Goal: Task Accomplishment & Management: Use online tool/utility

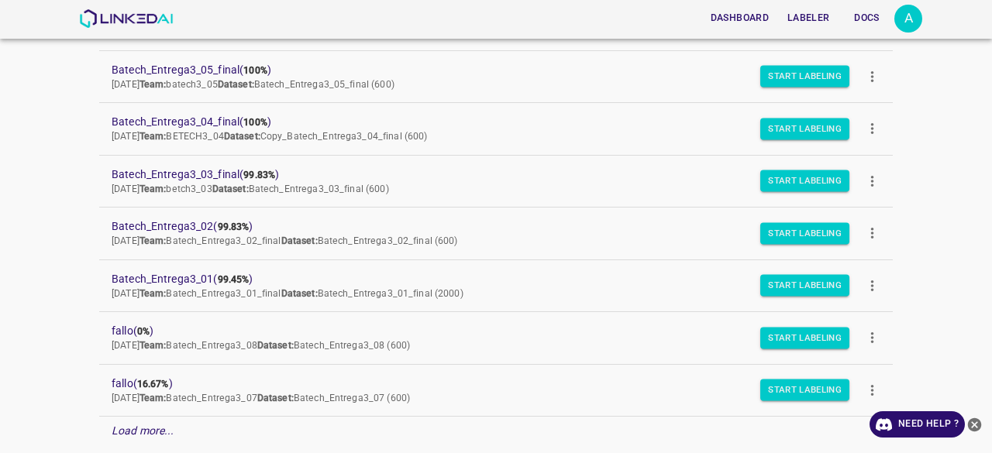
scroll to position [271, 0]
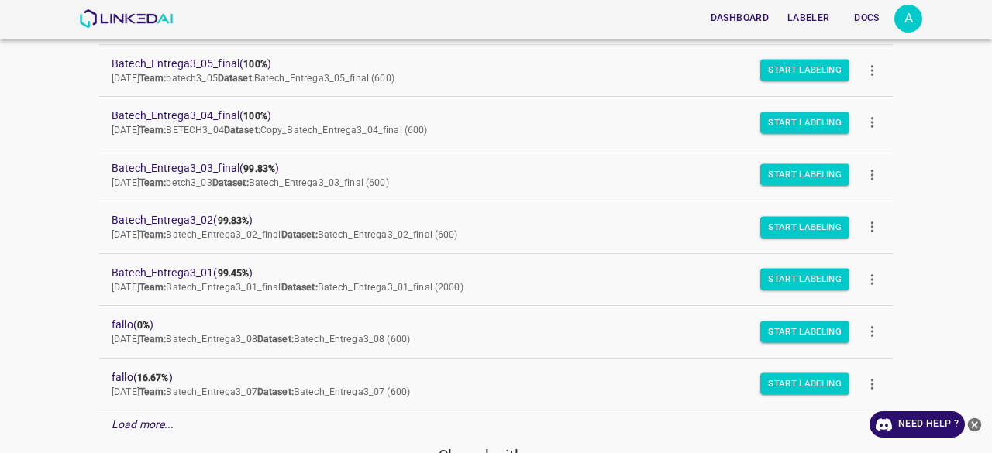
drag, startPoint x: 172, startPoint y: 264, endPoint x: 57, endPoint y: 171, distance: 147.6
click at [57, 170] on div "Dashboard Labeler Docs A Projects Datasets Teams Create new project Batech_Entr…" at bounding box center [496, 226] width 992 height 453
drag, startPoint x: 224, startPoint y: 168, endPoint x: 77, endPoint y: 143, distance: 148.7
click at [77, 143] on div "Dashboard Labeler Docs A Projects Datasets Teams Create new project Batech_Entr…" at bounding box center [496, 226] width 992 height 453
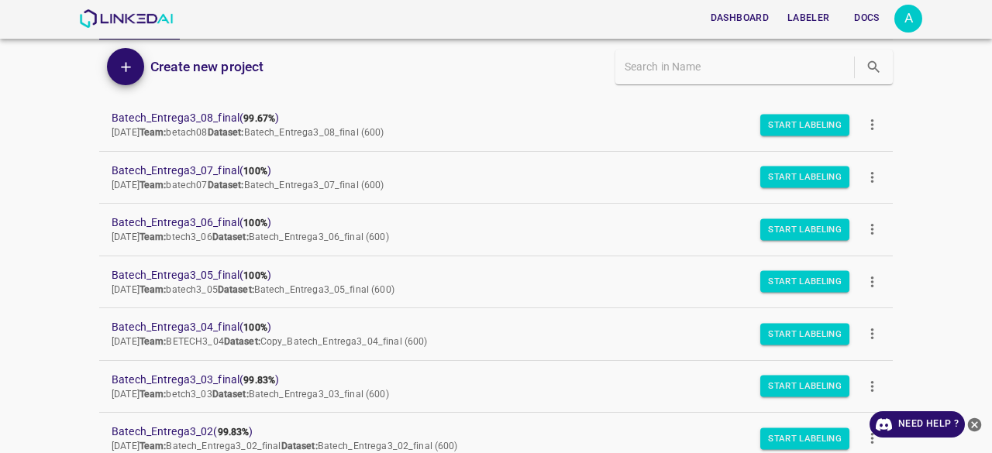
scroll to position [39, 0]
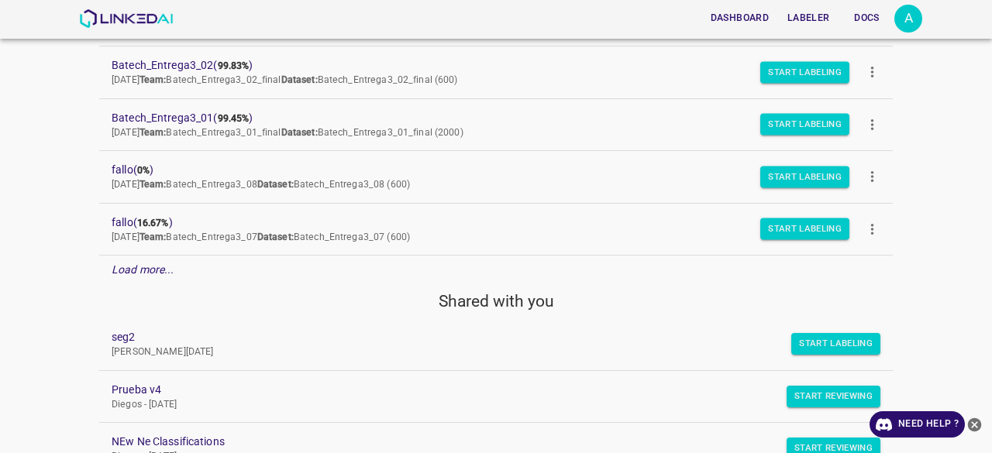
click at [155, 264] on em "Load more..." at bounding box center [143, 269] width 63 height 12
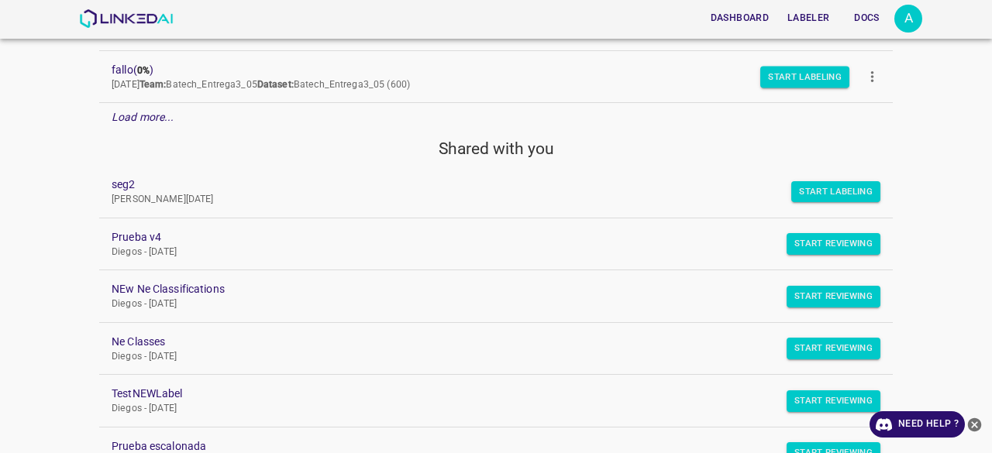
scroll to position [1024, 0]
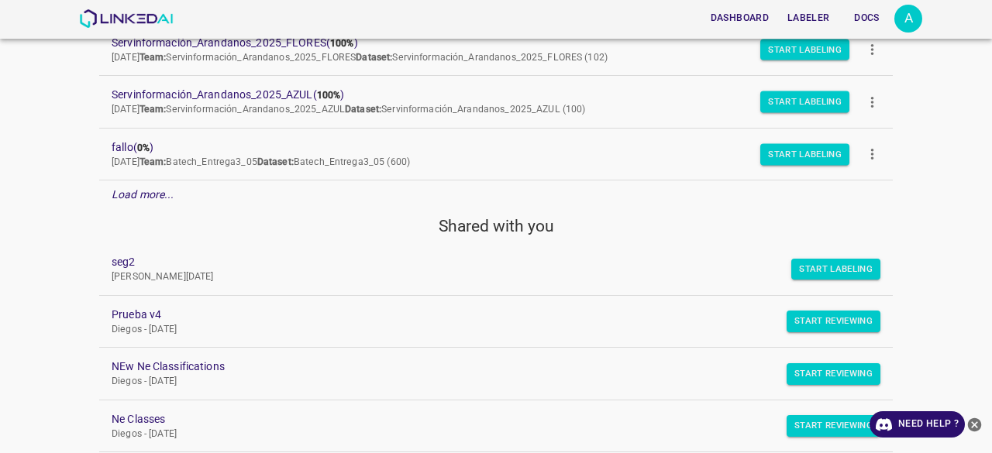
click at [147, 196] on p "Load more..." at bounding box center [143, 195] width 63 height 16
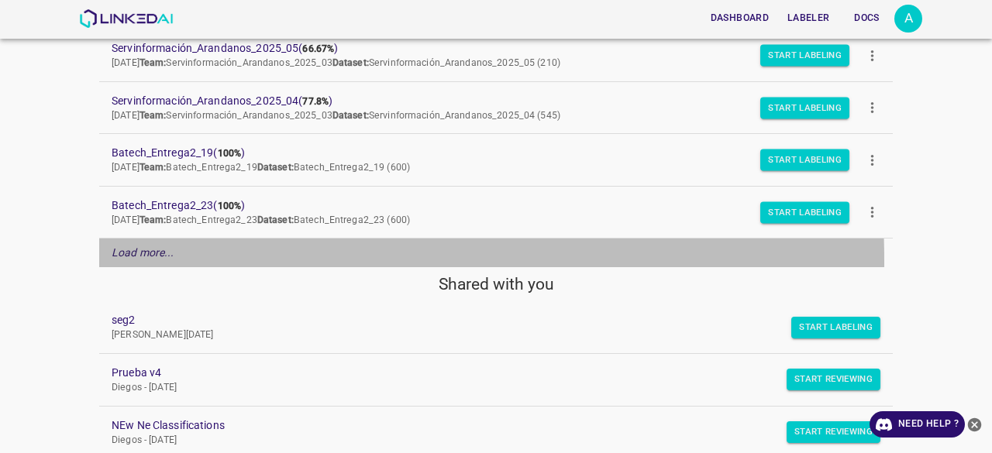
click at [146, 253] on div "Load more..." at bounding box center [495, 253] width 793 height 29
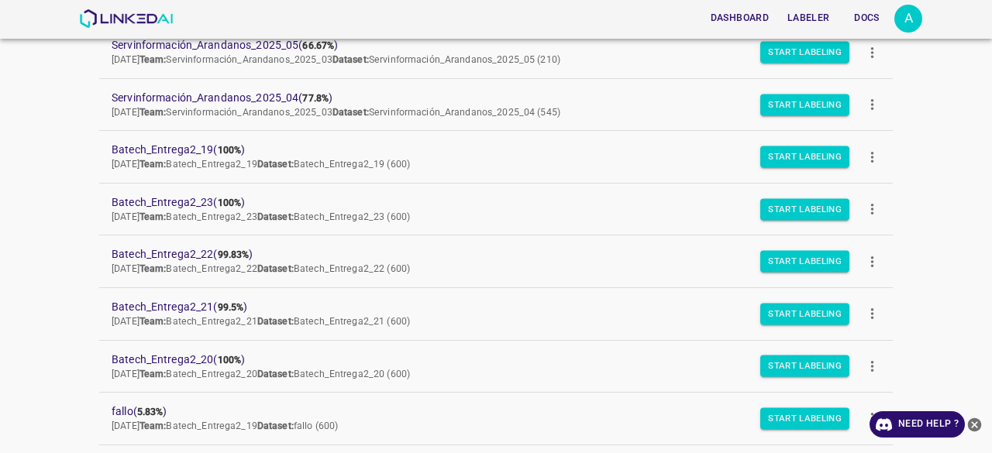
scroll to position [1489, 0]
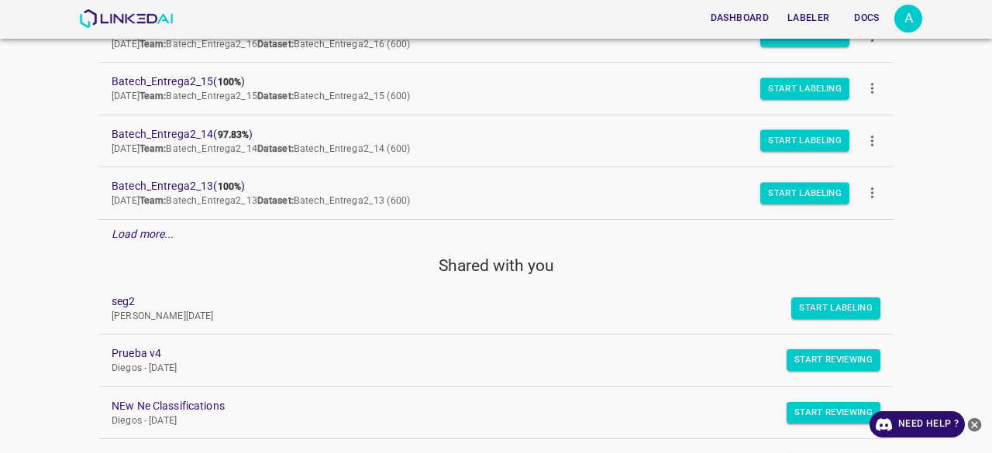
click at [157, 228] on em "Load more..." at bounding box center [143, 234] width 63 height 12
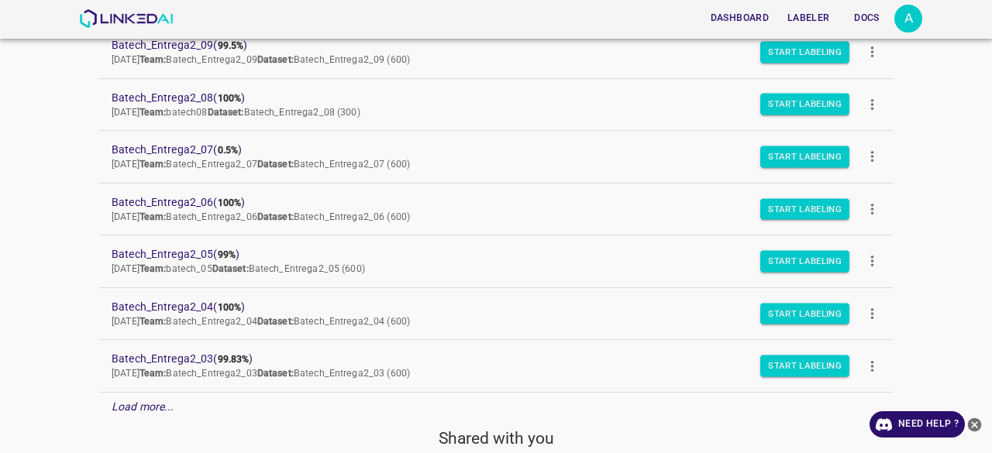
scroll to position [2419, 0]
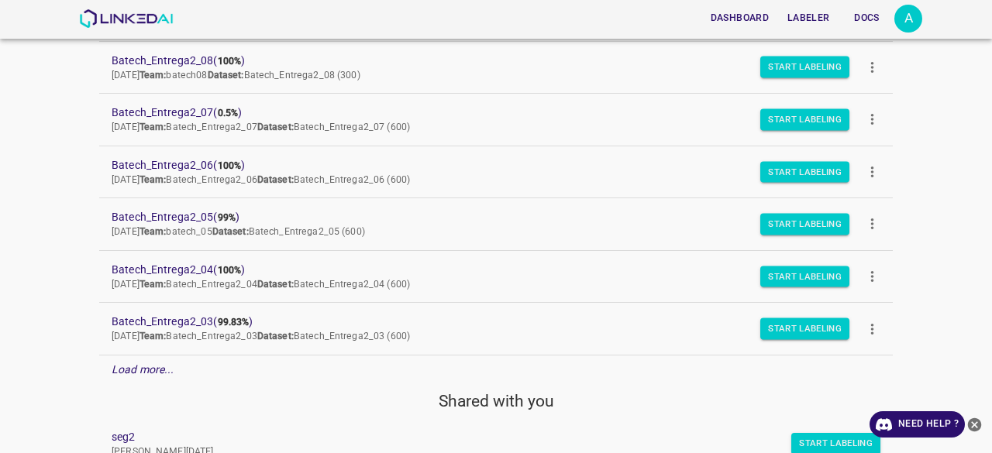
click at [134, 363] on em "Load more..." at bounding box center [143, 369] width 63 height 12
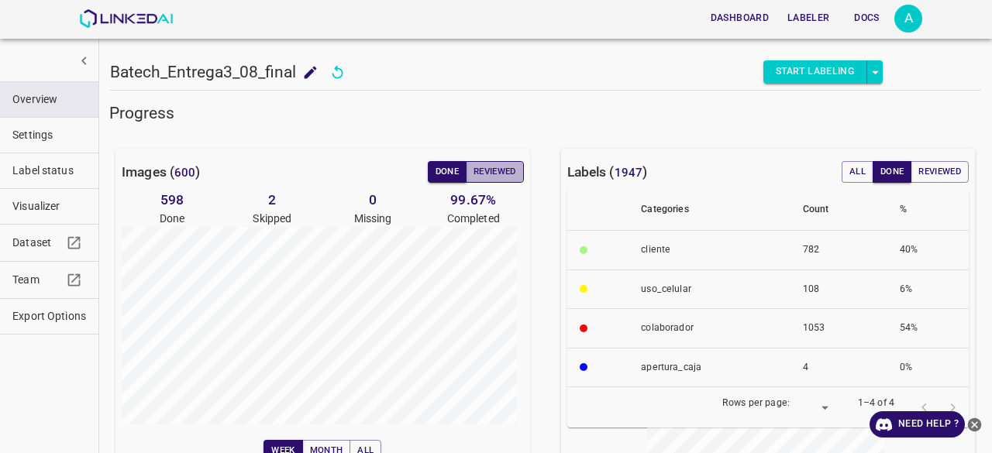
click at [500, 167] on button "Reviewed" at bounding box center [495, 172] width 58 height 22
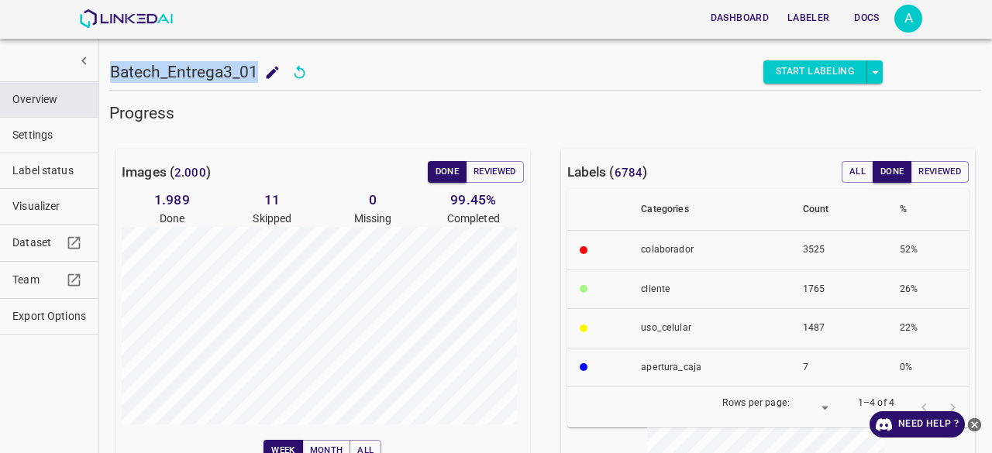
drag, startPoint x: 256, startPoint y: 69, endPoint x: 112, endPoint y: 71, distance: 143.4
click at [112, 71] on h5 "Batech_Entrega3_01" at bounding box center [184, 72] width 148 height 22
click at [459, 97] on div "Progress" at bounding box center [536, 104] width 890 height 40
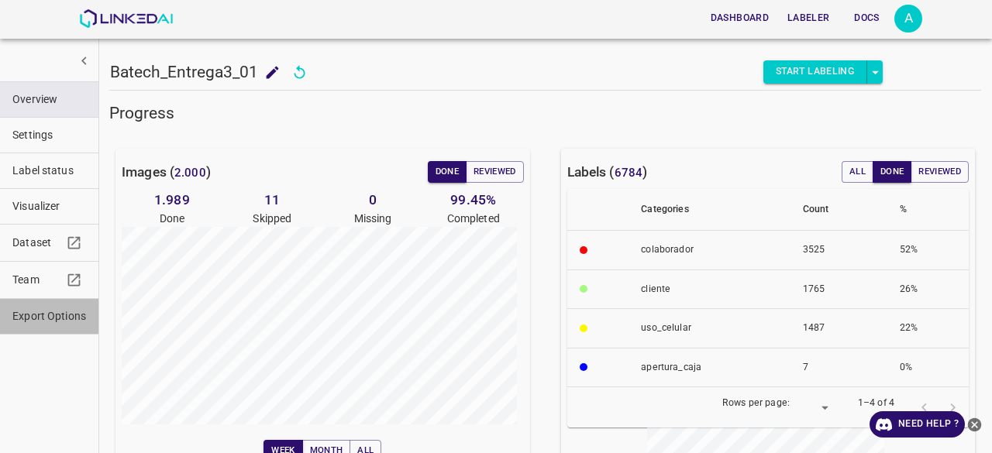
click at [36, 315] on span "Export Options" at bounding box center [49, 316] width 74 height 16
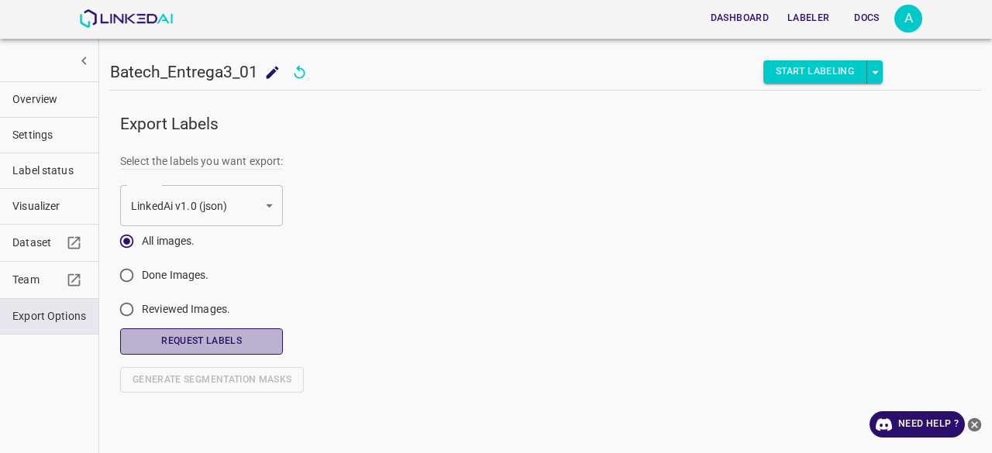
click at [209, 341] on button "Request Labels" at bounding box center [201, 342] width 163 height 26
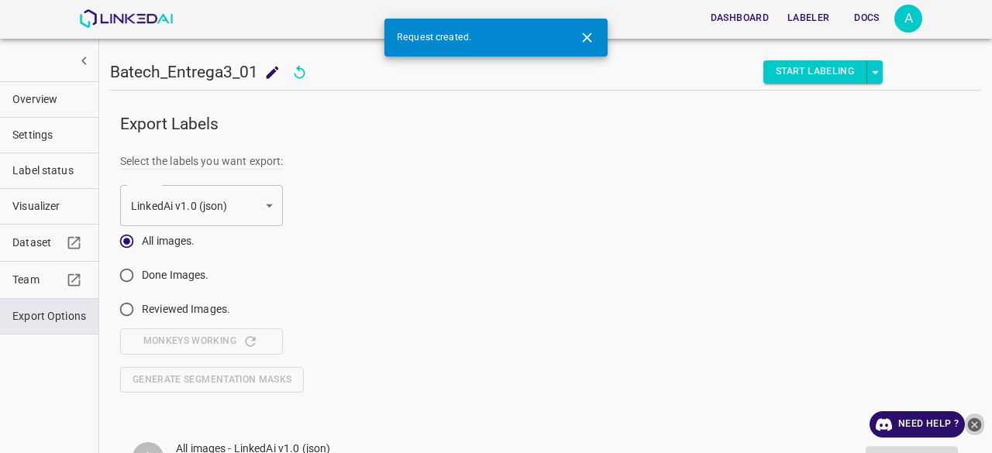
click at [977, 424] on icon "close-help" at bounding box center [975, 425] width 14 height 14
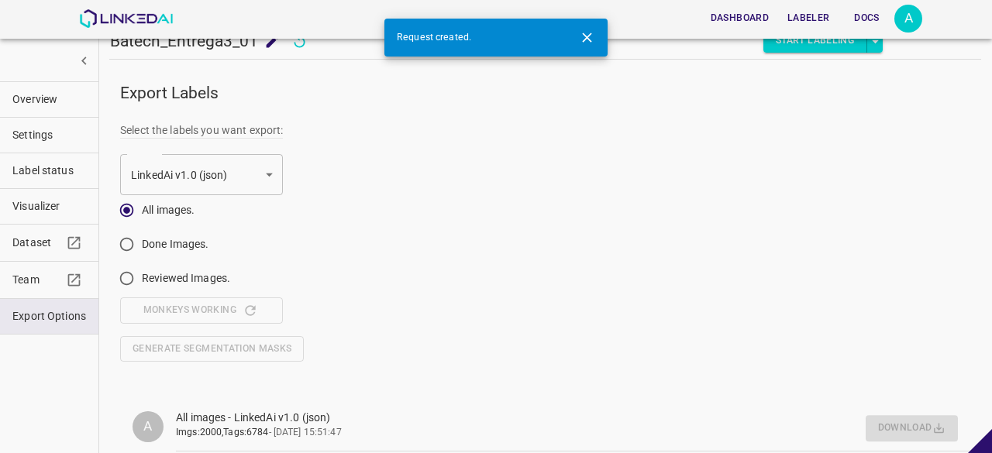
scroll to position [43, 0]
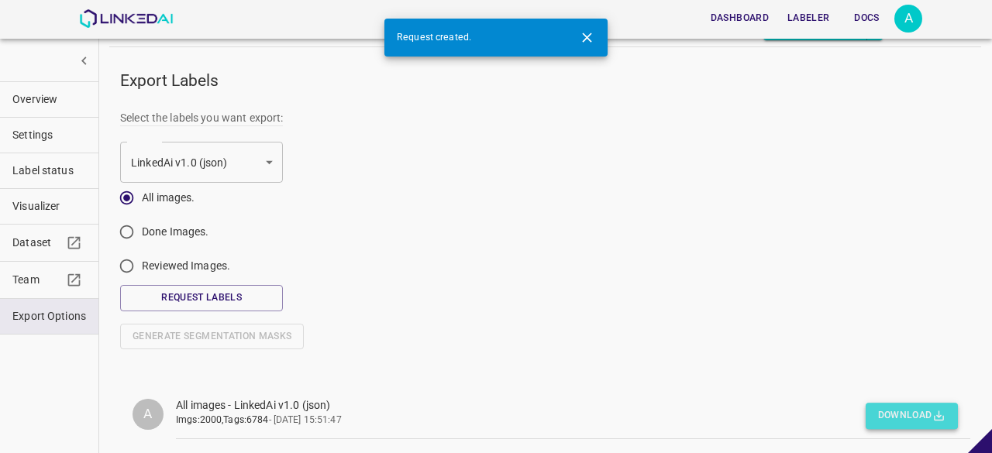
click at [908, 416] on button "Download" at bounding box center [912, 417] width 92 height 26
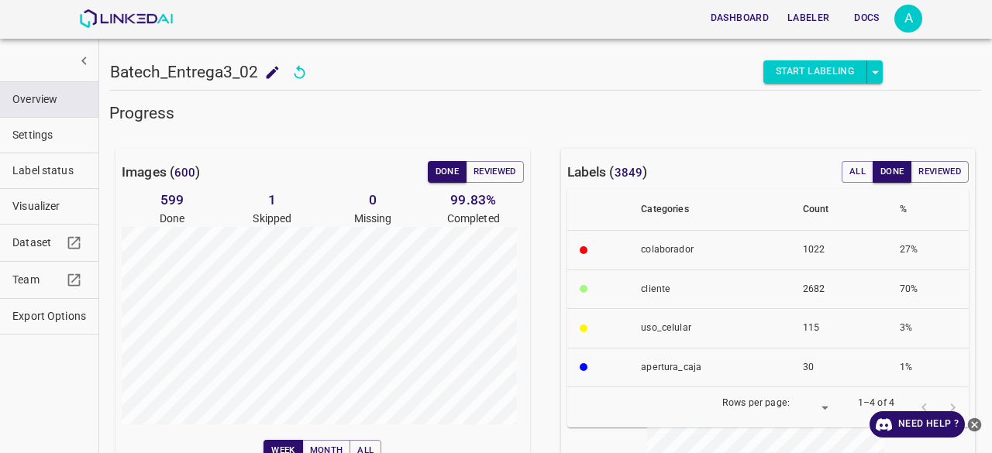
click at [19, 204] on span "Visualizer" at bounding box center [49, 206] width 74 height 16
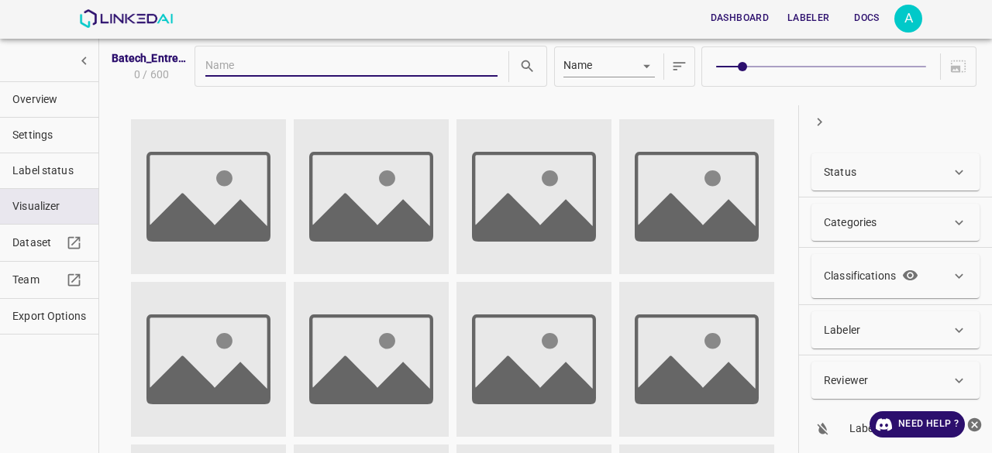
click at [866, 180] on div "Status" at bounding box center [895, 171] width 168 height 37
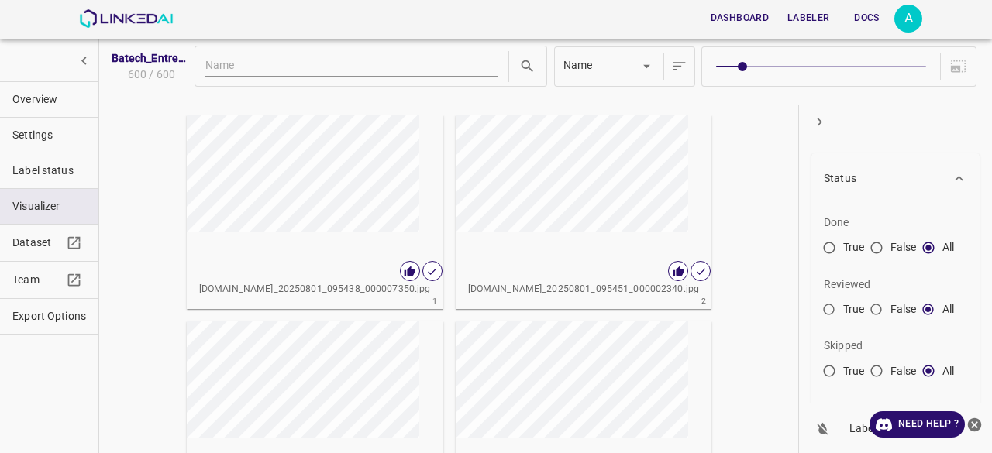
click at [854, 367] on span "True" at bounding box center [854, 371] width 22 height 16
click at [843, 367] on input "True" at bounding box center [829, 374] width 28 height 28
radio input "true"
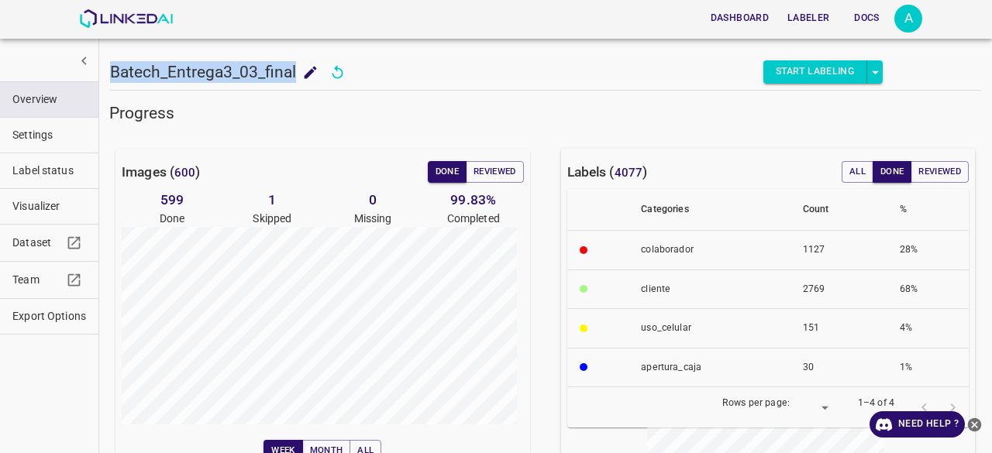
drag, startPoint x: 296, startPoint y: 71, endPoint x: 115, endPoint y: 72, distance: 181.3
click at [115, 72] on h5 "Batech_Entrega3_03_final" at bounding box center [203, 72] width 186 height 22
copy h5 "Batech_Entrega3_03_final"
click at [66, 315] on span "Export Options" at bounding box center [49, 316] width 74 height 16
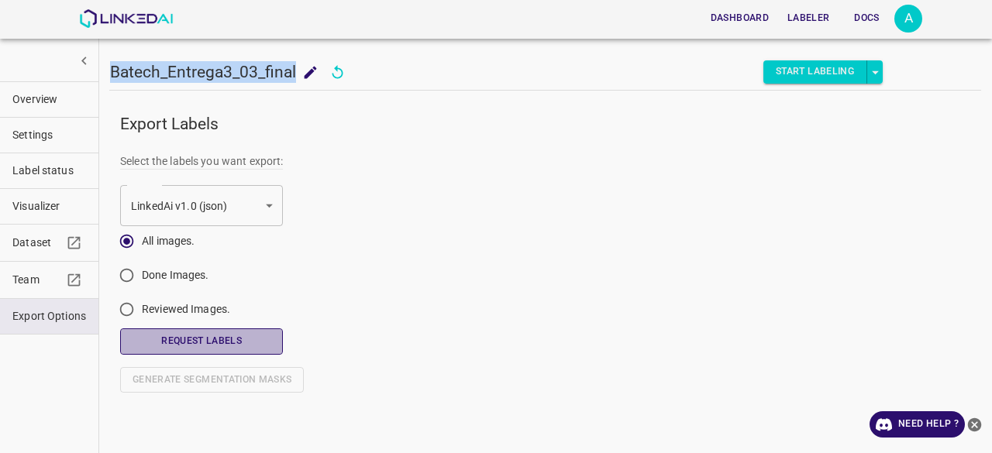
click at [185, 340] on button "Request Labels" at bounding box center [201, 342] width 163 height 26
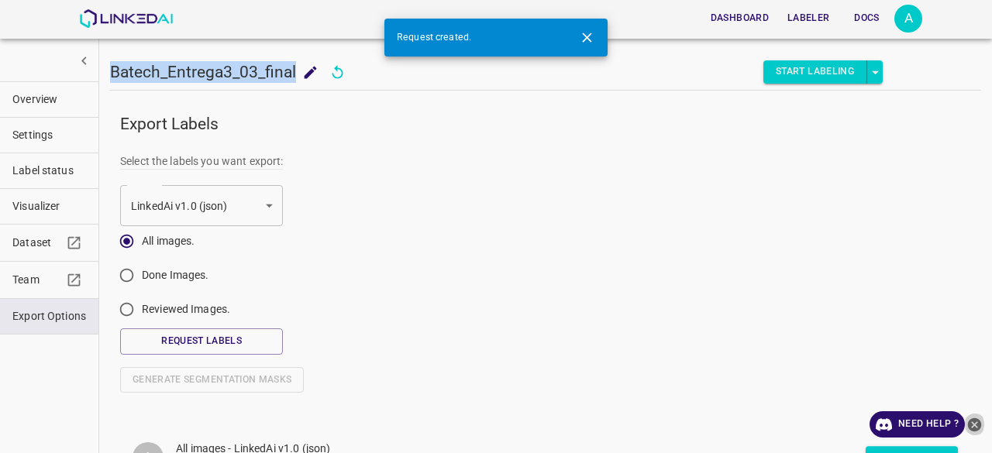
click at [979, 422] on icon "close-help" at bounding box center [975, 425] width 14 height 14
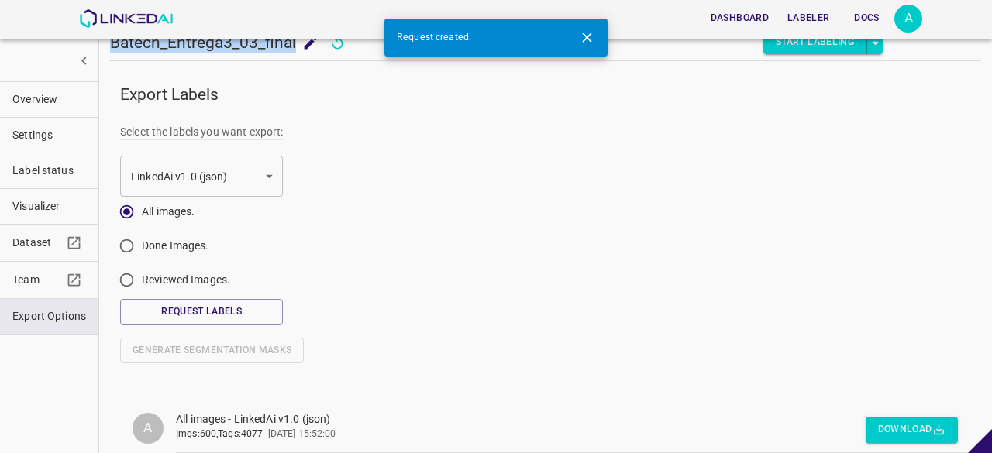
scroll to position [43, 0]
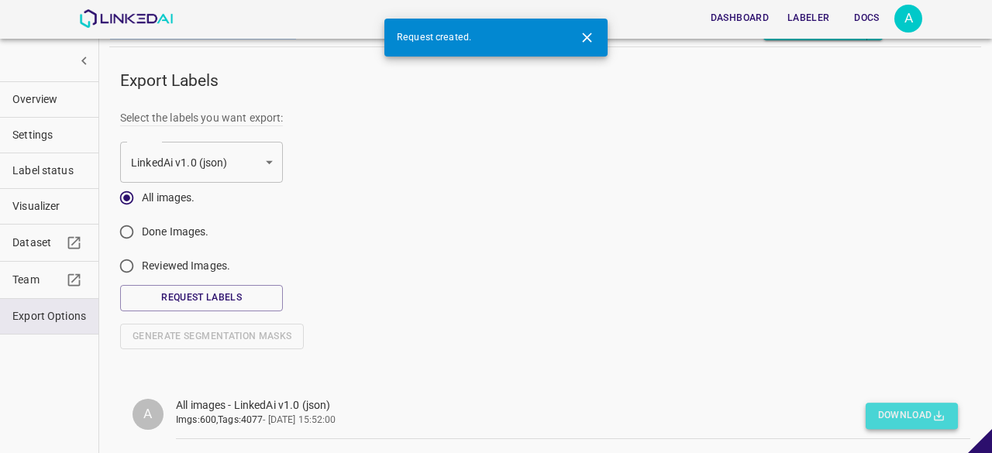
click at [896, 417] on button "Download" at bounding box center [912, 417] width 92 height 26
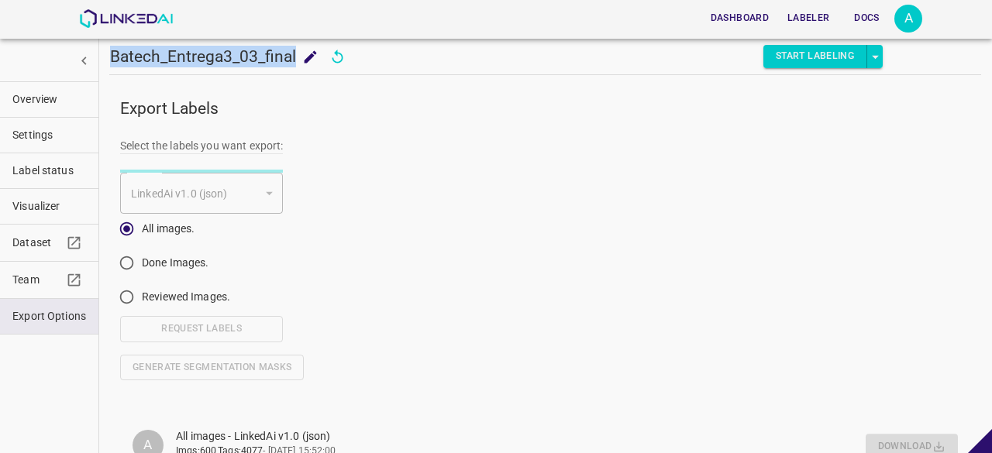
scroll to position [0, 0]
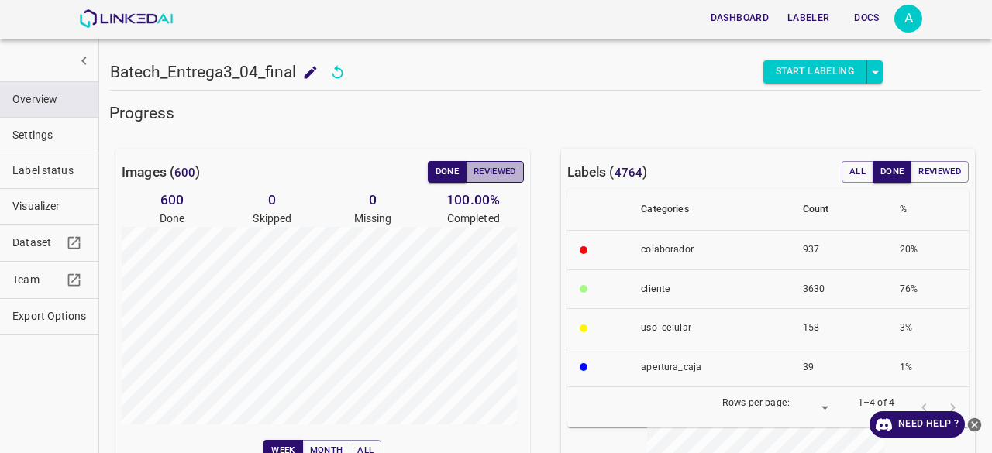
click at [482, 177] on button "Reviewed" at bounding box center [495, 172] width 58 height 22
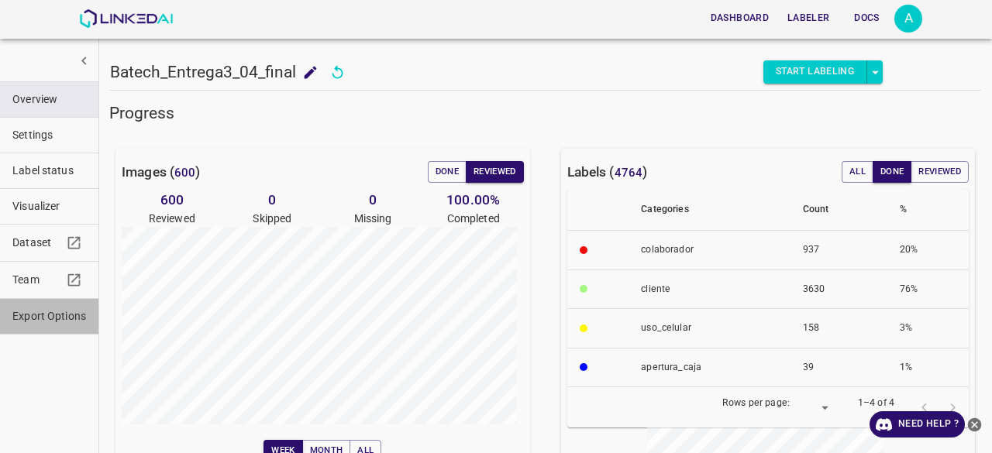
click at [65, 299] on button "Export Options" at bounding box center [49, 316] width 98 height 35
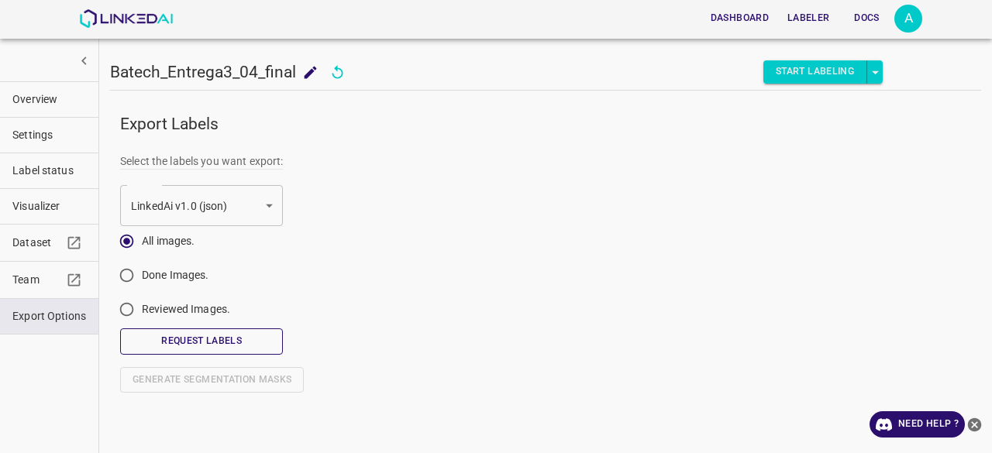
click at [230, 349] on button "Request Labels" at bounding box center [201, 342] width 163 height 26
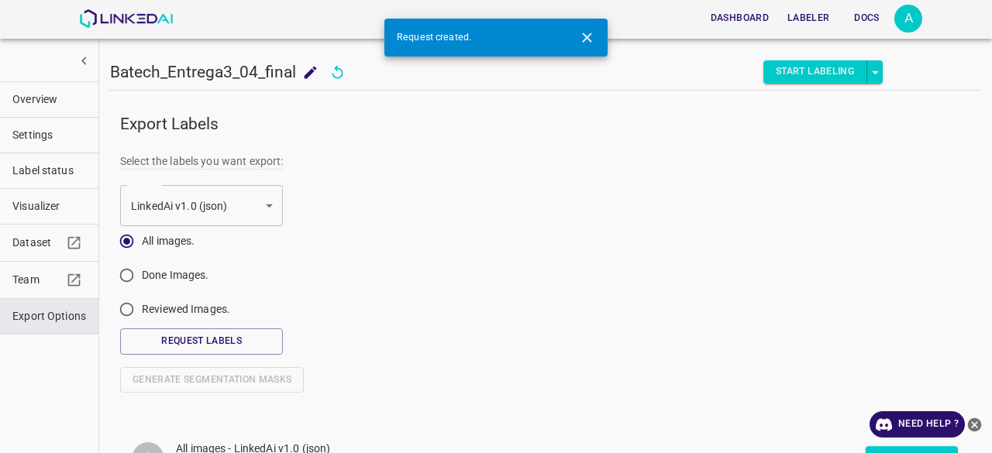
click at [976, 423] on icon "close-help" at bounding box center [974, 425] width 16 height 16
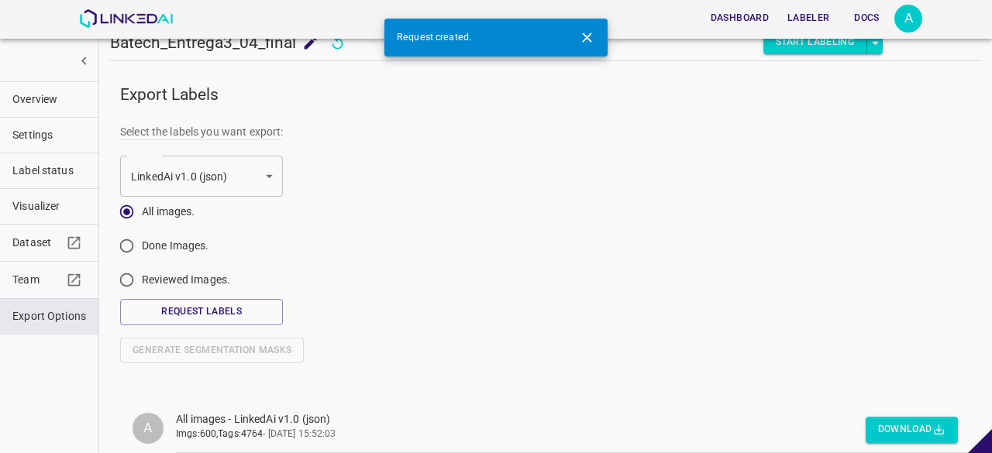
scroll to position [43, 0]
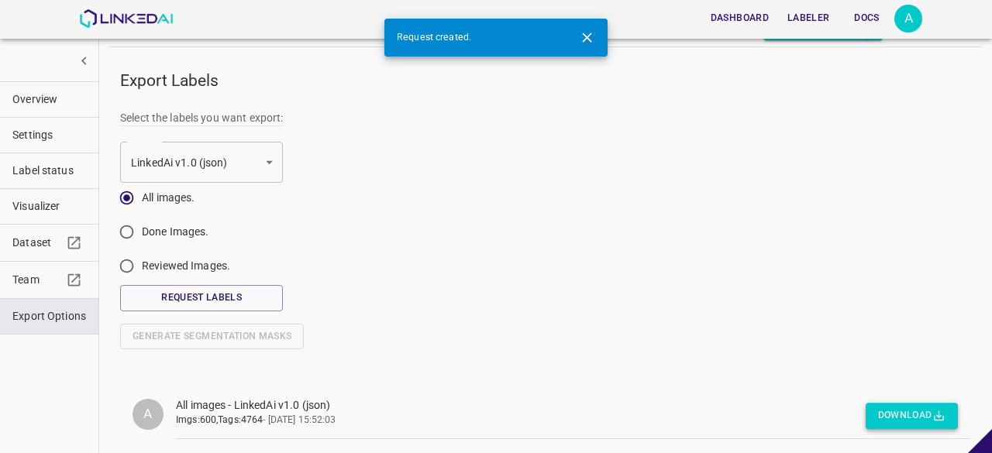
click at [907, 408] on button "Download" at bounding box center [912, 417] width 92 height 26
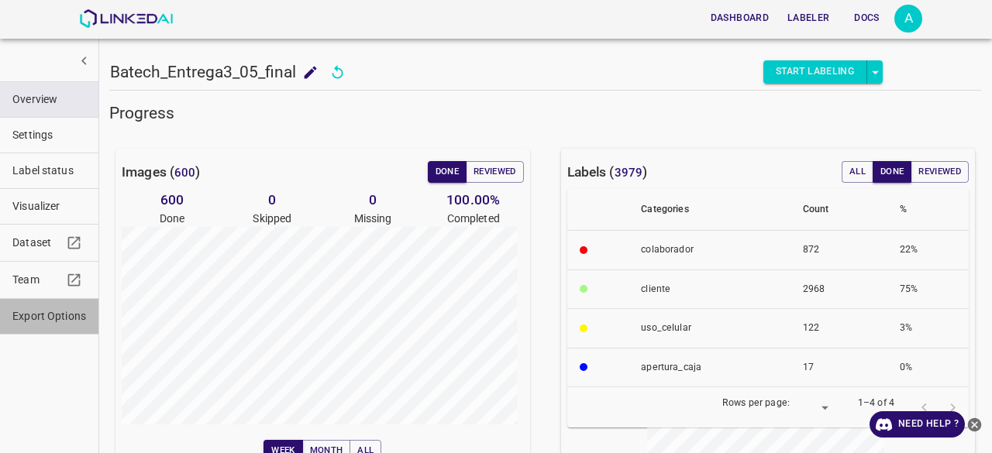
click at [53, 315] on span "Export Options" at bounding box center [49, 316] width 74 height 16
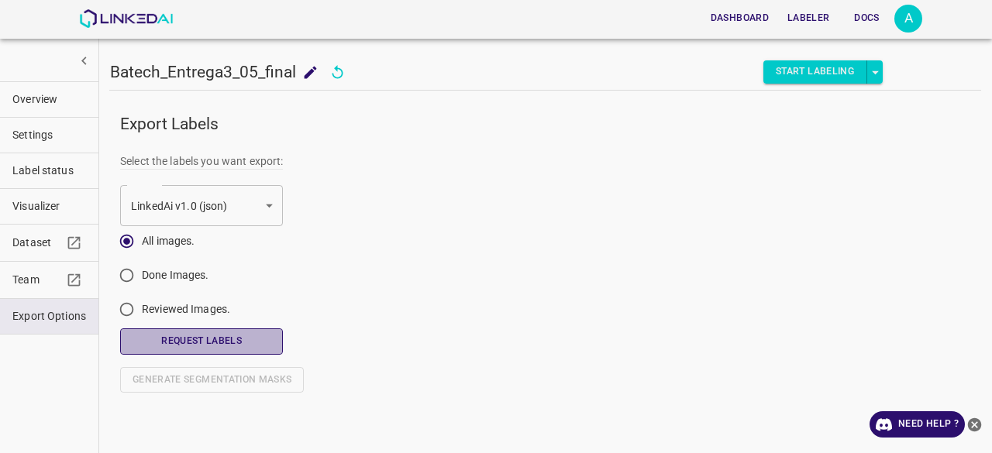
click at [204, 336] on button "Request Labels" at bounding box center [201, 342] width 163 height 26
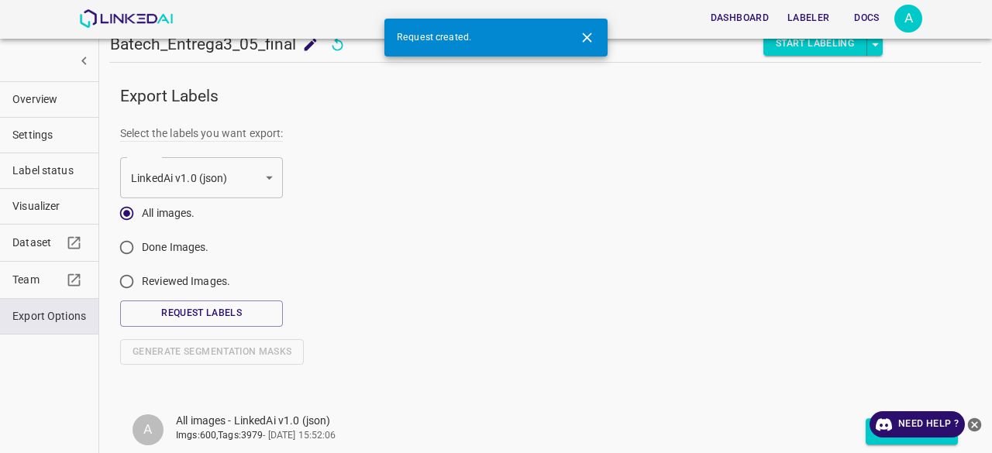
scroll to position [43, 0]
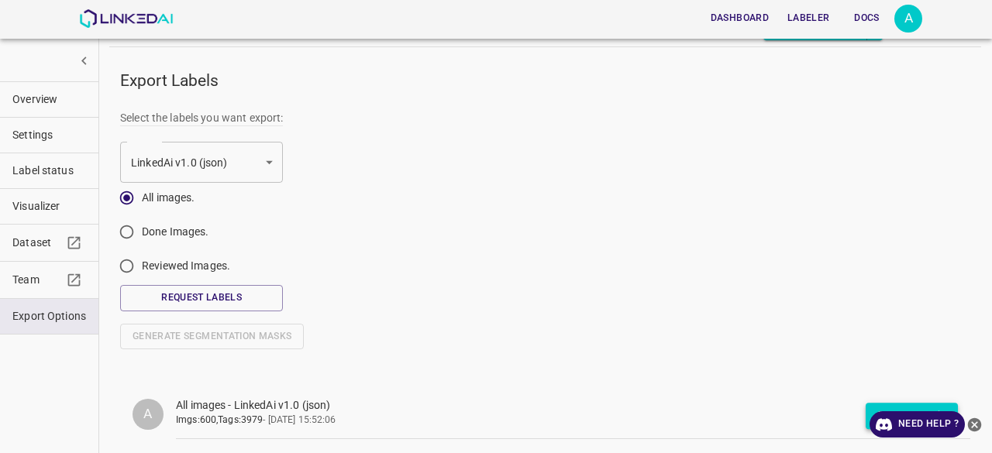
click at [866, 404] on button "Download" at bounding box center [912, 417] width 92 height 26
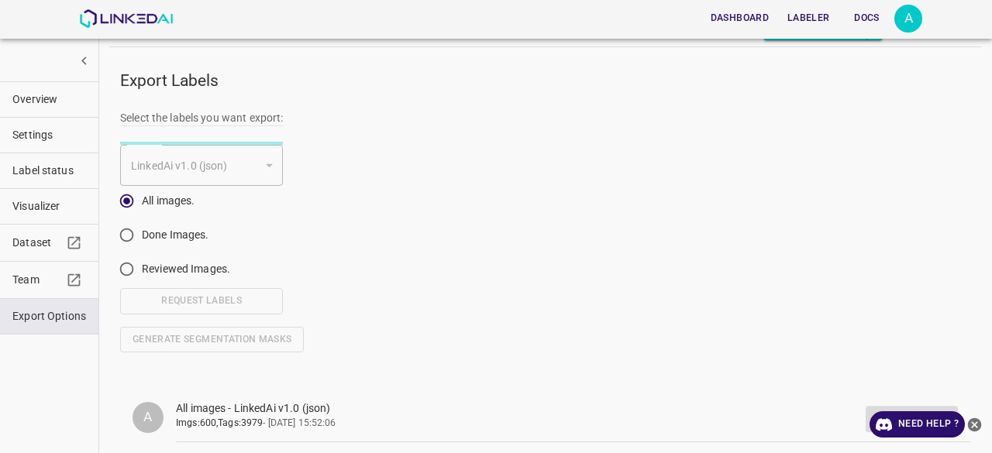
click at [974, 422] on icon "close-help" at bounding box center [975, 425] width 14 height 14
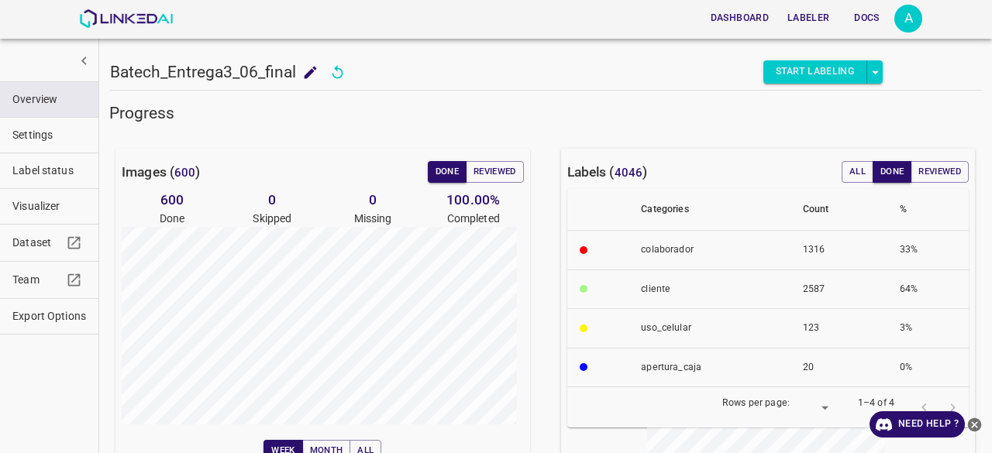
click at [43, 328] on button "Export Options" at bounding box center [49, 316] width 98 height 35
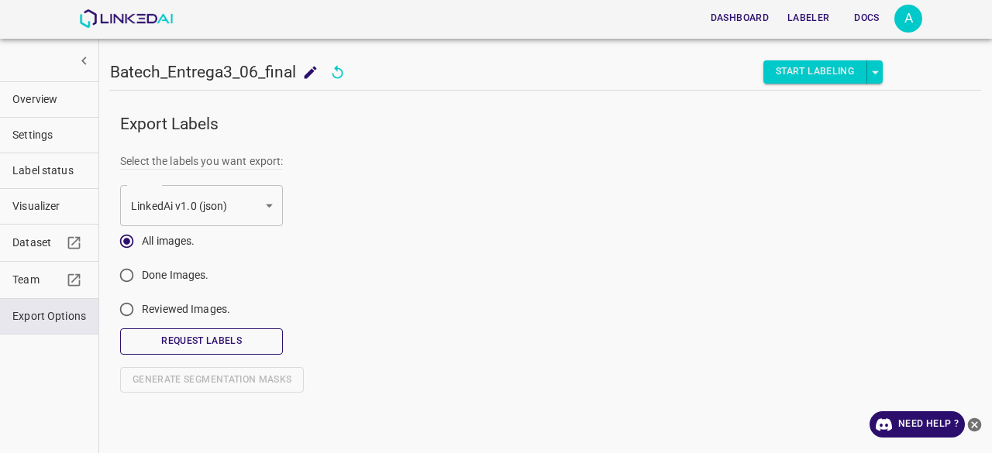
click at [225, 342] on button "Request Labels" at bounding box center [201, 342] width 163 height 26
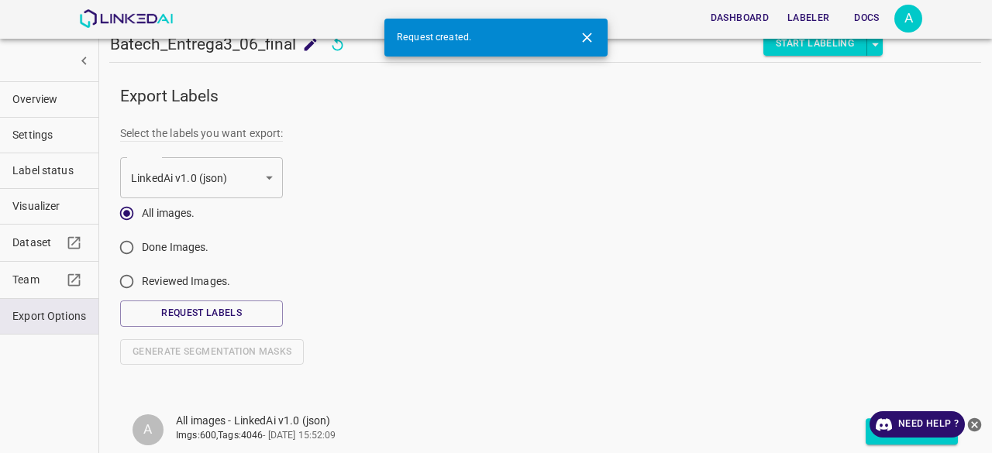
scroll to position [43, 0]
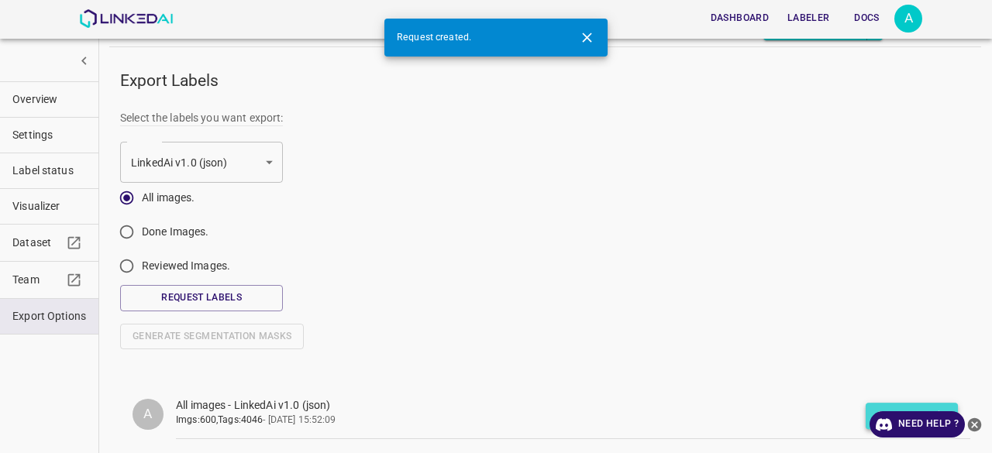
click at [866, 408] on button "Download" at bounding box center [912, 417] width 92 height 26
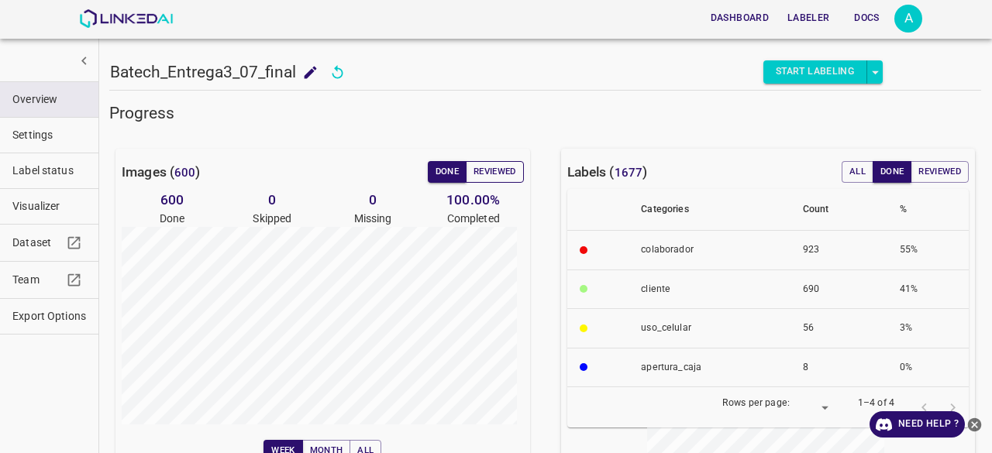
click at [491, 164] on button "Reviewed" at bounding box center [495, 172] width 58 height 22
click at [442, 162] on button "Done" at bounding box center [447, 172] width 39 height 22
click at [71, 325] on button "Export Options" at bounding box center [49, 316] width 98 height 35
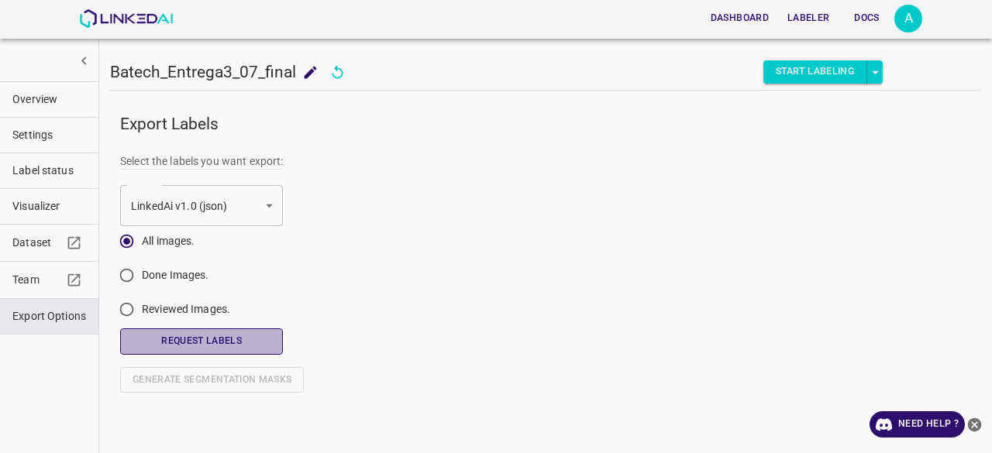
click at [206, 340] on button "Request Labels" at bounding box center [201, 342] width 163 height 26
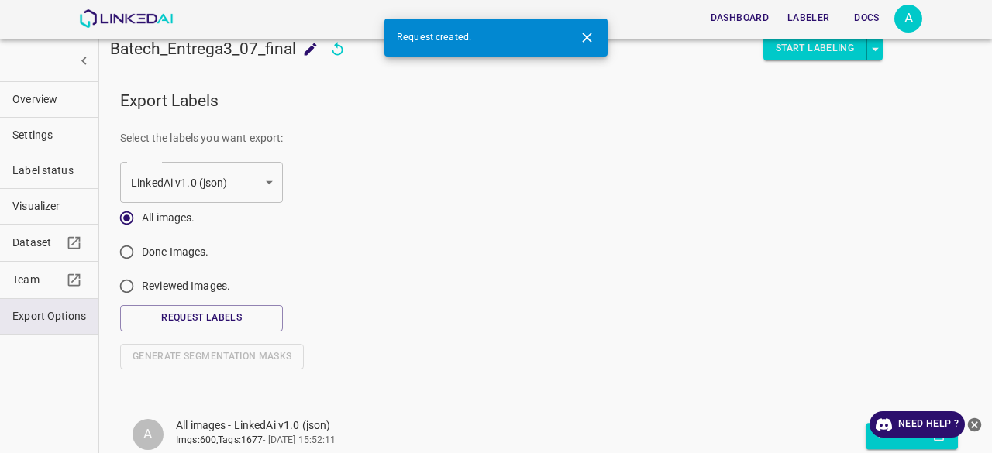
scroll to position [43, 0]
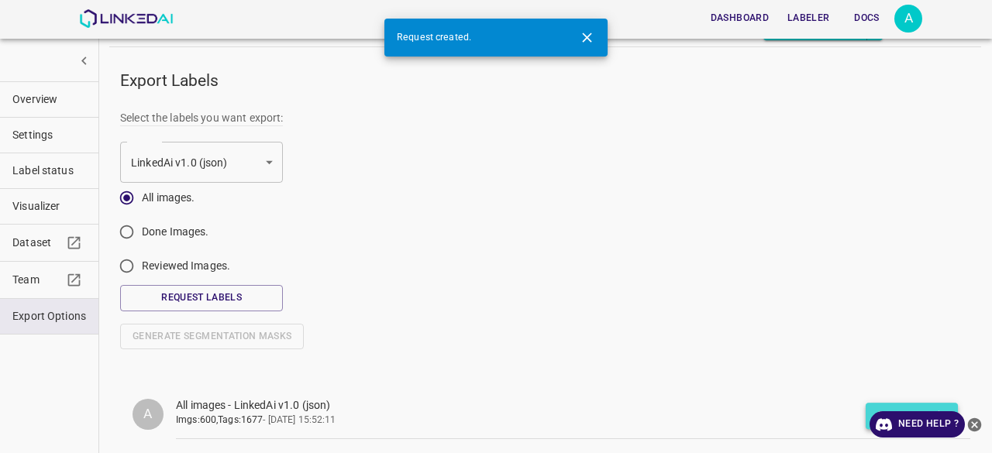
click at [866, 408] on button "Download" at bounding box center [912, 417] width 92 height 26
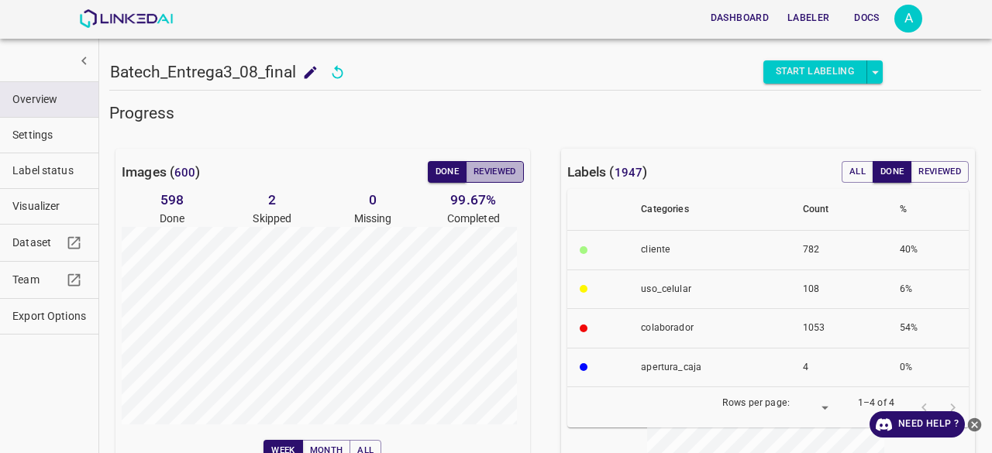
click at [487, 163] on button "Reviewed" at bounding box center [495, 172] width 58 height 22
click at [56, 309] on span "Export Options" at bounding box center [49, 316] width 74 height 16
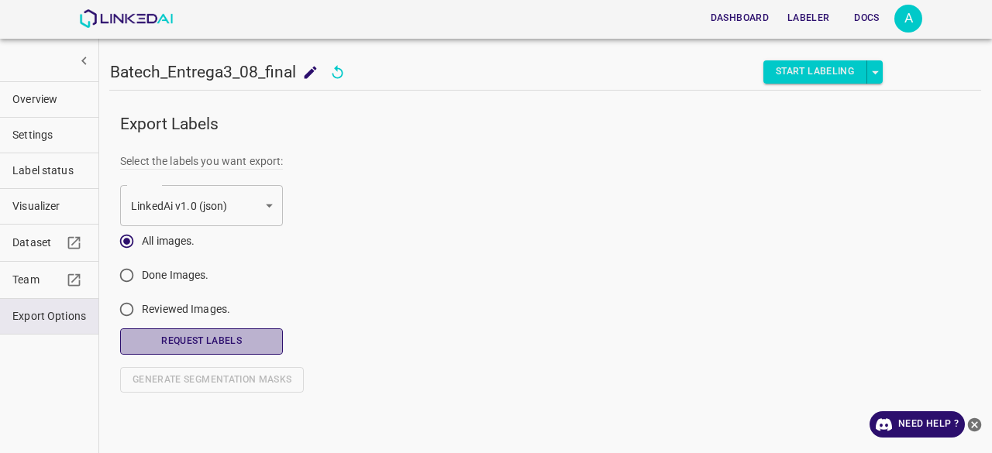
click at [219, 332] on button "Request Labels" at bounding box center [201, 342] width 163 height 26
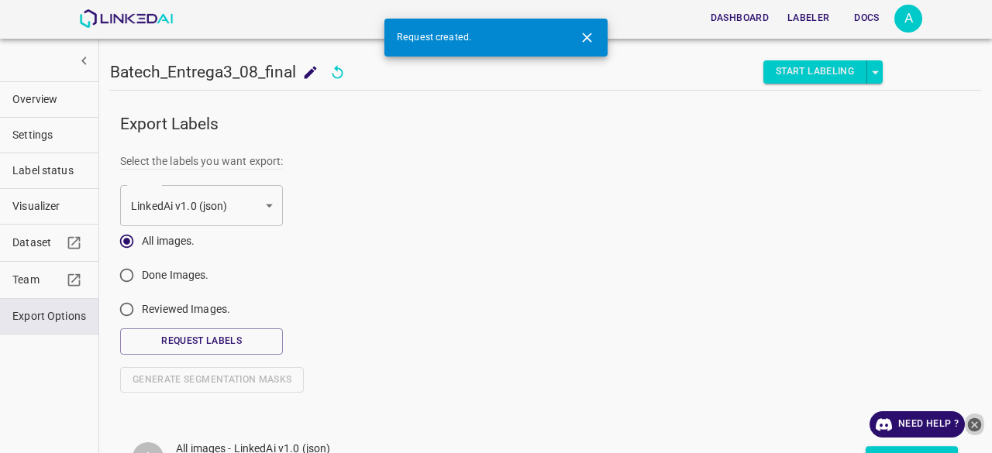
click at [981, 424] on icon "close-help" at bounding box center [975, 425] width 14 height 14
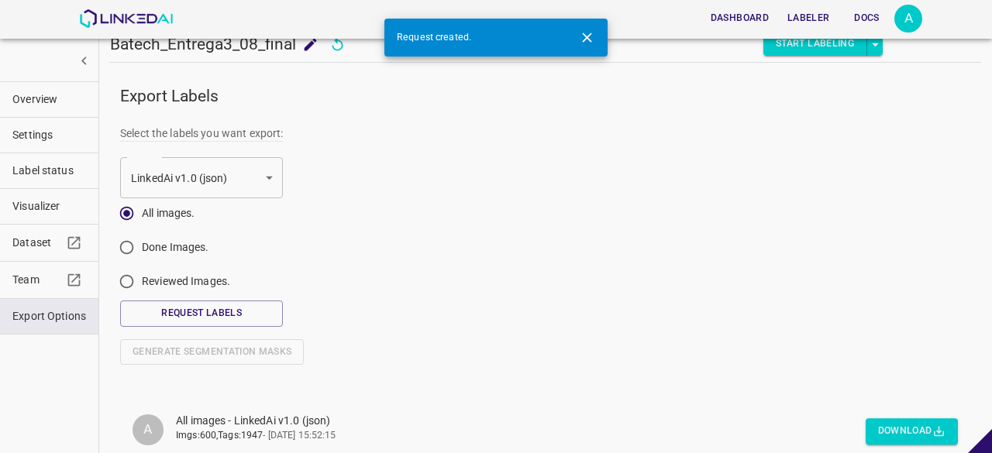
scroll to position [43, 0]
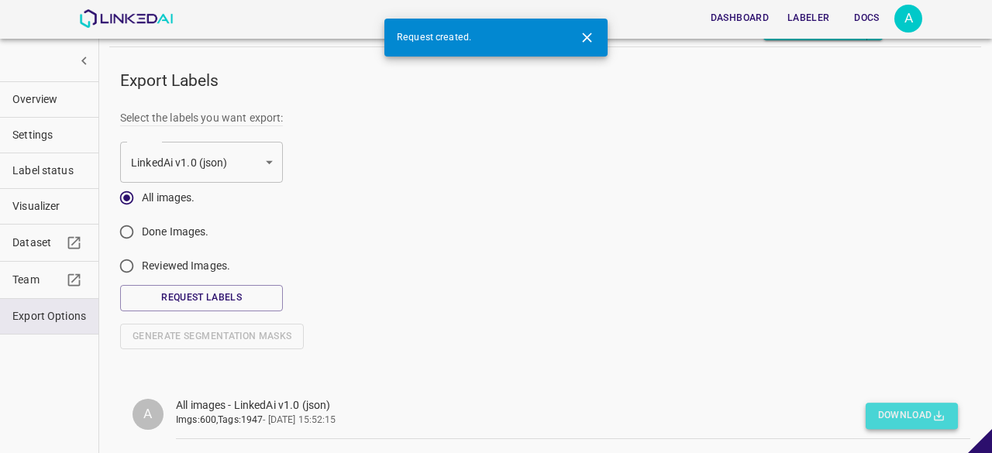
click at [880, 410] on button "Download" at bounding box center [912, 417] width 92 height 26
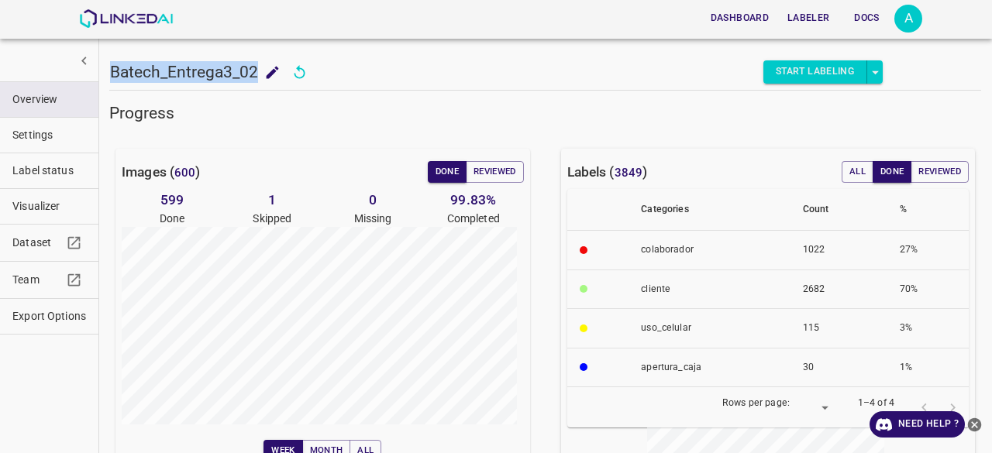
drag, startPoint x: 256, startPoint y: 71, endPoint x: 102, endPoint y: 61, distance: 154.5
click at [102, 62] on div "Batech_Entrega3_02 Batech_Entrega3_02 Start Labeling Progress Images ( 600 ) Do…" at bounding box center [544, 226] width 893 height 453
click at [14, 320] on span "Export Options" at bounding box center [49, 316] width 74 height 16
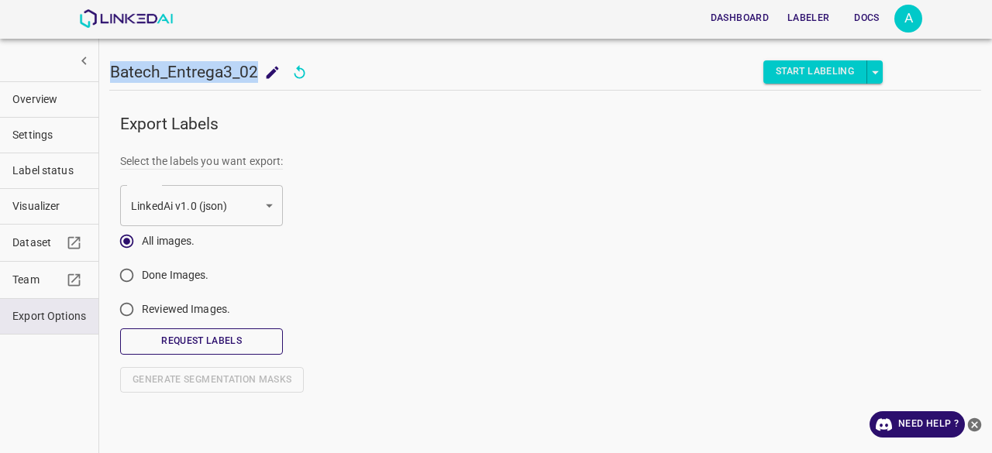
click at [191, 332] on button "Request Labels" at bounding box center [201, 342] width 163 height 26
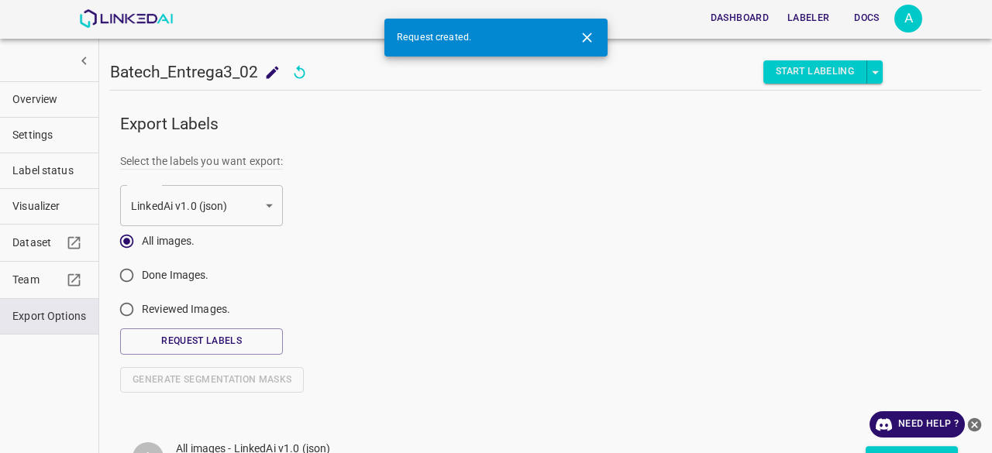
click at [980, 442] on div at bounding box center [980, 442] width 0 height 0
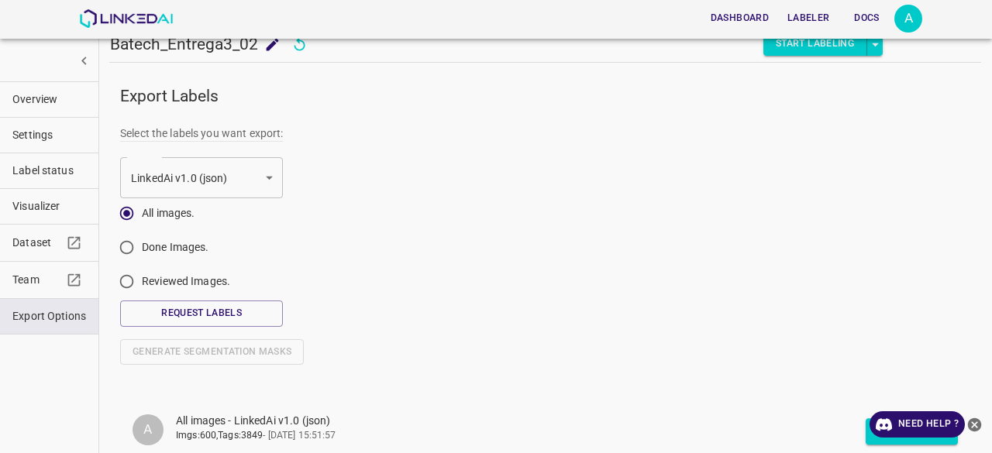
scroll to position [43, 0]
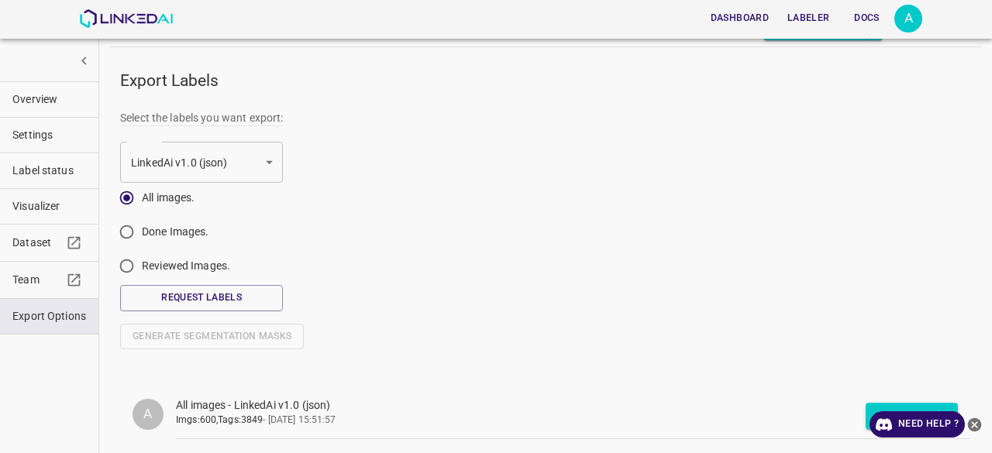
click at [980, 442] on div at bounding box center [980, 442] width 0 height 0
click at [975, 424] on icon "close-help" at bounding box center [974, 425] width 16 height 16
click at [913, 413] on button "Download" at bounding box center [912, 417] width 92 height 26
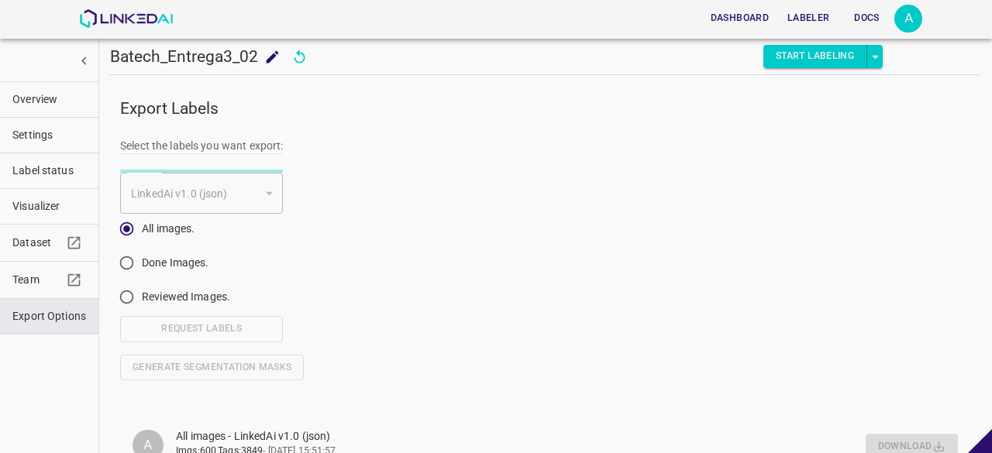
scroll to position [0, 0]
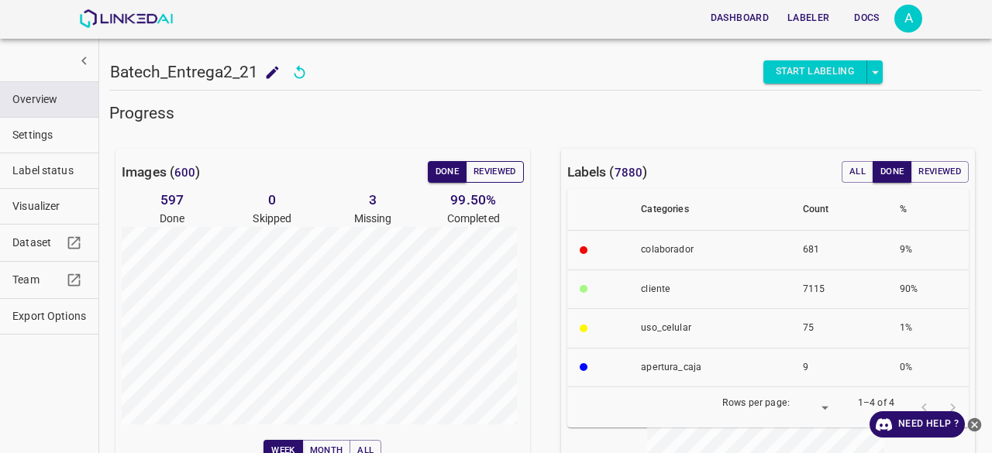
click at [507, 174] on button "Reviewed" at bounding box center [495, 172] width 58 height 22
click at [452, 176] on button "Done" at bounding box center [447, 172] width 39 height 22
click at [490, 172] on button "Reviewed" at bounding box center [495, 172] width 58 height 22
click at [439, 174] on button "Done" at bounding box center [447, 172] width 39 height 22
click at [34, 169] on span "Label status" at bounding box center [49, 171] width 74 height 16
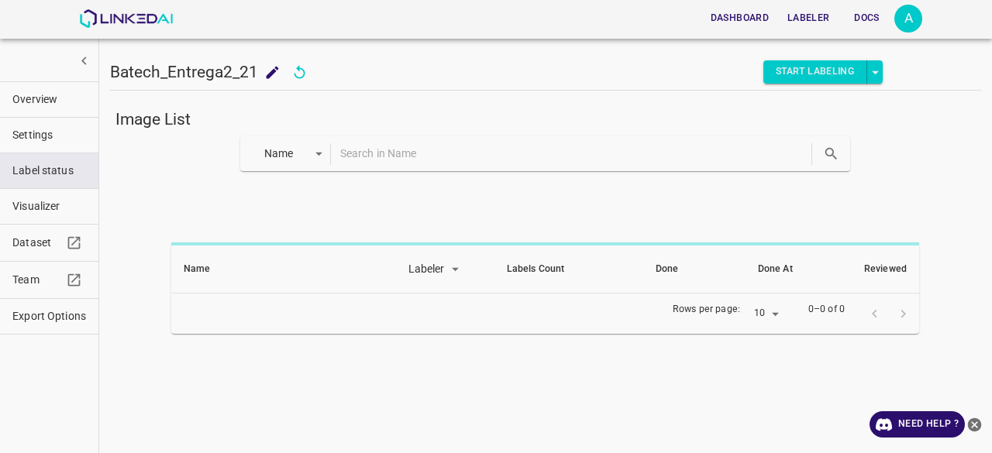
click at [307, 157] on body "Dashboard Labeler Docs A Batech_Entrega2_21 Batech_Entrega2_21 Start Labeling I…" at bounding box center [496, 226] width 992 height 453
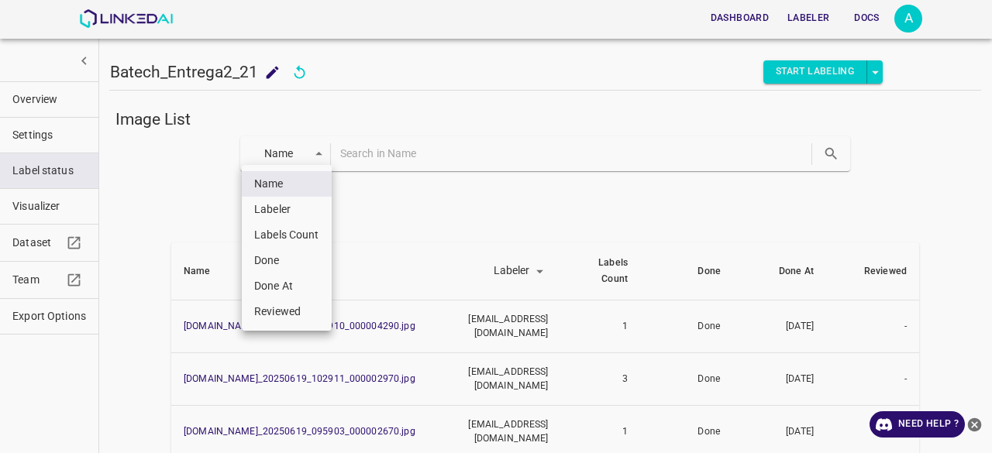
click at [277, 261] on li "Done" at bounding box center [287, 261] width 90 height 26
type input "done"
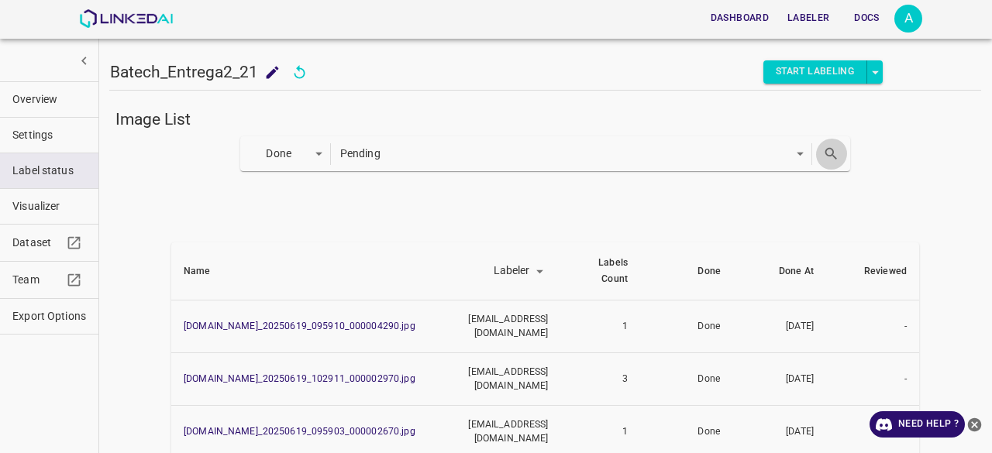
click at [823, 151] on icon "search" at bounding box center [831, 154] width 16 height 16
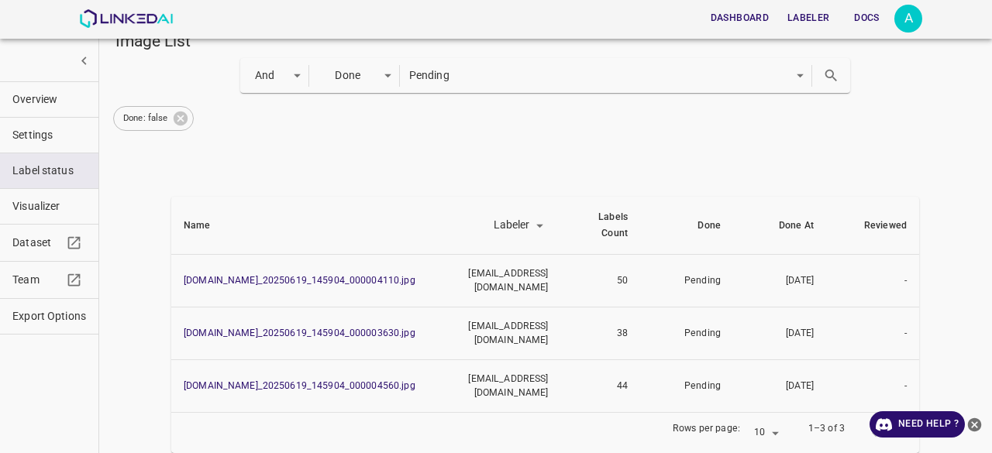
scroll to position [81, 0]
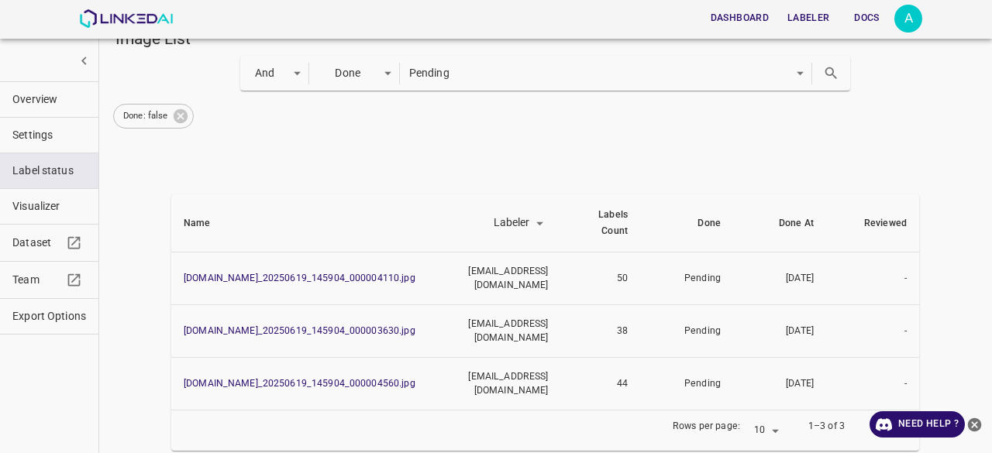
click at [43, 210] on span "Visualizer" at bounding box center [49, 206] width 74 height 16
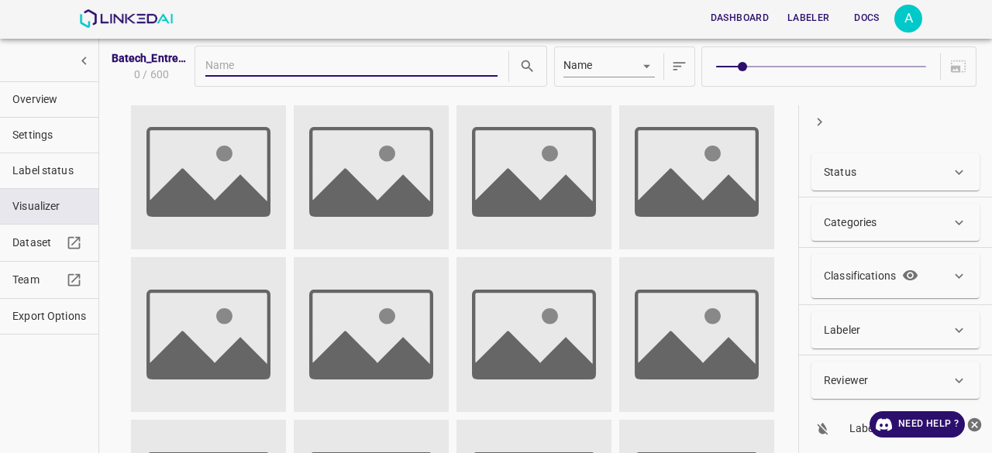
scroll to position [0, 0]
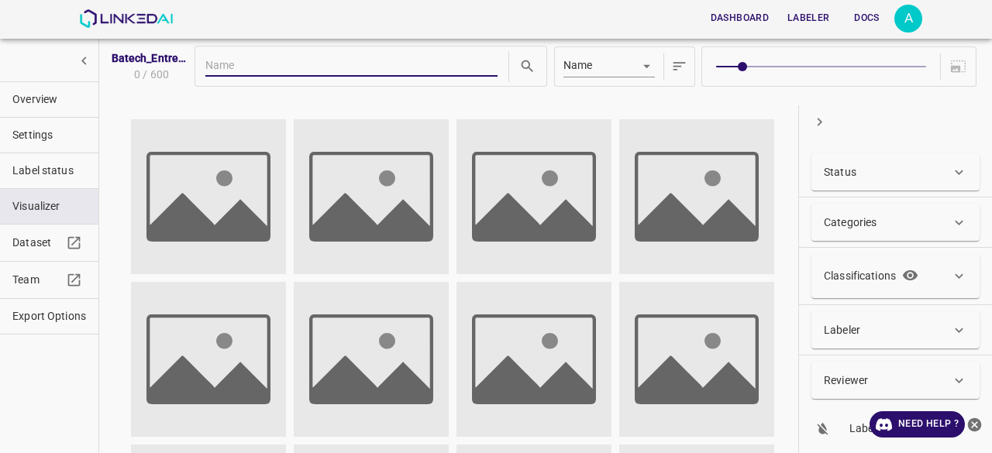
click at [882, 165] on div "Status" at bounding box center [887, 172] width 127 height 16
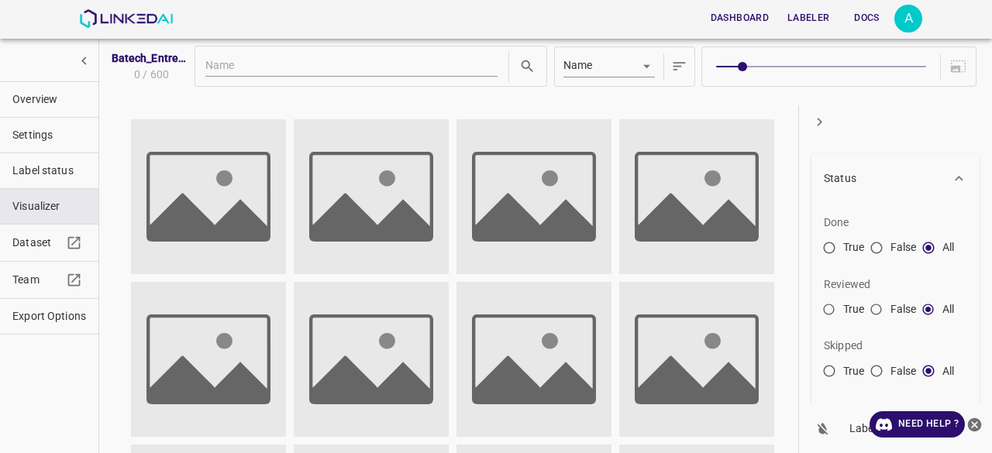
click at [882, 251] on input "False" at bounding box center [876, 251] width 28 height 28
radio input "true"
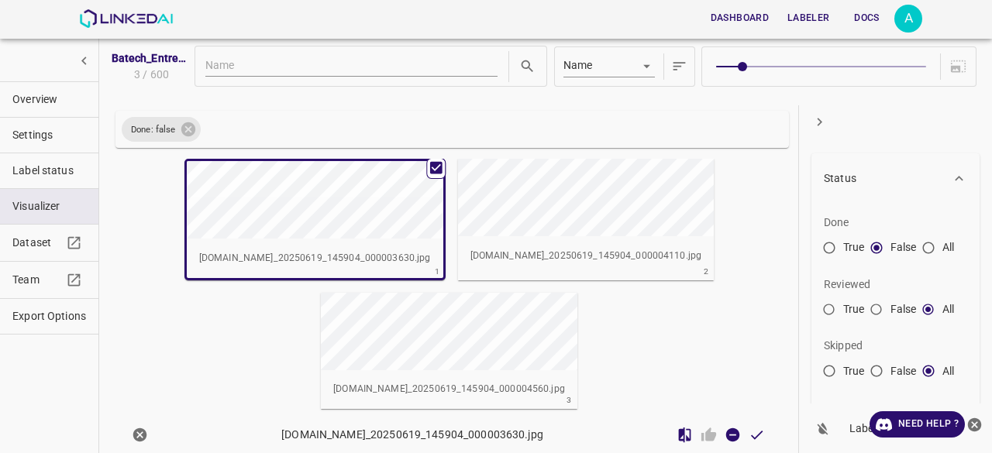
scroll to position [19, 0]
click at [748, 439] on icon "Done Image" at bounding box center [756, 435] width 16 height 16
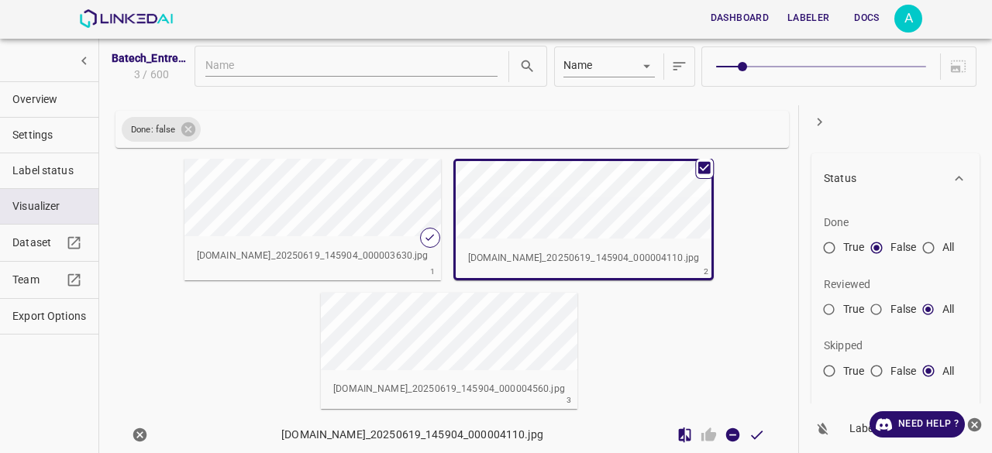
scroll to position [21, 0]
click at [750, 429] on icon "Done Image" at bounding box center [756, 435] width 16 height 16
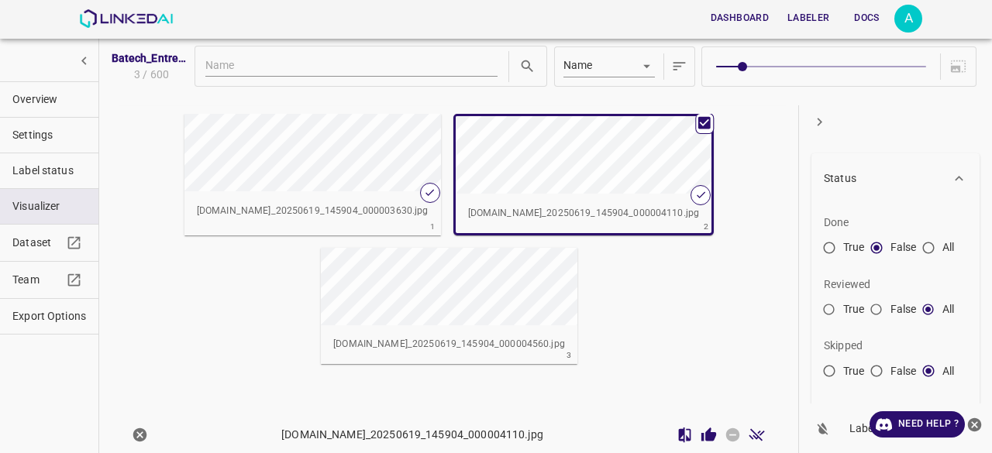
scroll to position [68, 0]
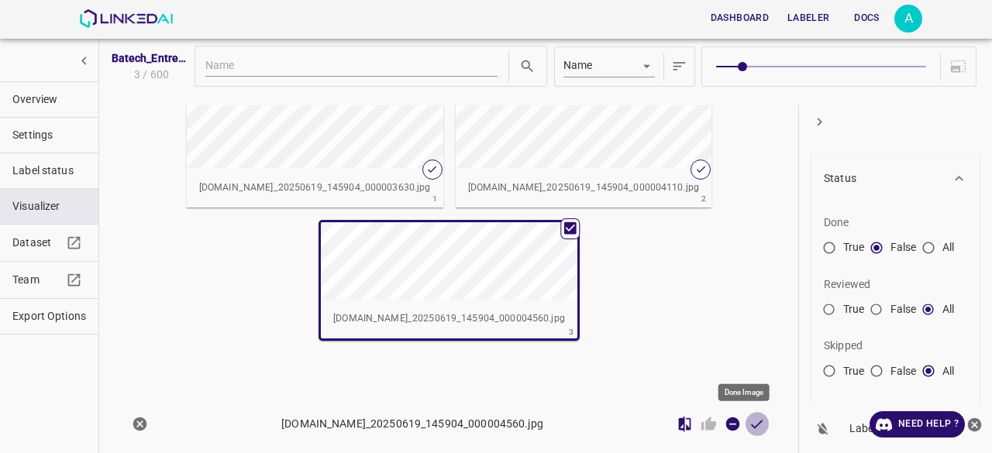
click at [751, 425] on icon "Done Image" at bounding box center [757, 424] width 12 height 9
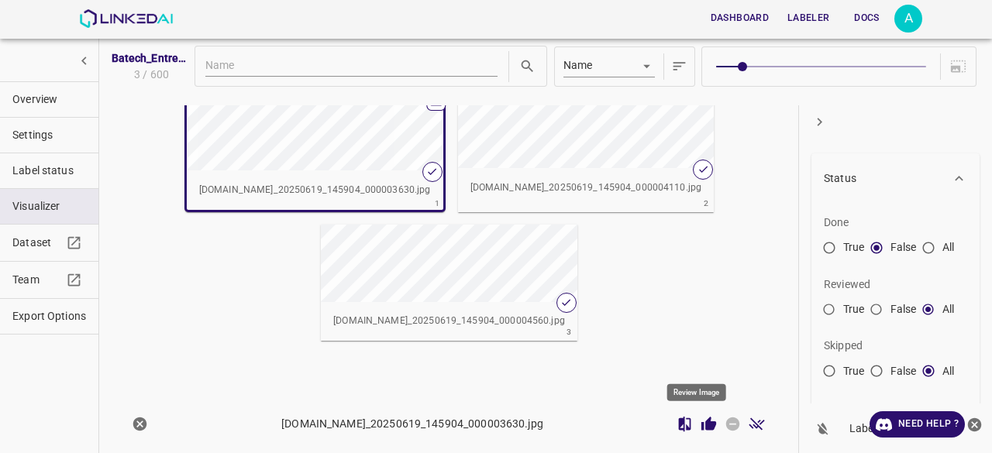
click at [701, 428] on icon "Review Image" at bounding box center [708, 424] width 15 height 14
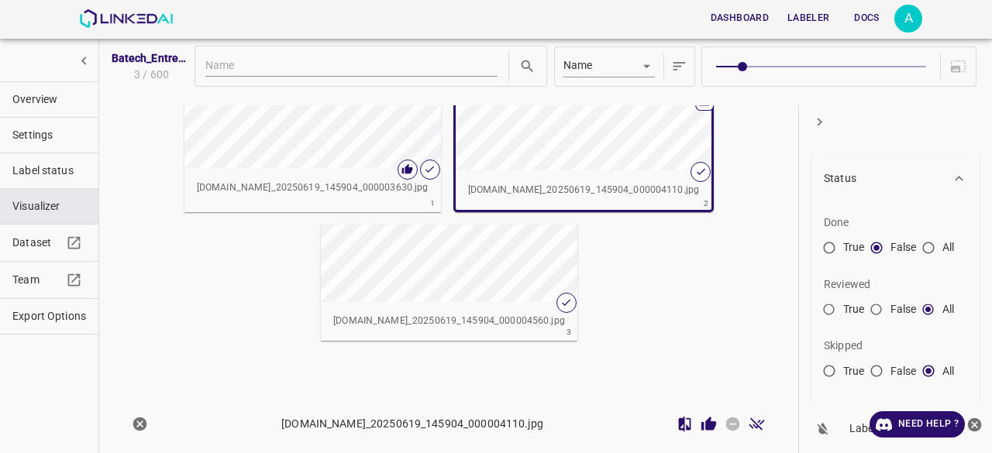
click at [702, 423] on icon "Review Image" at bounding box center [708, 424] width 15 height 14
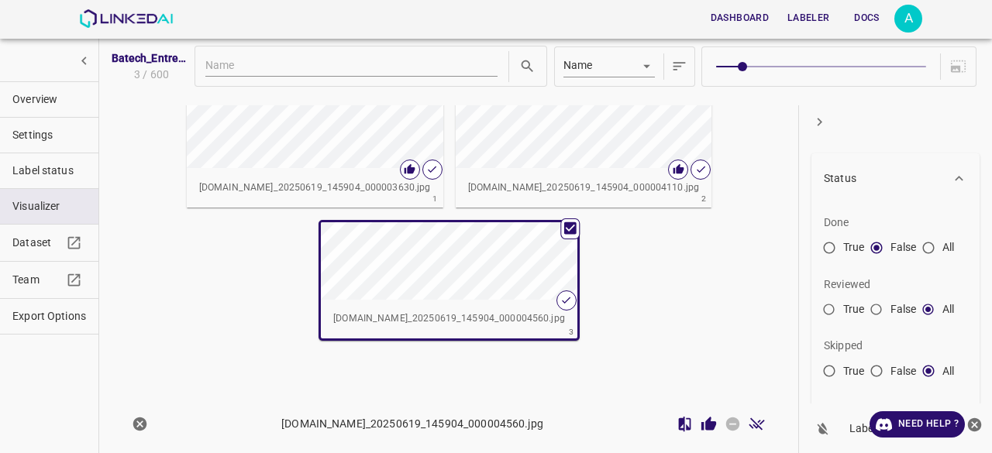
click at [701, 426] on icon "Review Image" at bounding box center [708, 424] width 15 height 14
click at [68, 83] on button "Overview" at bounding box center [49, 99] width 98 height 35
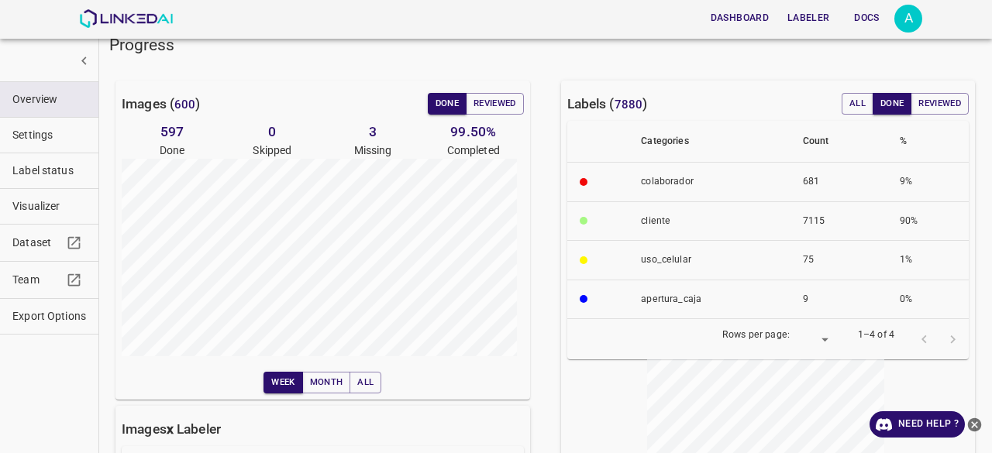
scroll to position [160, 0]
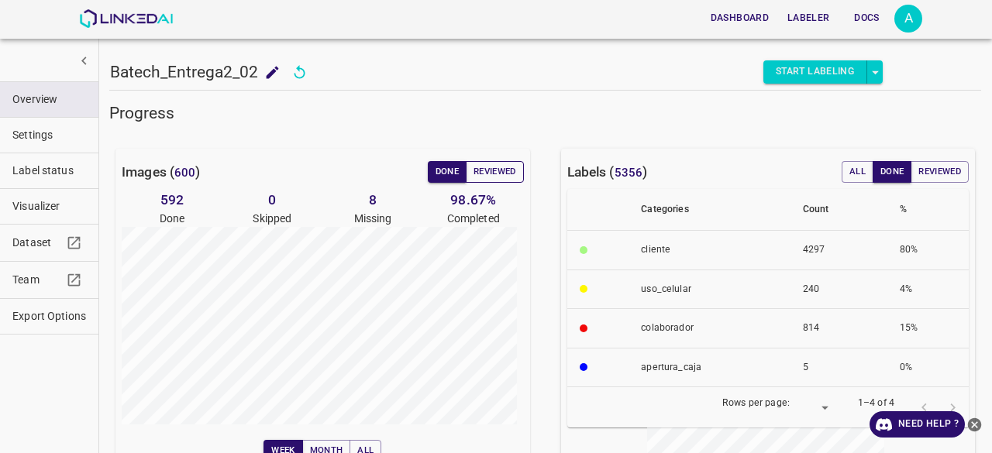
click at [494, 171] on button "Reviewed" at bounding box center [495, 172] width 58 height 22
click at [453, 170] on button "Done" at bounding box center [447, 172] width 39 height 22
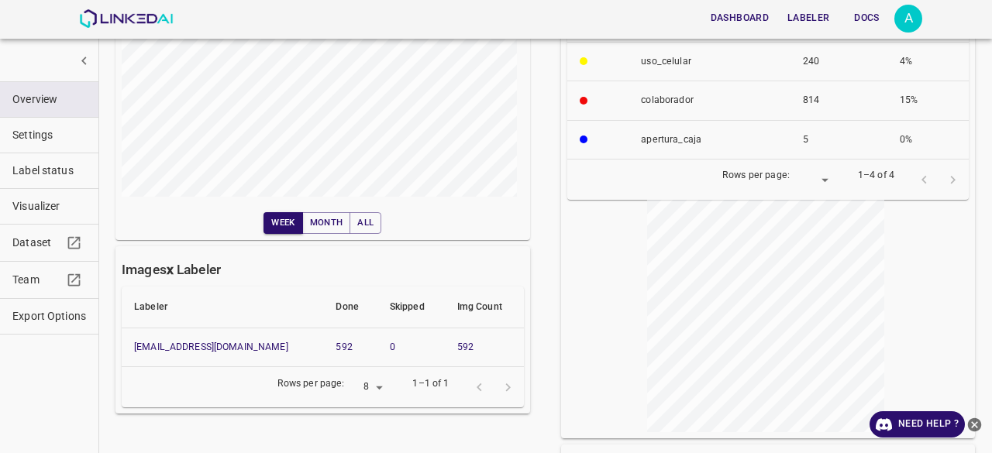
scroll to position [77, 0]
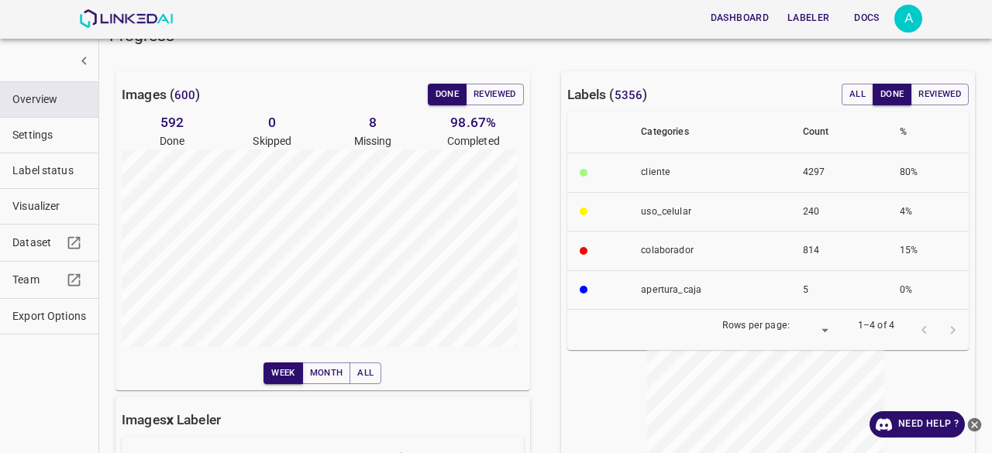
click at [46, 215] on button "Visualizer" at bounding box center [49, 206] width 98 height 35
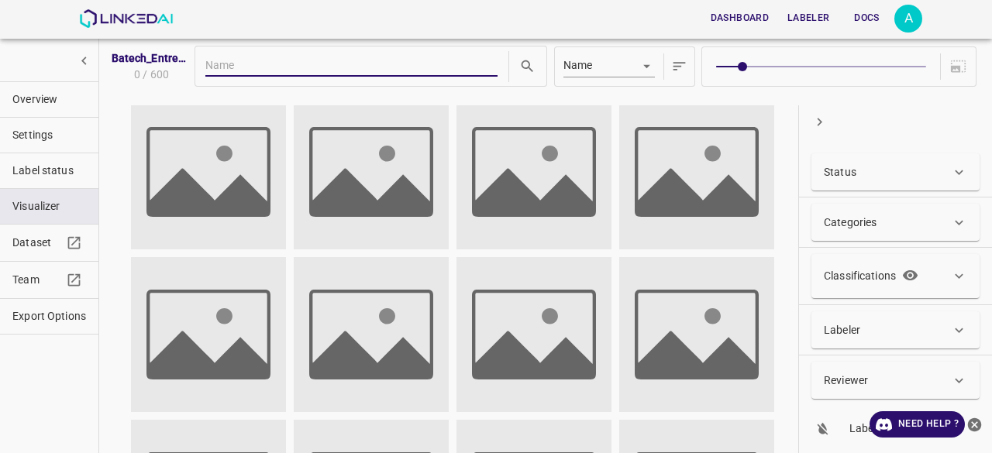
scroll to position [0, 0]
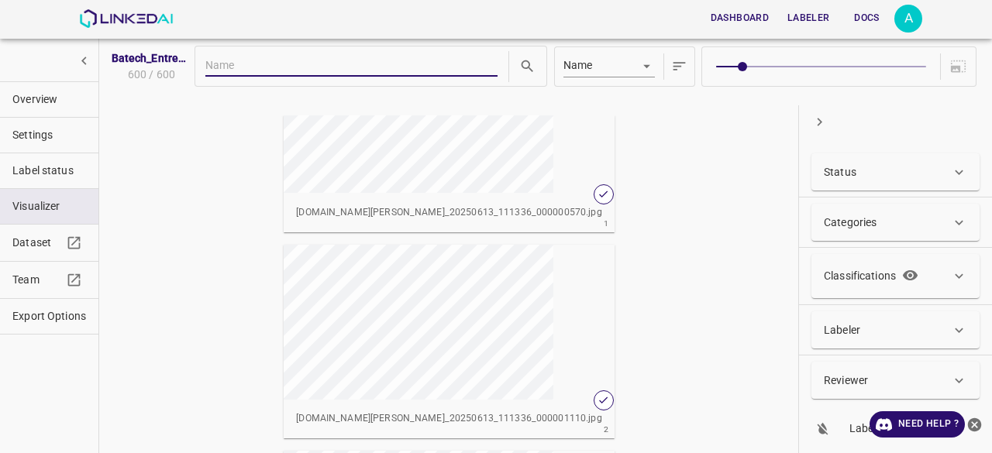
click at [925, 175] on div "Status" at bounding box center [887, 172] width 127 height 16
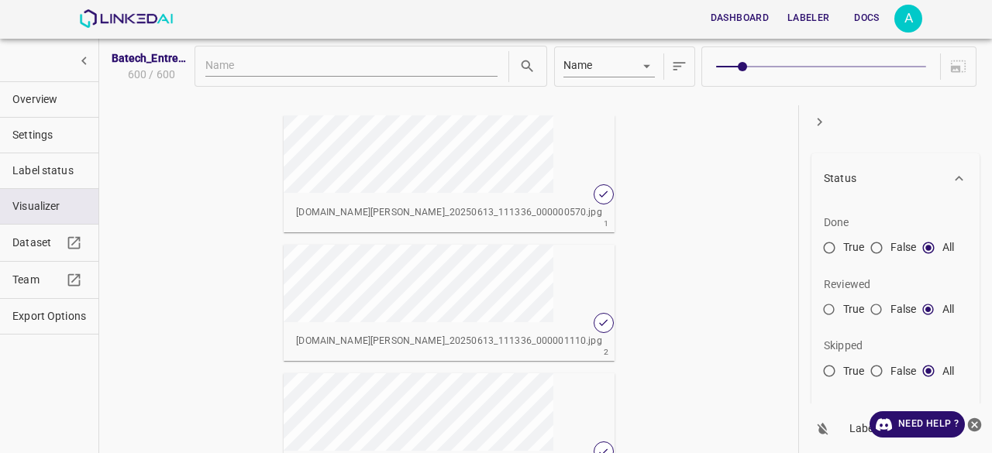
click at [883, 250] on input "False" at bounding box center [876, 251] width 28 height 28
radio input "true"
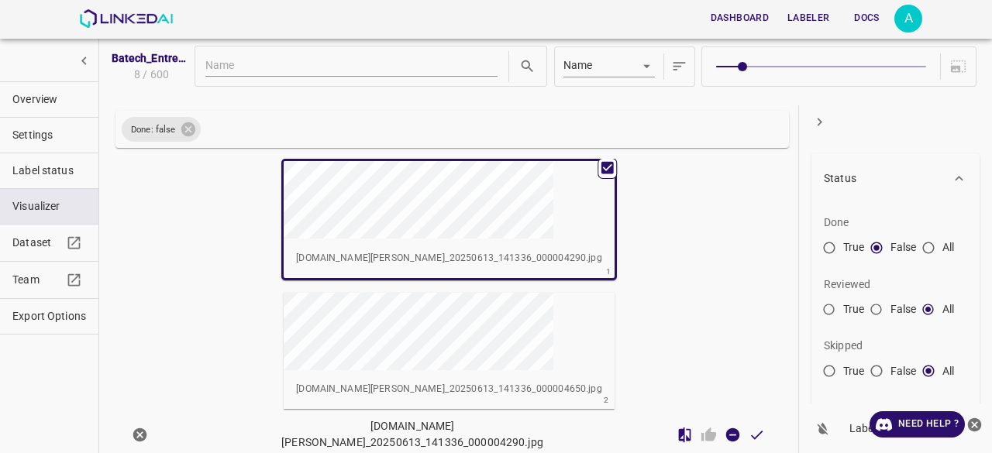
click at [422, 293] on div "button" at bounding box center [353, 331] width 138 height 77
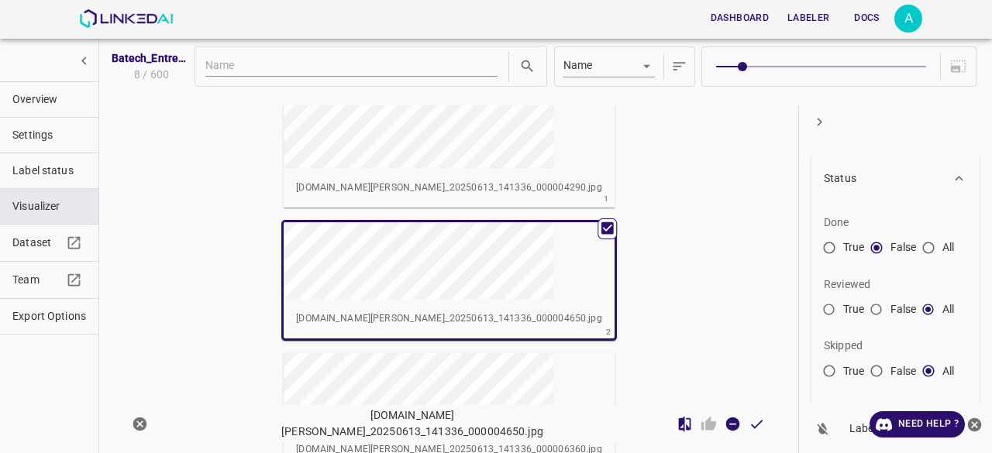
click at [838, 64] on span at bounding box center [820, 67] width 209 height 22
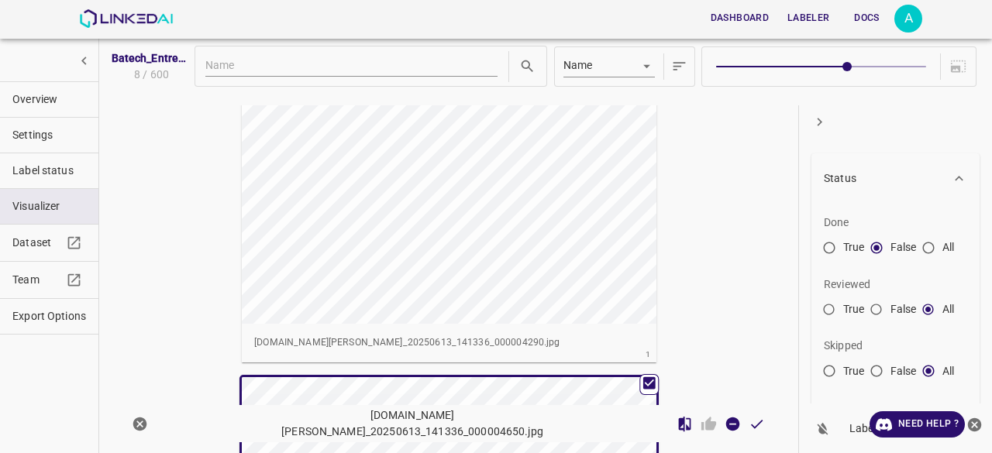
type input "8"
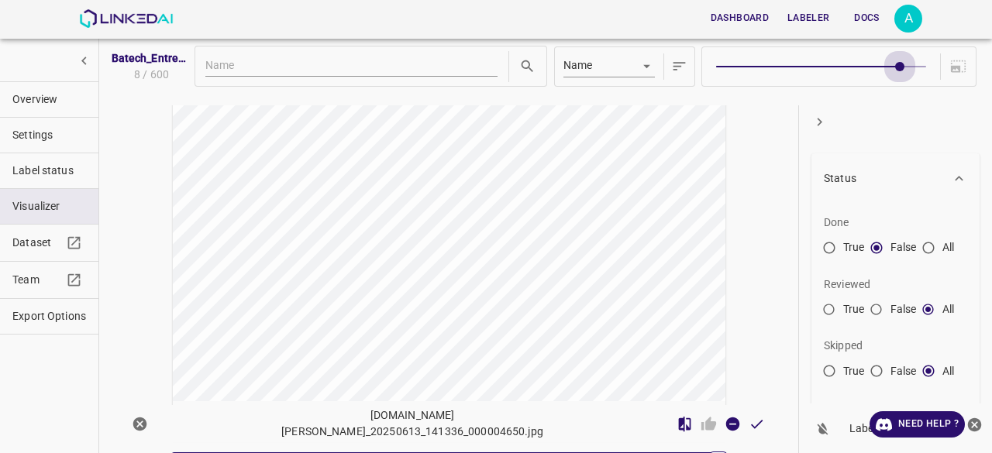
click at [883, 64] on span at bounding box center [820, 67] width 209 height 22
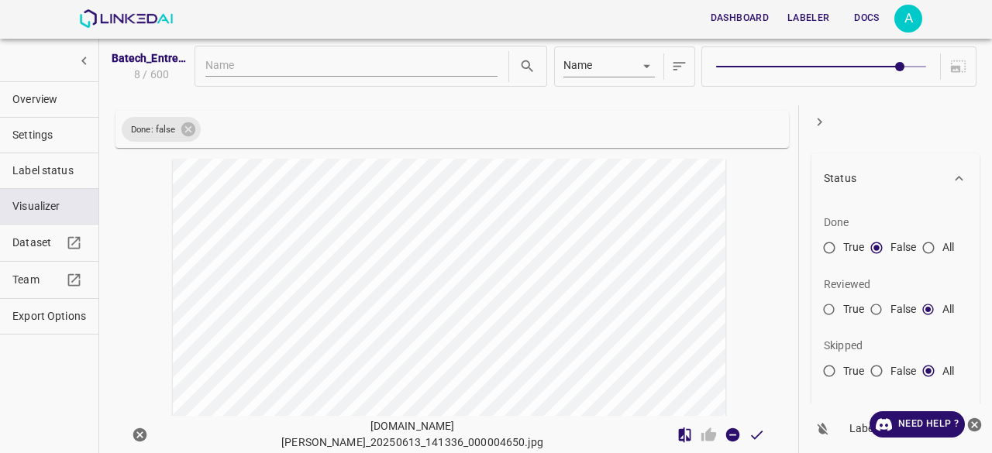
click at [346, 235] on div "button" at bounding box center [405, 314] width 465 height 311
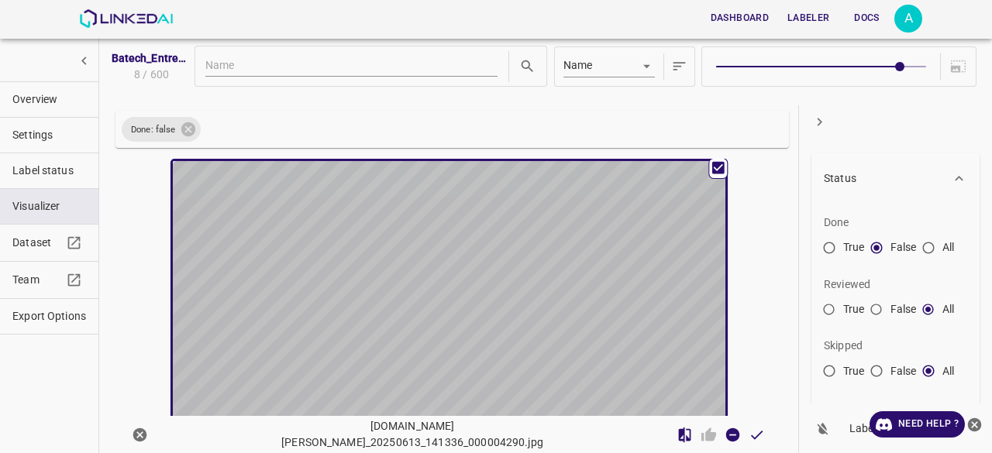
click at [346, 235] on div "button" at bounding box center [405, 316] width 465 height 311
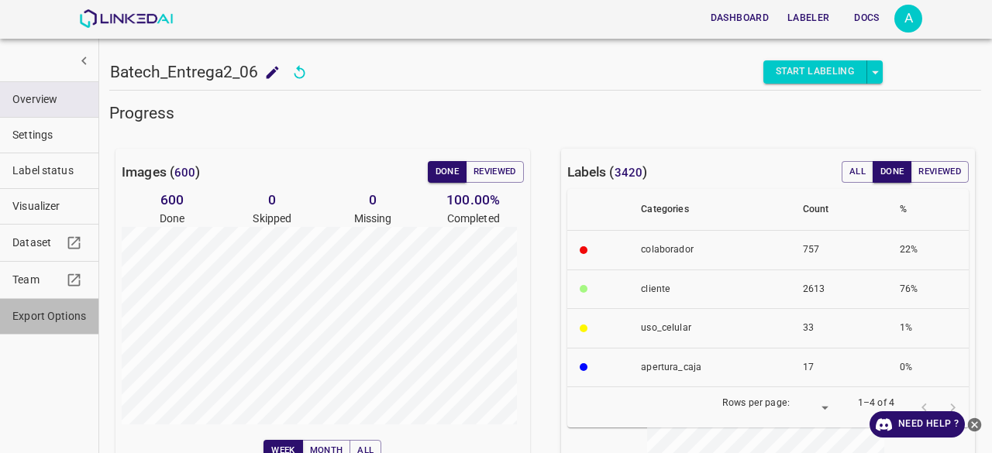
click at [66, 315] on span "Export Options" at bounding box center [49, 316] width 74 height 16
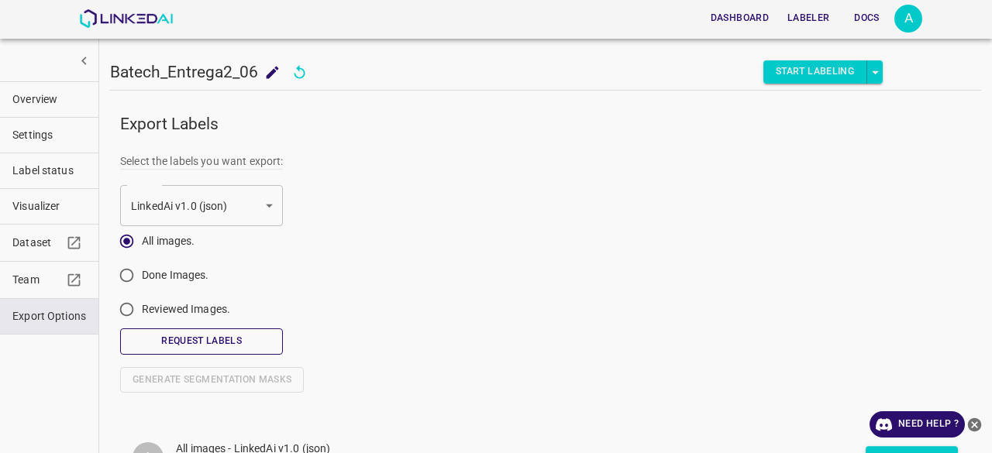
click at [227, 341] on button "Request Labels" at bounding box center [201, 342] width 163 height 26
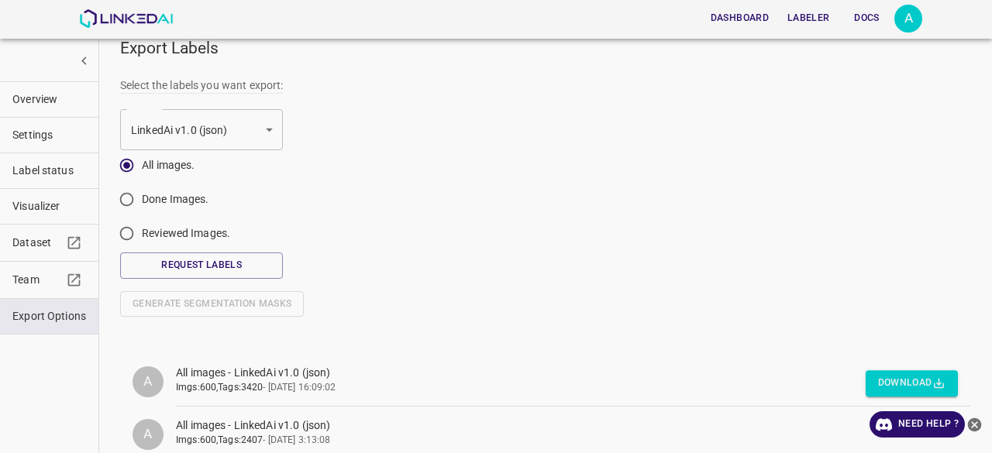
scroll to position [96, 0]
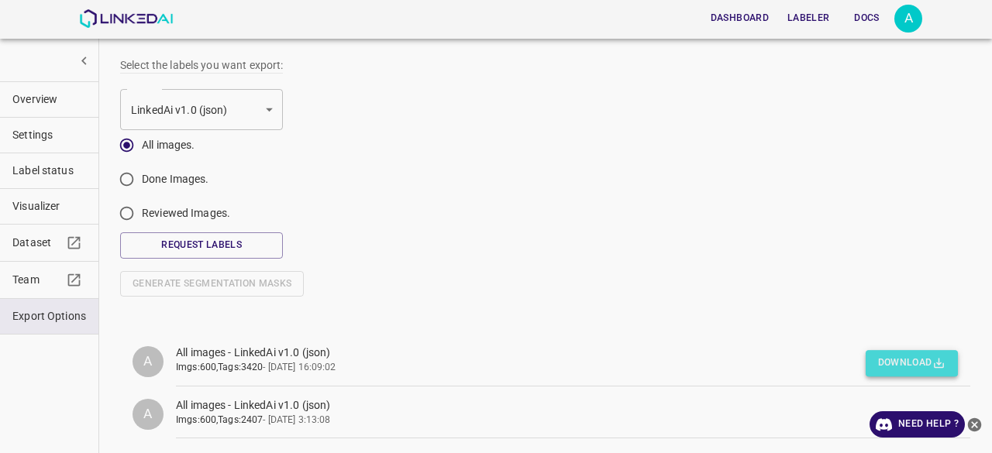
click at [891, 351] on button "Download" at bounding box center [912, 364] width 92 height 26
click at [899, 352] on button "Download" at bounding box center [912, 364] width 92 height 26
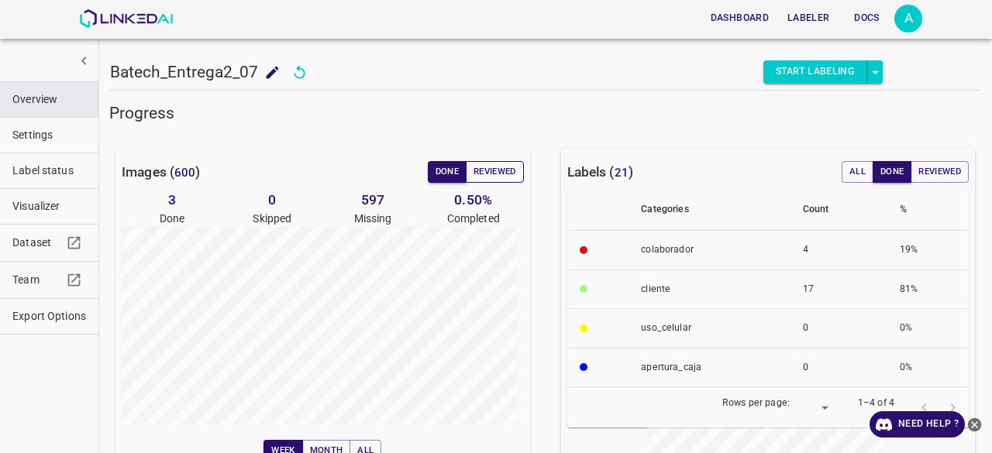
click at [485, 172] on button "Reviewed" at bounding box center [495, 172] width 58 height 22
click at [446, 170] on button "Done" at bounding box center [447, 172] width 39 height 22
click at [54, 308] on span "Export Options" at bounding box center [49, 316] width 74 height 16
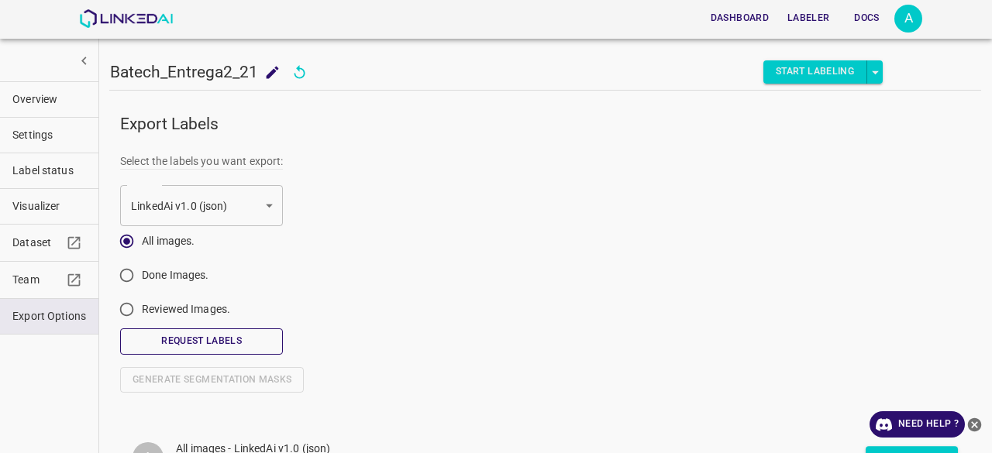
click at [228, 341] on button "Request Labels" at bounding box center [201, 342] width 163 height 26
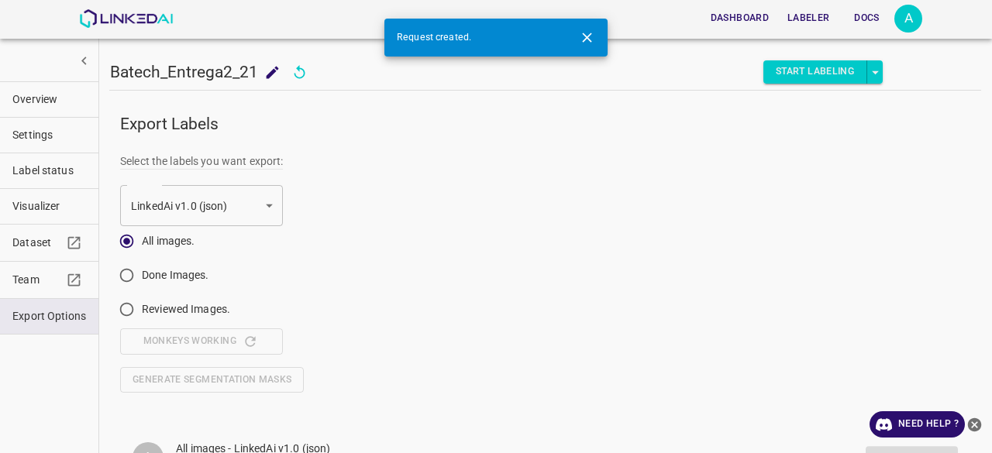
click at [980, 424] on icon "close-help" at bounding box center [975, 425] width 14 height 14
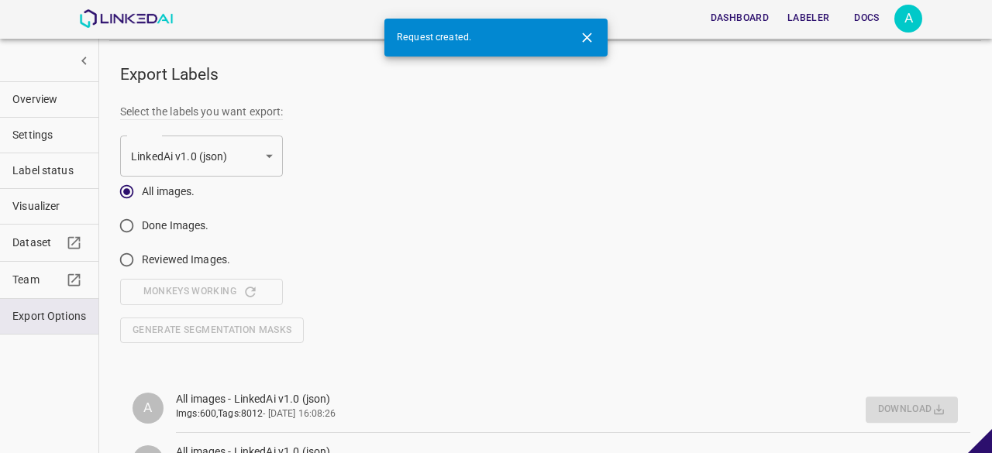
scroll to position [96, 0]
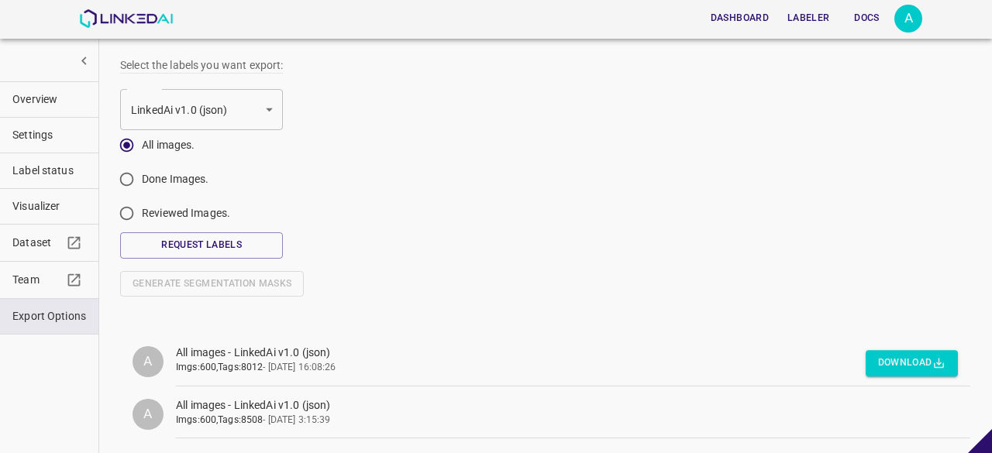
click at [908, 363] on button "Download" at bounding box center [912, 364] width 92 height 26
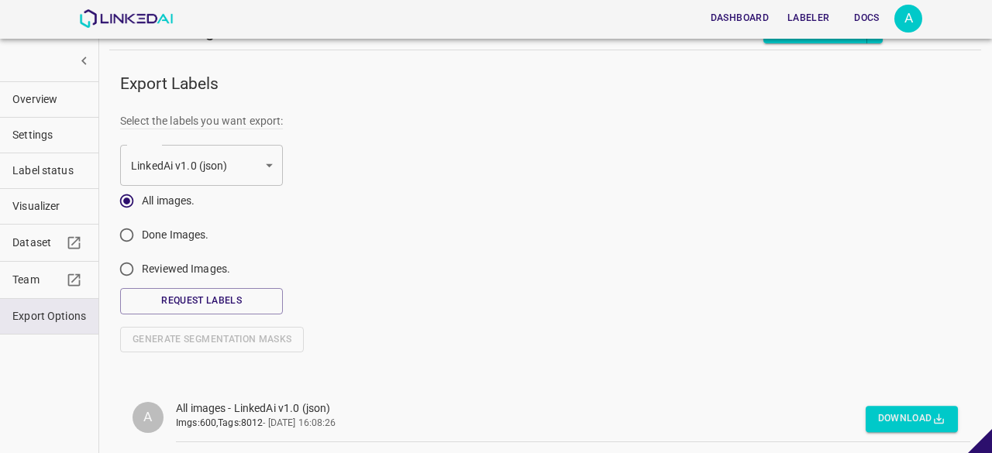
scroll to position [0, 0]
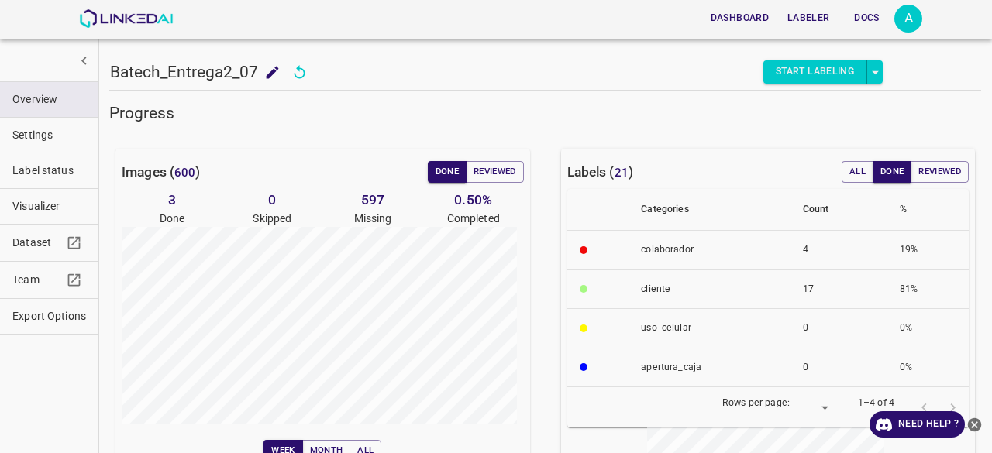
click at [37, 191] on button "Visualizer" at bounding box center [49, 206] width 98 height 35
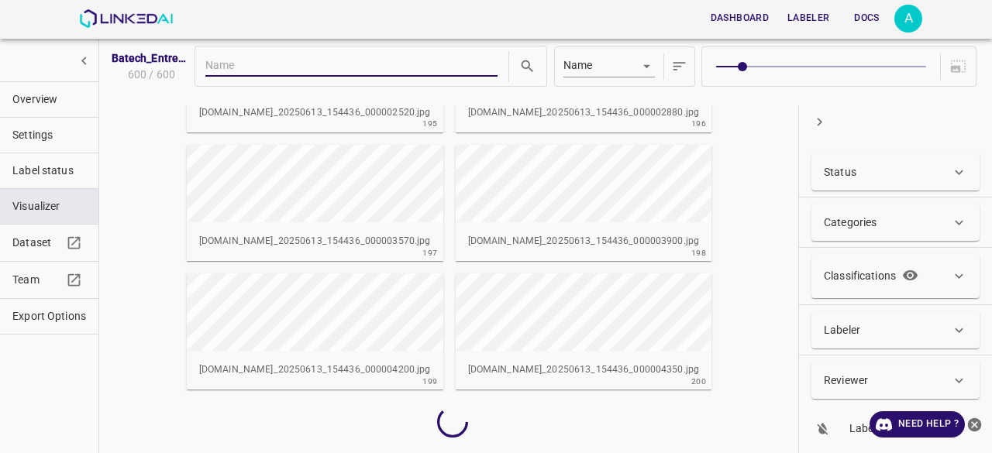
scroll to position [21096, 0]
click at [15, 98] on span "Overview" at bounding box center [49, 99] width 74 height 16
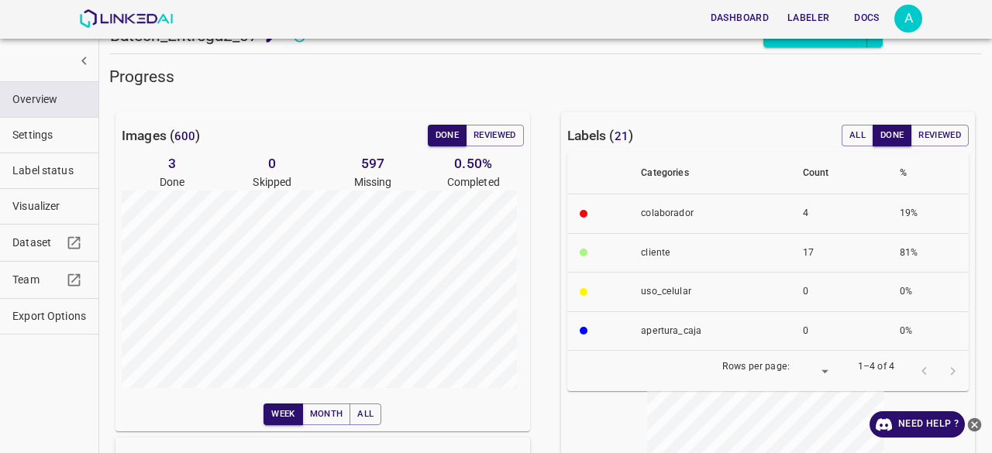
scroll to position [0, 0]
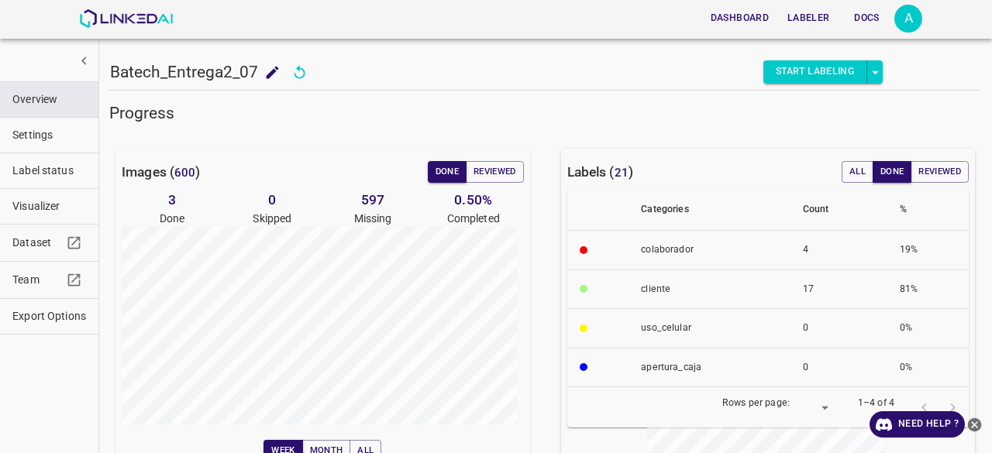
click at [53, 314] on span "Export Options" at bounding box center [49, 316] width 74 height 16
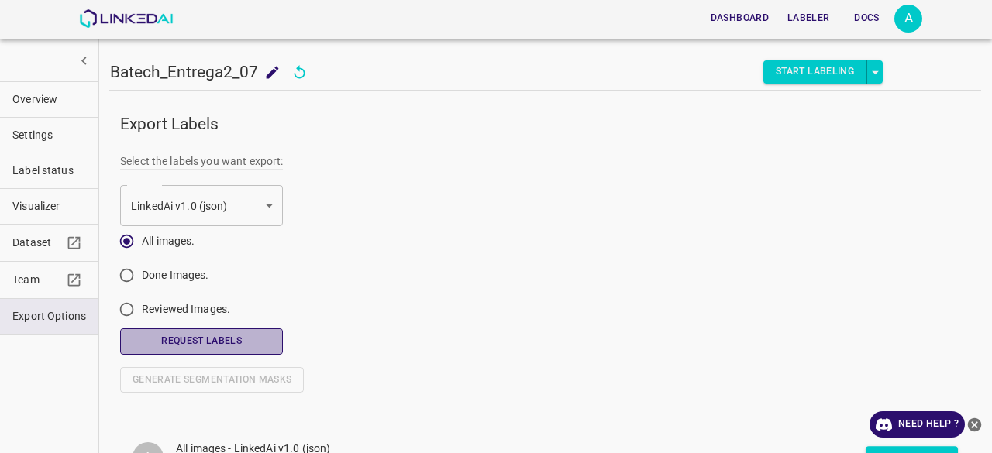
click at [240, 332] on button "Request Labels" at bounding box center [201, 342] width 163 height 26
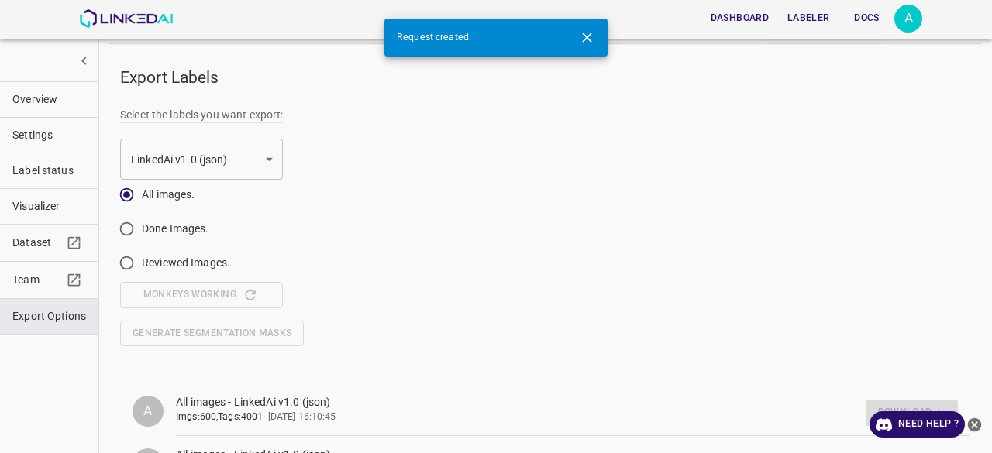
scroll to position [96, 0]
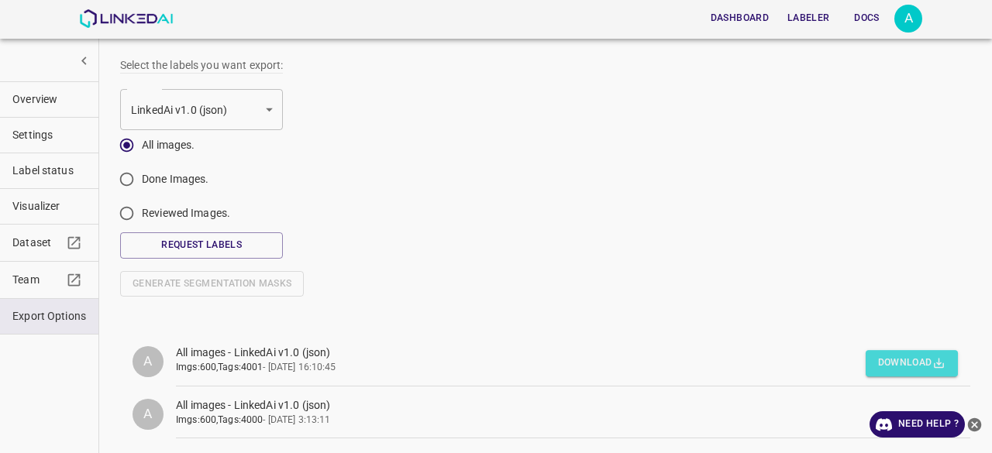
click at [885, 357] on button "Download" at bounding box center [912, 364] width 92 height 26
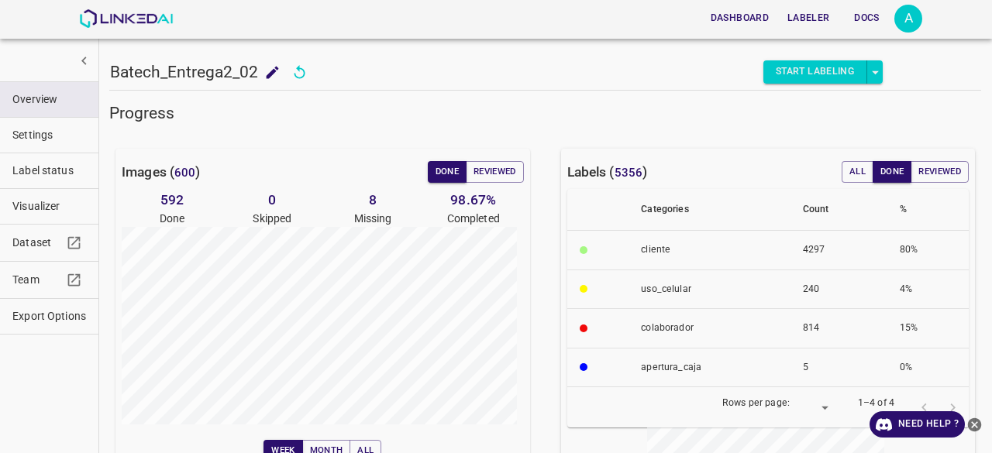
click at [56, 204] on span "Visualizer" at bounding box center [49, 206] width 74 height 16
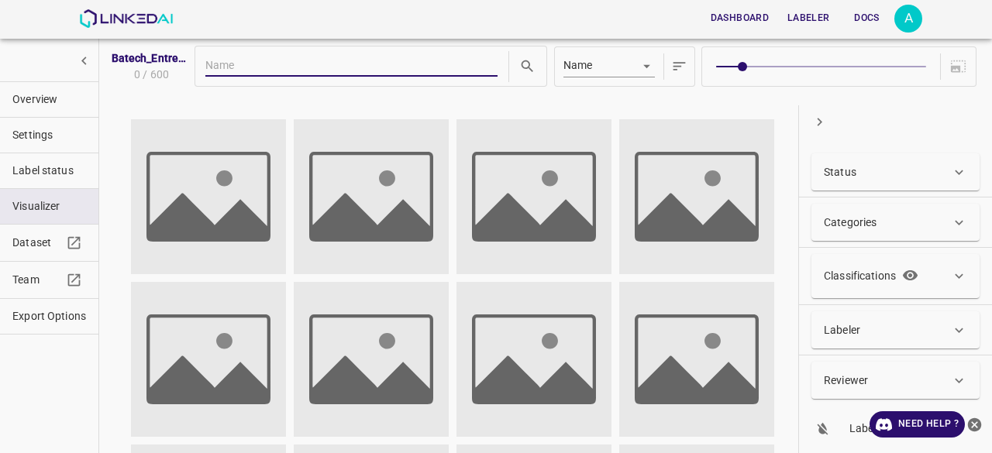
click at [928, 172] on div "Status" at bounding box center [887, 172] width 127 height 16
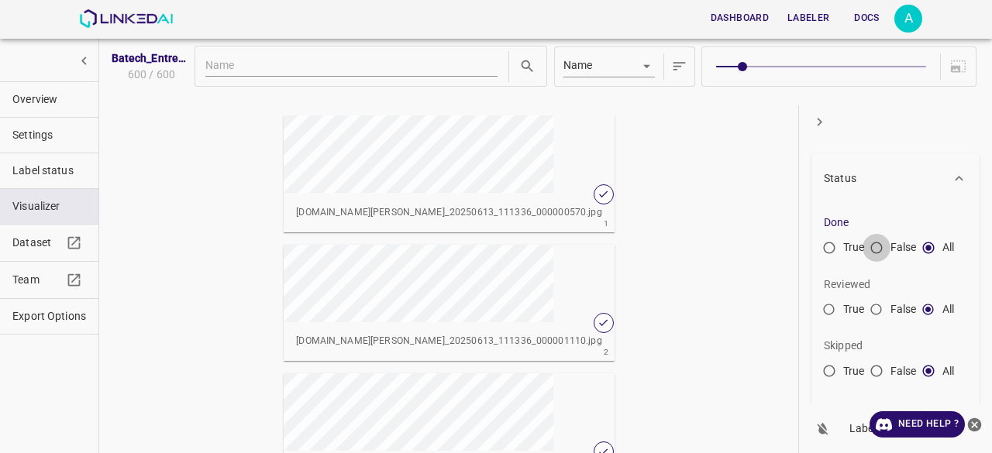
click at [867, 252] on input "False" at bounding box center [876, 251] width 28 height 28
radio input "true"
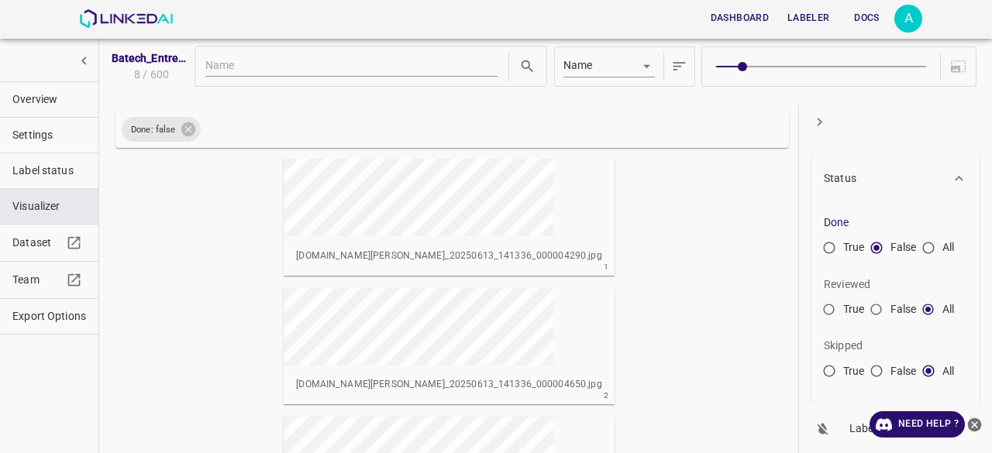
click at [824, 69] on span at bounding box center [820, 67] width 209 height 22
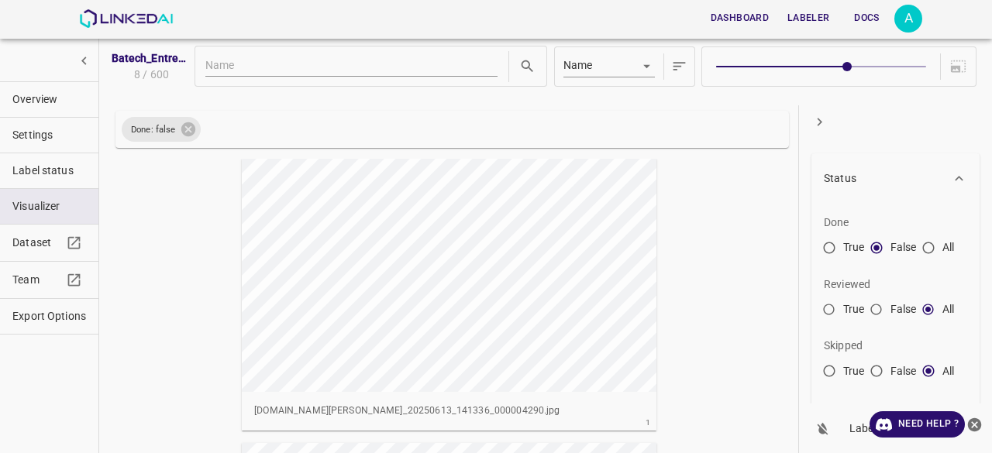
click at [849, 67] on span at bounding box center [846, 66] width 9 height 9
type input "7"
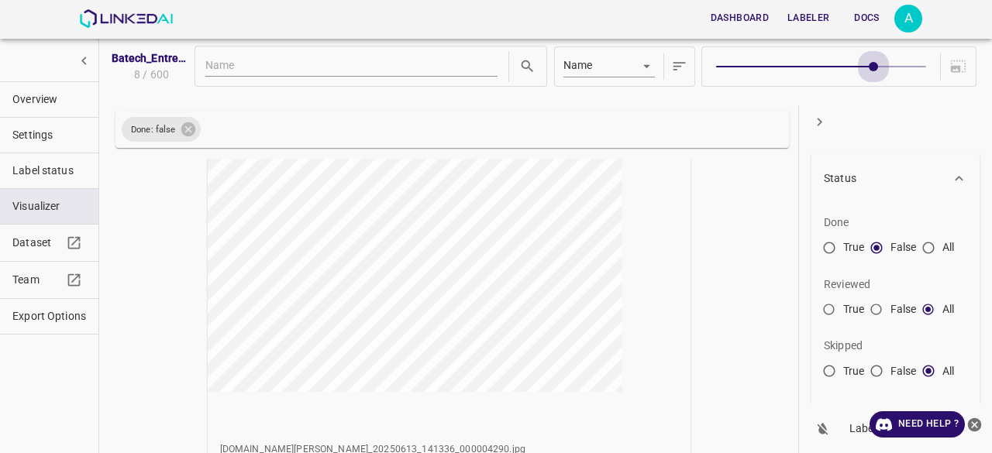
click at [857, 65] on span at bounding box center [820, 67] width 209 height 22
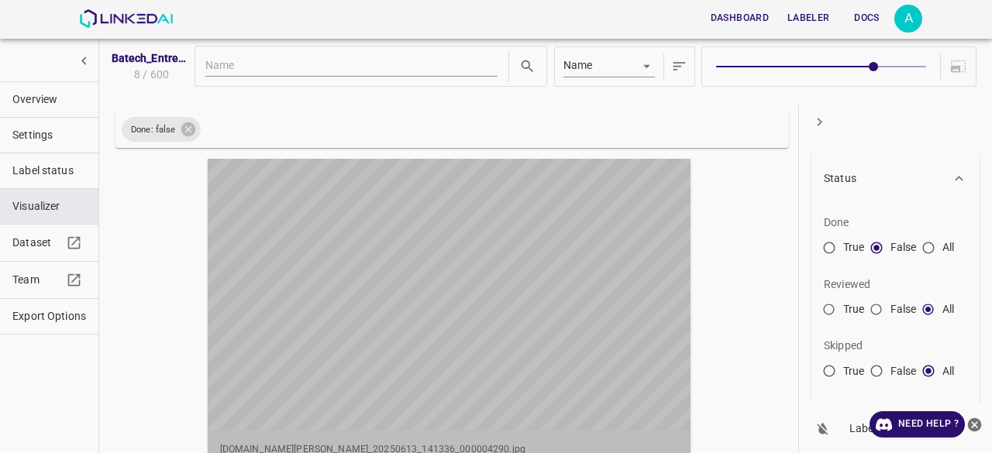
click at [477, 255] on div "button" at bounding box center [440, 295] width 465 height 272
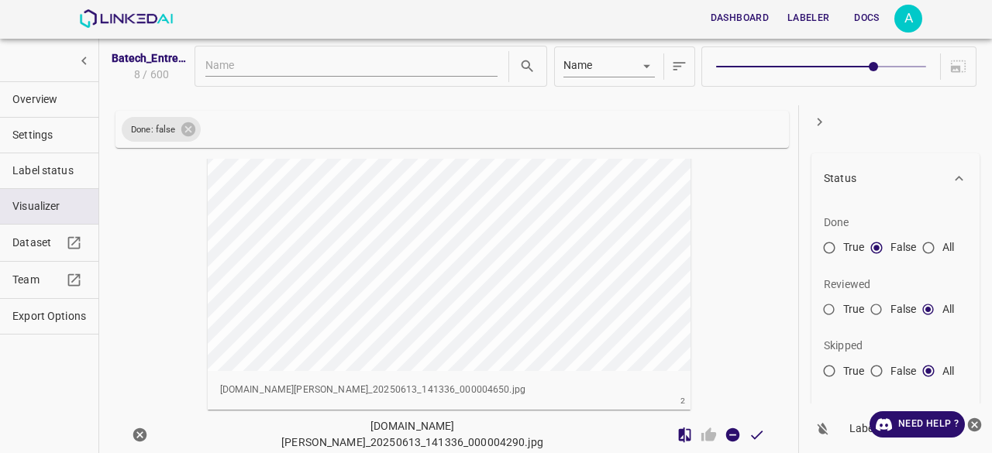
click at [477, 263] on div "button" at bounding box center [440, 235] width 465 height 272
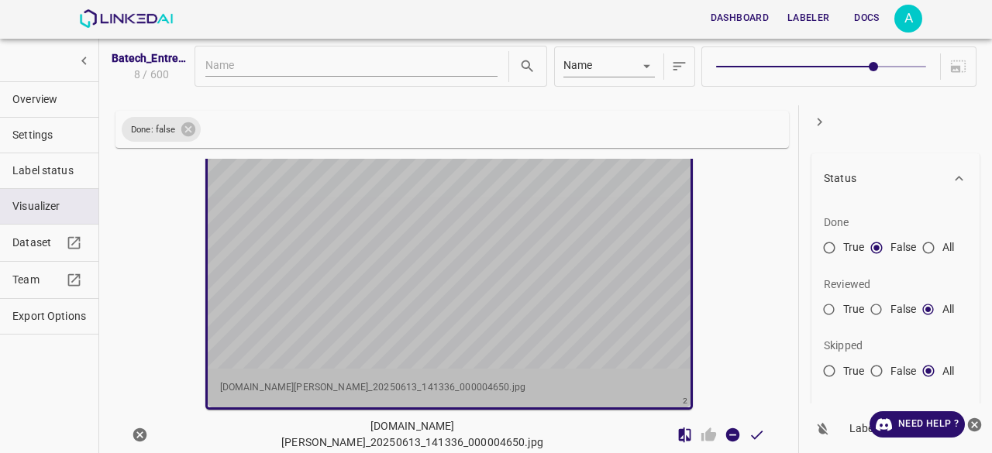
scroll to position [385, 0]
click at [477, 263] on div "button" at bounding box center [440, 235] width 465 height 272
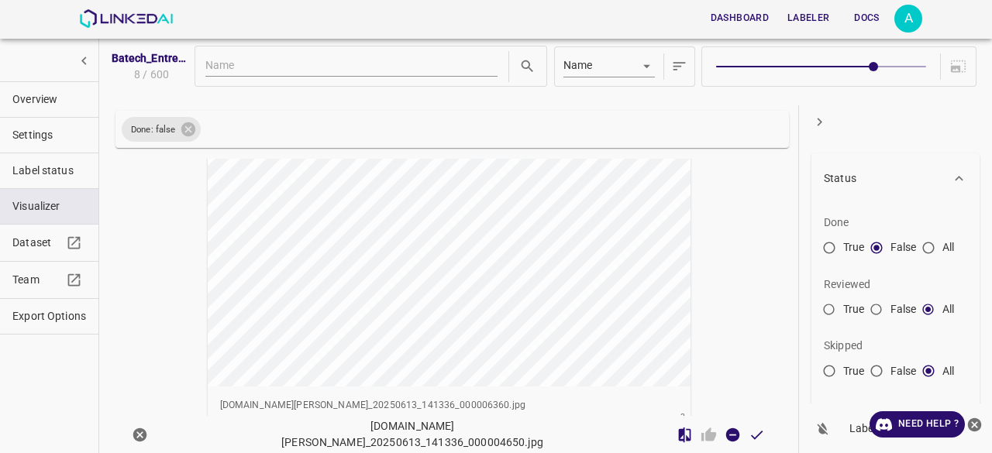
click at [456, 259] on div "button" at bounding box center [440, 251] width 465 height 272
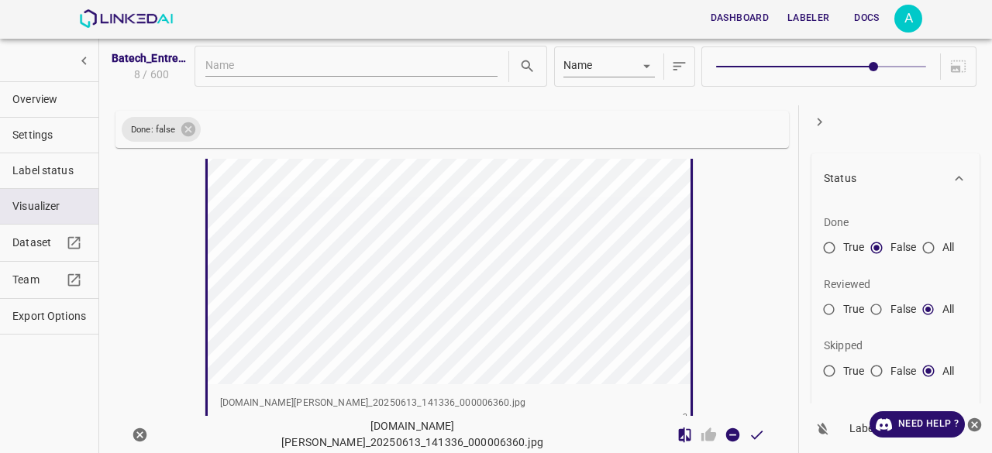
scroll to position [693, 0]
click at [456, 259] on div "button" at bounding box center [440, 251] width 465 height 272
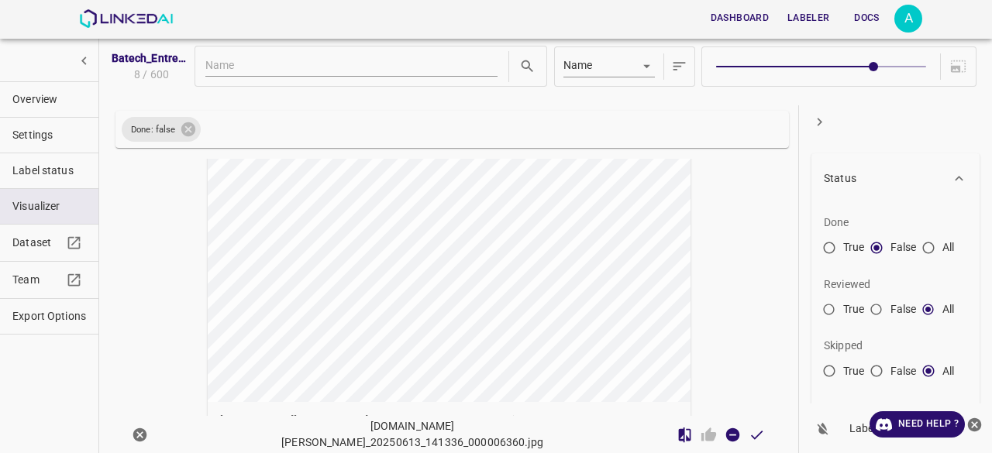
click at [489, 266] on div "button" at bounding box center [440, 266] width 465 height 272
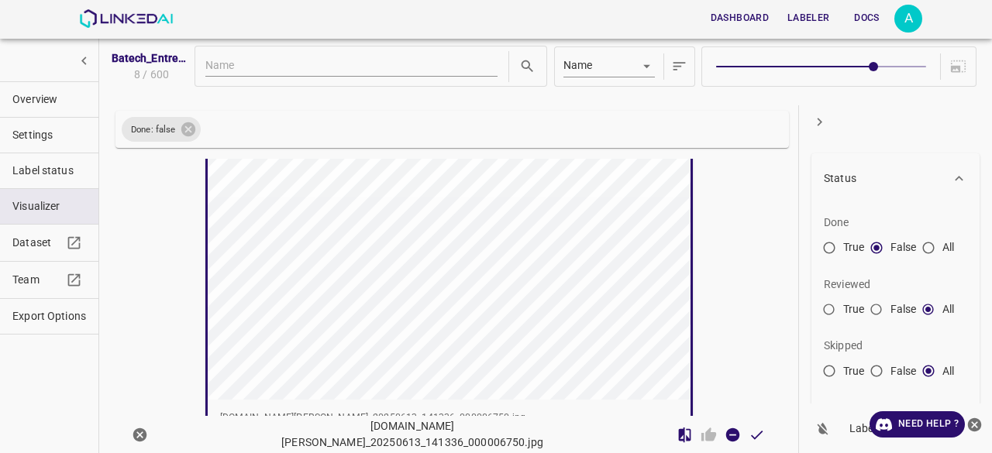
scroll to position [1001, 0]
click at [489, 266] on div "button" at bounding box center [440, 265] width 465 height 272
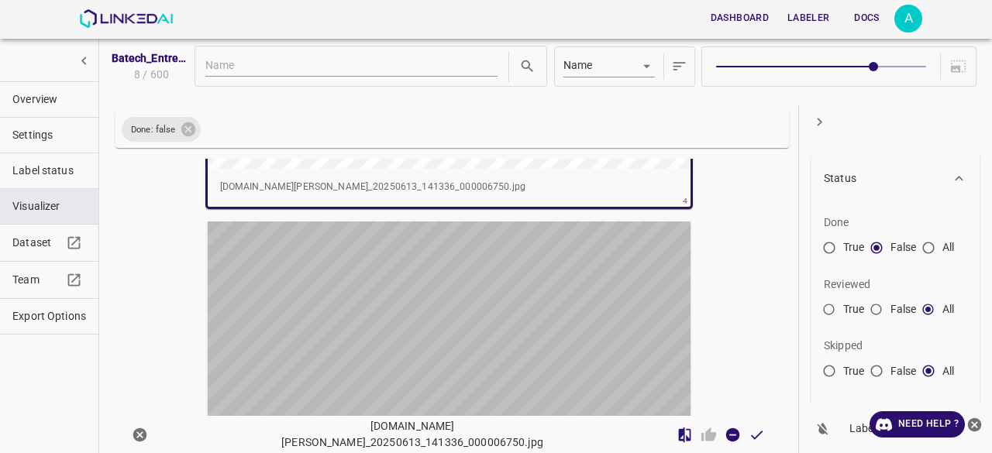
click at [441, 285] on div "button" at bounding box center [440, 358] width 465 height 272
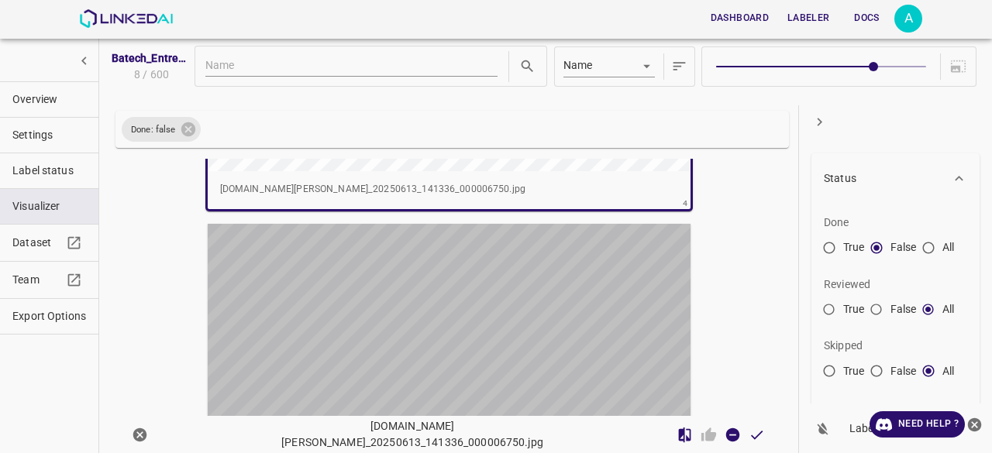
click at [441, 285] on div "button" at bounding box center [440, 360] width 465 height 272
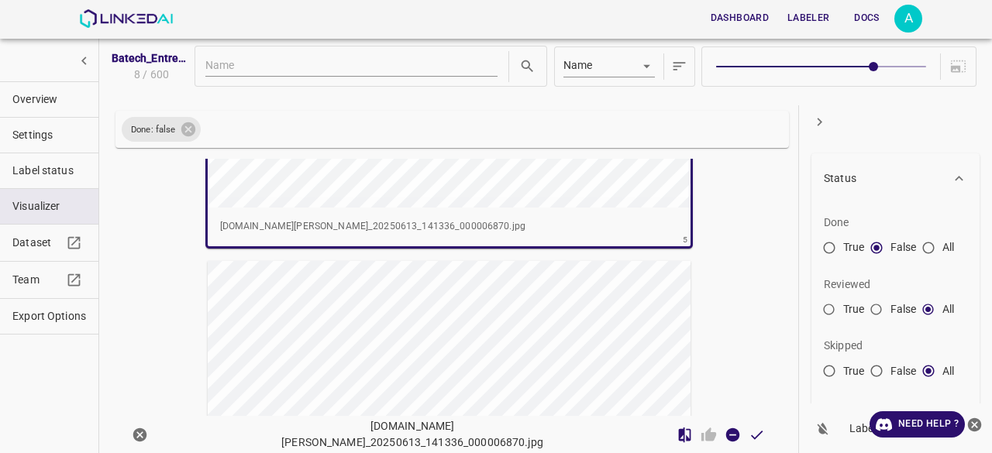
scroll to position [1541, 0]
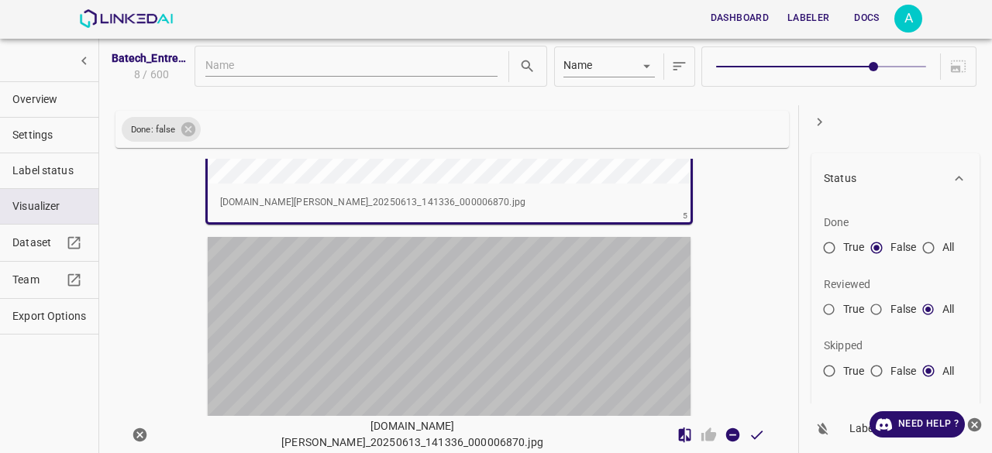
click at [438, 305] on div "button" at bounding box center [440, 373] width 465 height 272
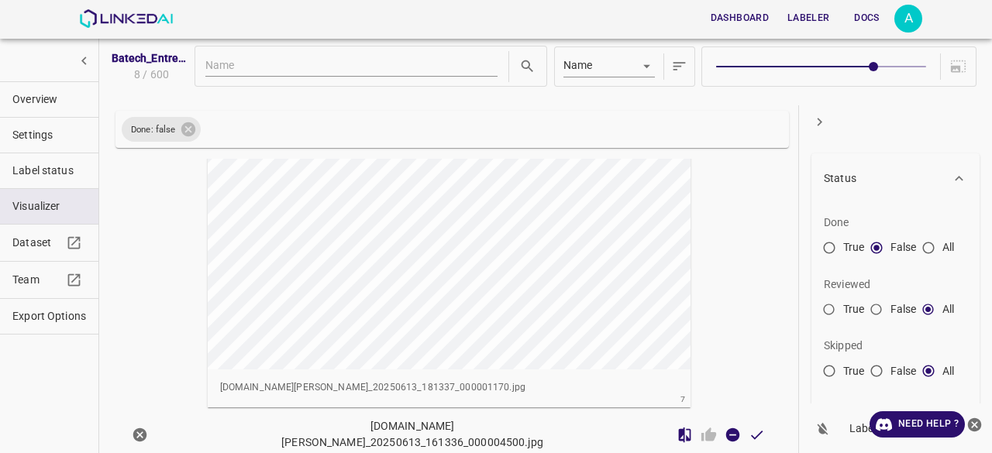
click at [419, 303] on div "button" at bounding box center [440, 234] width 465 height 272
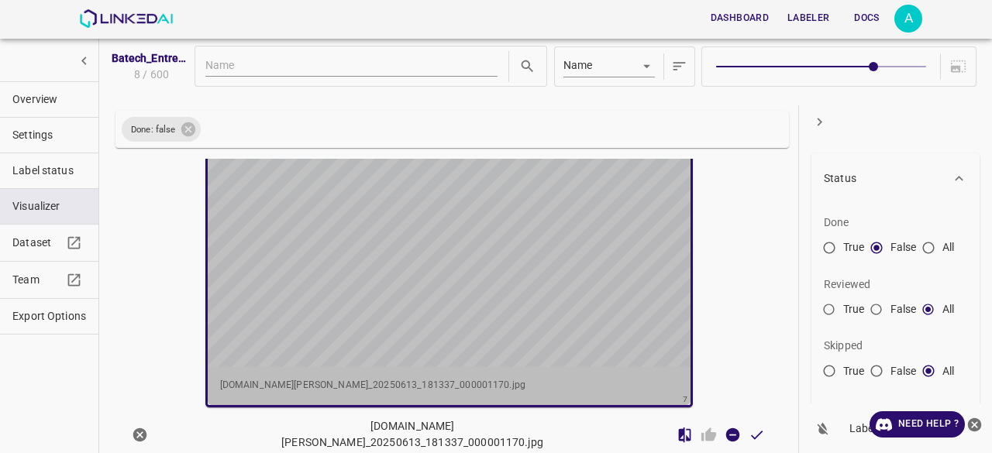
scroll to position [2002, 0]
click at [419, 303] on div "button" at bounding box center [440, 233] width 465 height 272
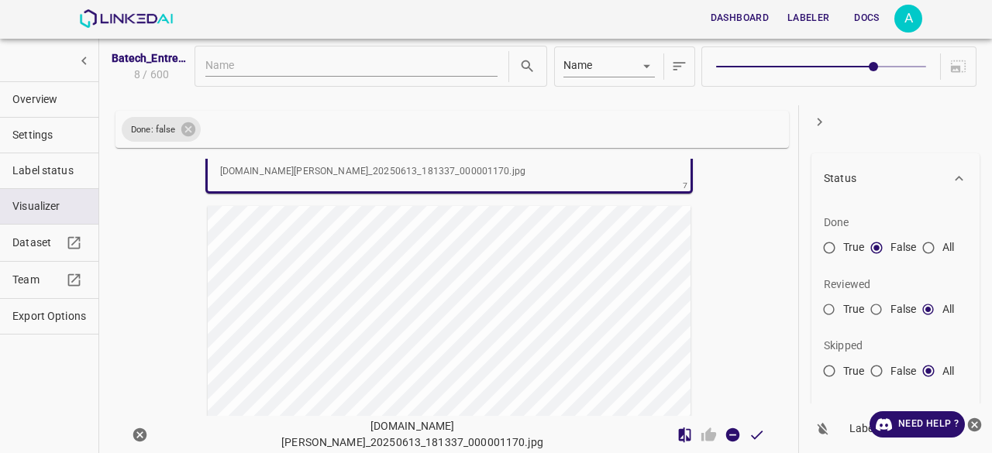
click at [403, 294] on div "button" at bounding box center [440, 342] width 465 height 272
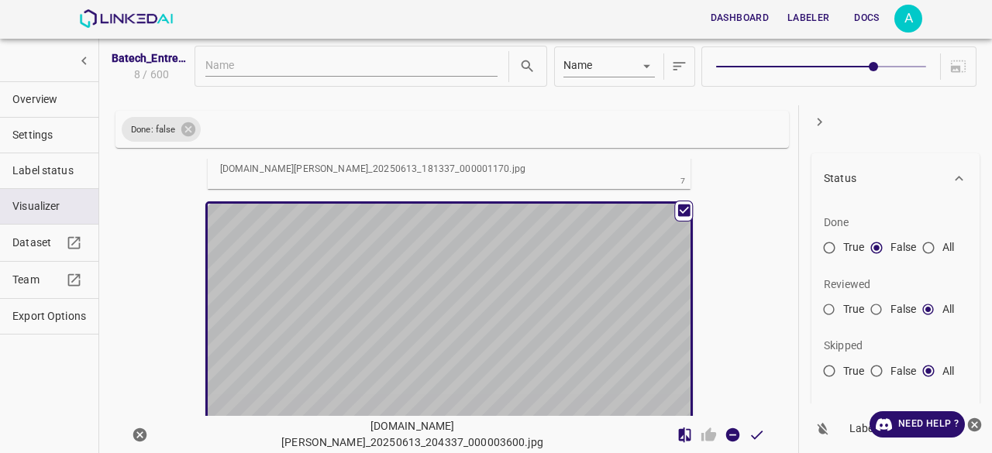
click at [403, 294] on div "button" at bounding box center [440, 340] width 465 height 272
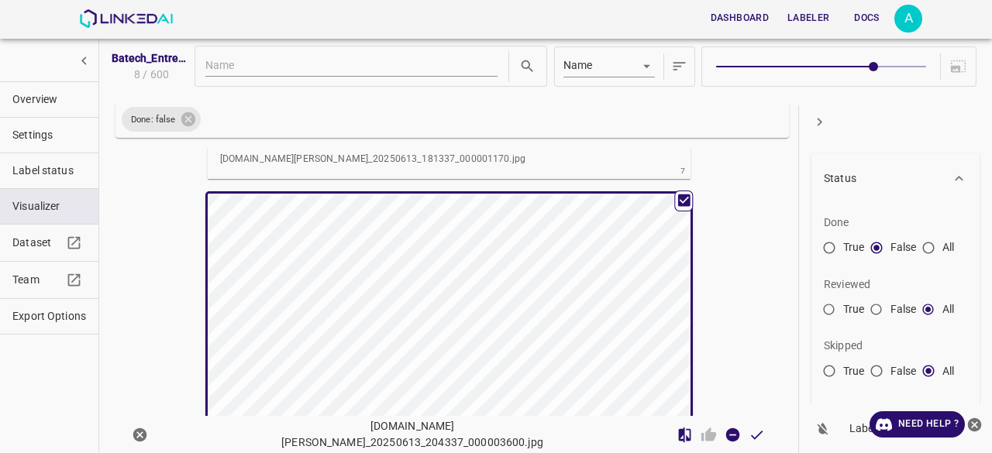
scroll to position [0, 0]
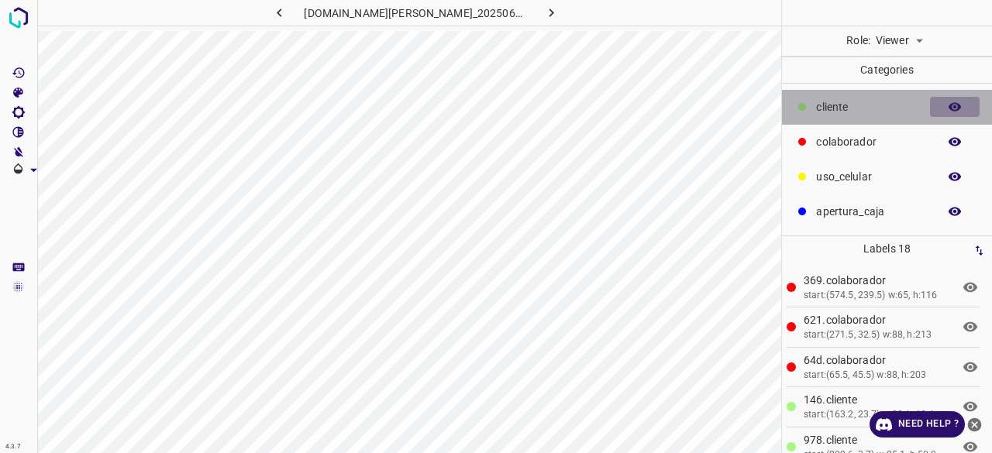
click at [966, 109] on button "button" at bounding box center [955, 107] width 50 height 20
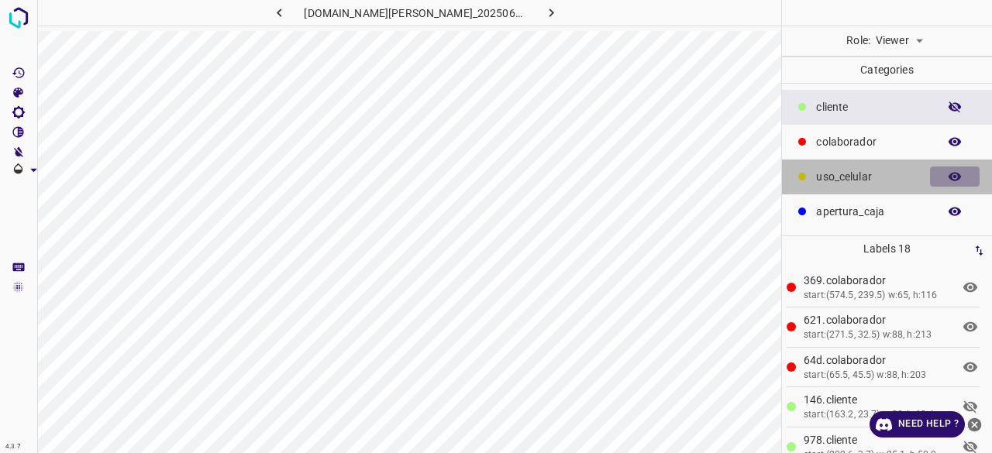
click at [960, 170] on icon "button" at bounding box center [955, 177] width 14 height 14
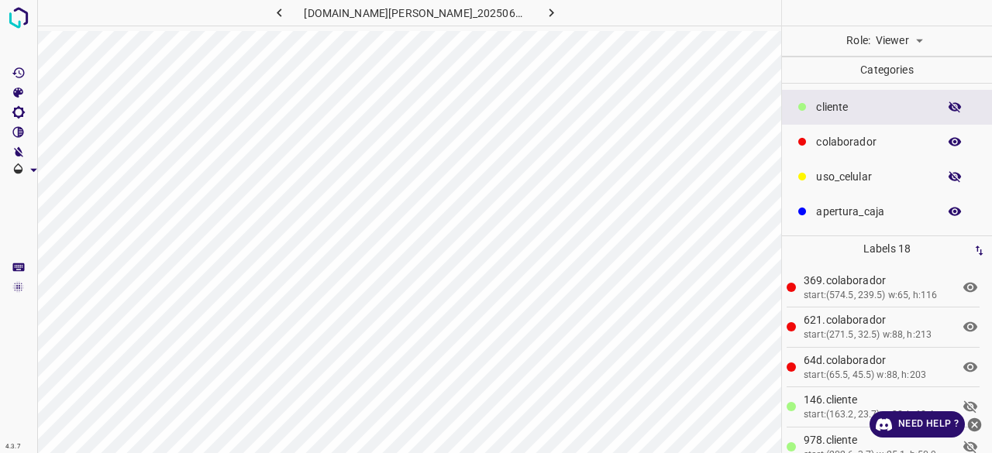
click at [960, 170] on icon "button" at bounding box center [955, 177] width 14 height 14
click at [904, 33] on body "4.3.7 [DOMAIN_NAME][PERSON_NAME]_20250613_141336_000004290.jpg Role: Viewer vie…" at bounding box center [496, 226] width 992 height 453
click at [953, 101] on div at bounding box center [496, 226] width 992 height 453
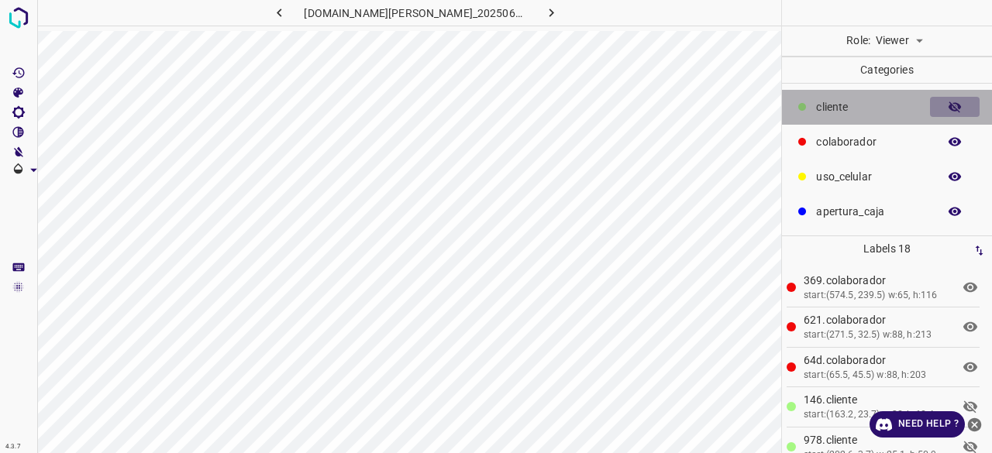
click at [955, 104] on icon "button" at bounding box center [955, 107] width 14 height 14
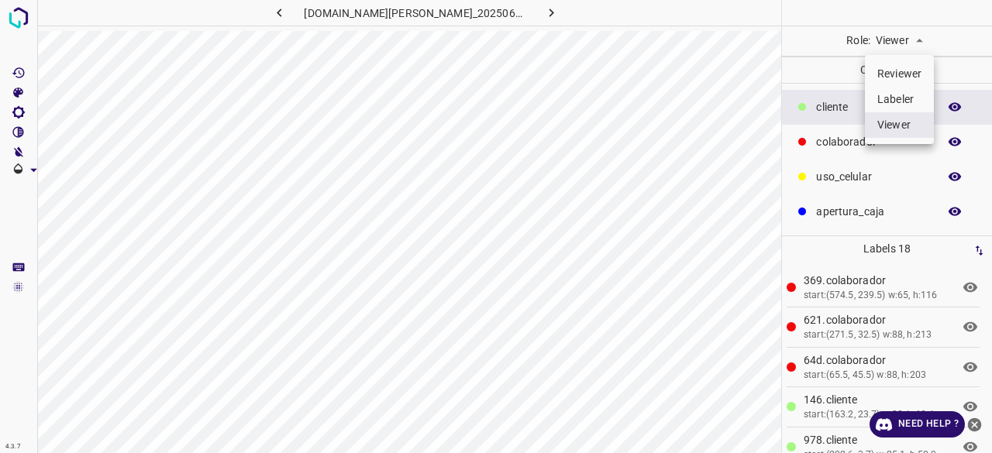
click at [899, 49] on body "4.3.7 doggis-leon.ddns.net_20250613_141336_000004290.jpg Role: Viewer viewer Ca…" at bounding box center [496, 226] width 992 height 453
click at [901, 95] on li "Labeler" at bounding box center [899, 100] width 69 height 26
type input "labeler"
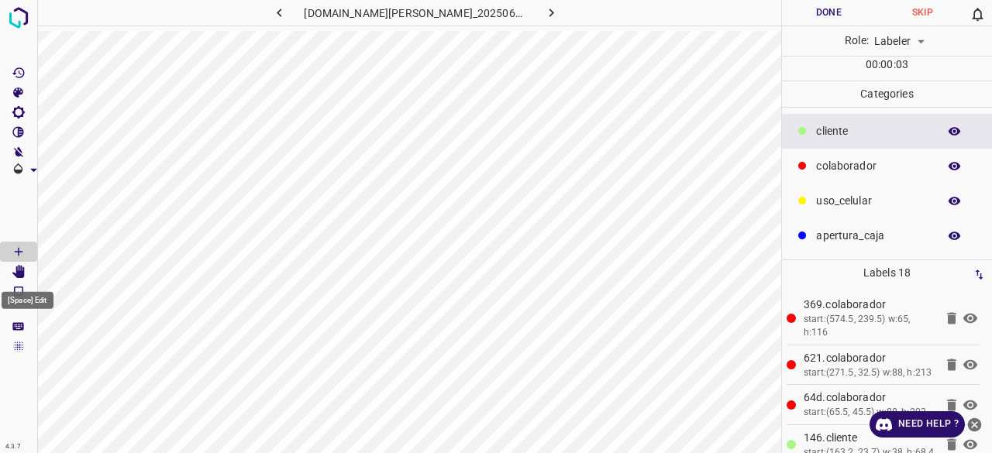
click at [20, 272] on icon "[Space] Edit" at bounding box center [18, 272] width 12 height 14
click at [838, 7] on button "Done" at bounding box center [829, 13] width 94 height 26
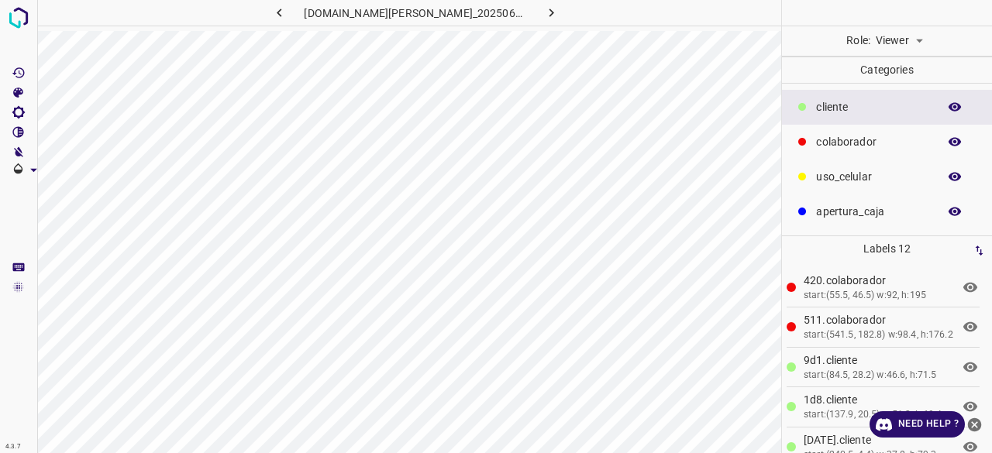
click at [900, 38] on body "4.3.7 [DOMAIN_NAME][PERSON_NAME]_20250613_141336_000004650.jpg Role: Viewer vie…" at bounding box center [496, 226] width 992 height 453
click at [893, 94] on li "Labeler" at bounding box center [899, 100] width 69 height 26
type input "labeler"
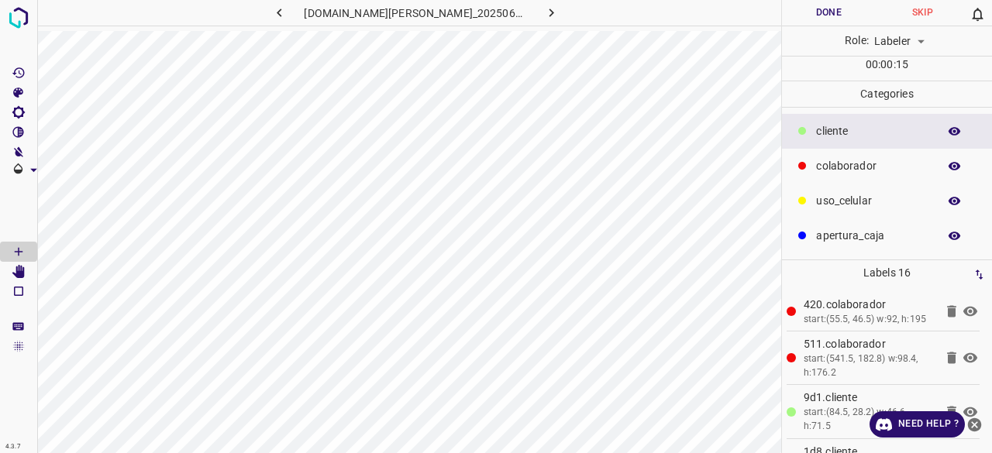
click at [946, 129] on button "button" at bounding box center [955, 132] width 50 height 20
click at [955, 132] on icon "button" at bounding box center [954, 131] width 12 height 11
click at [930, 122] on button "button" at bounding box center [955, 132] width 50 height 20
click at [872, 133] on p "​​cliente" at bounding box center [873, 131] width 114 height 16
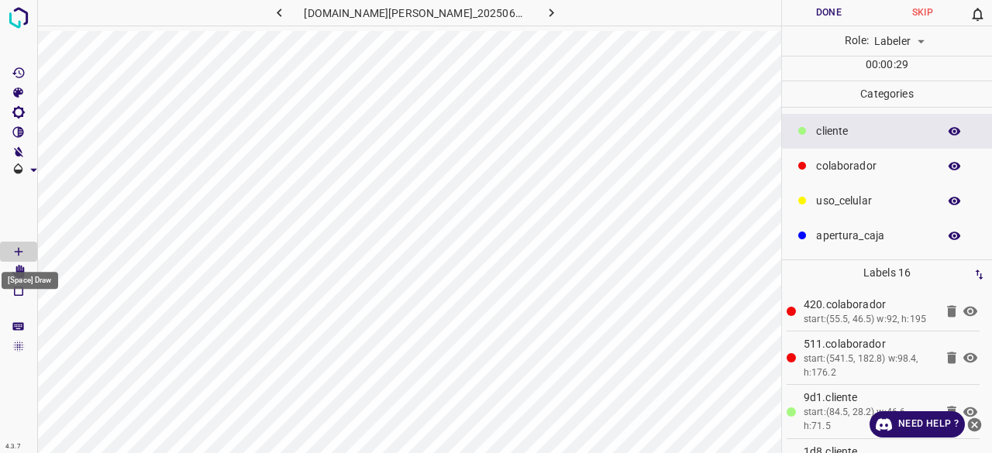
click at [21, 267] on div "[Space] Draw" at bounding box center [30, 275] width 60 height 29
click at [10, 252] on Draw"] "[Space] Draw" at bounding box center [18, 252] width 37 height 20
click at [0, 242] on Draw"] "[Space] Draw" at bounding box center [18, 252] width 37 height 20
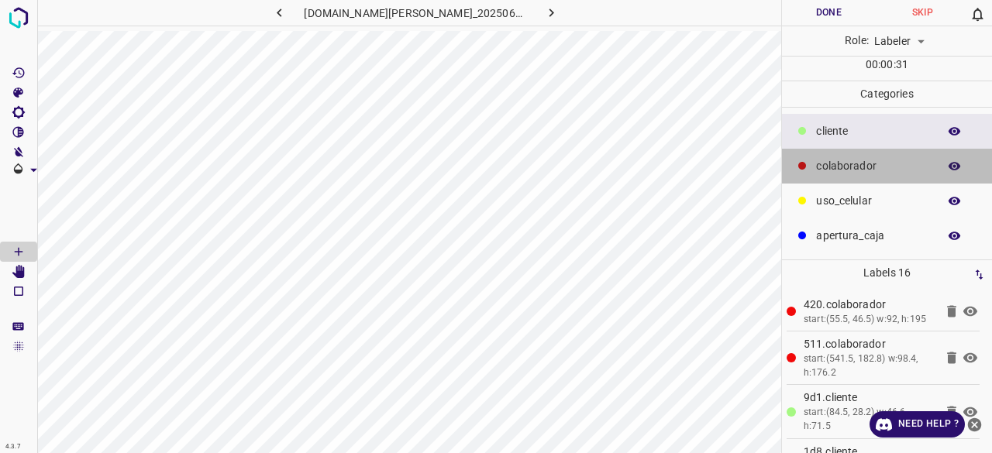
click at [874, 171] on p "colaborador" at bounding box center [873, 166] width 114 height 16
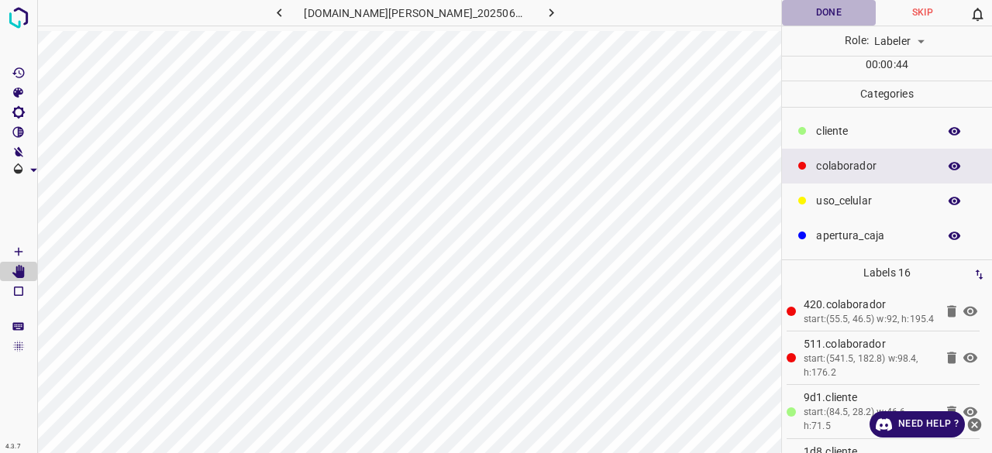
click at [859, 21] on button "Done" at bounding box center [829, 13] width 94 height 26
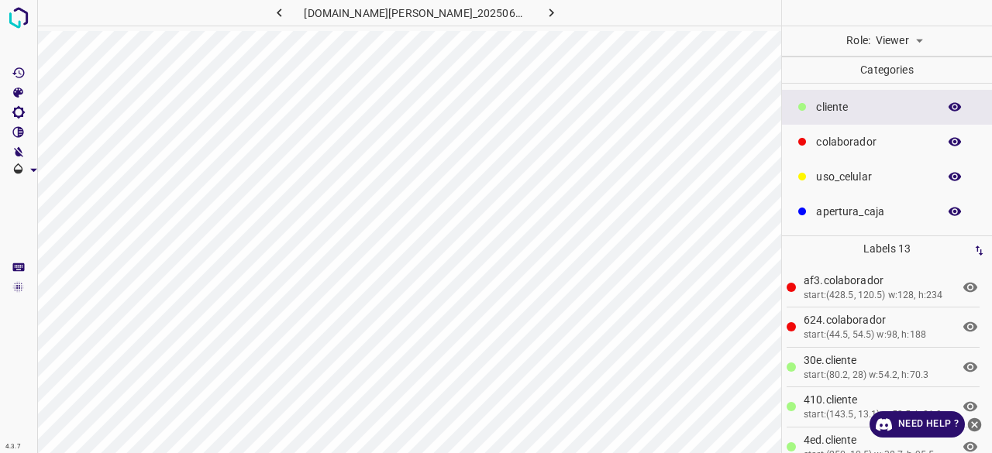
click at [907, 46] on body "4.3.7 doggis-leon.ddns.net_20250613_141336_000006360.jpg Role: Viewer viewer Ca…" at bounding box center [496, 226] width 992 height 453
click at [903, 89] on li "Labeler" at bounding box center [899, 100] width 69 height 26
type input "labeler"
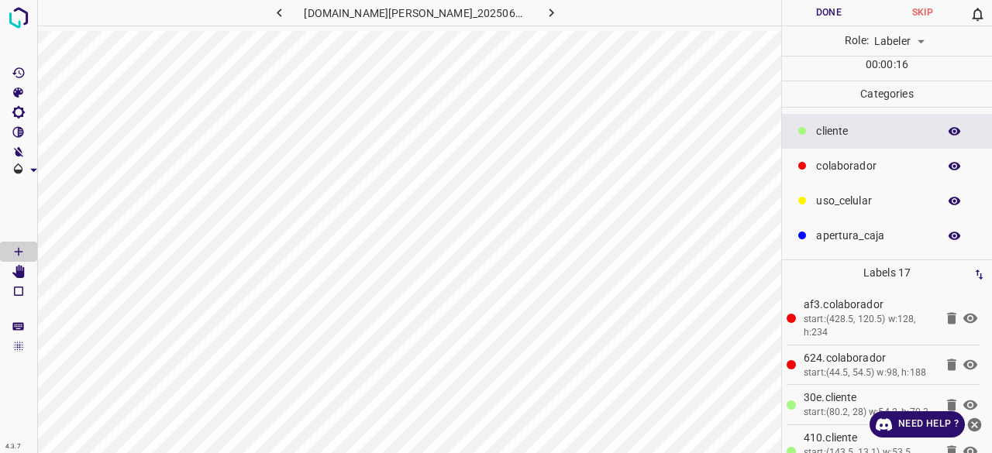
click at [835, 14] on button "Done" at bounding box center [829, 13] width 94 height 26
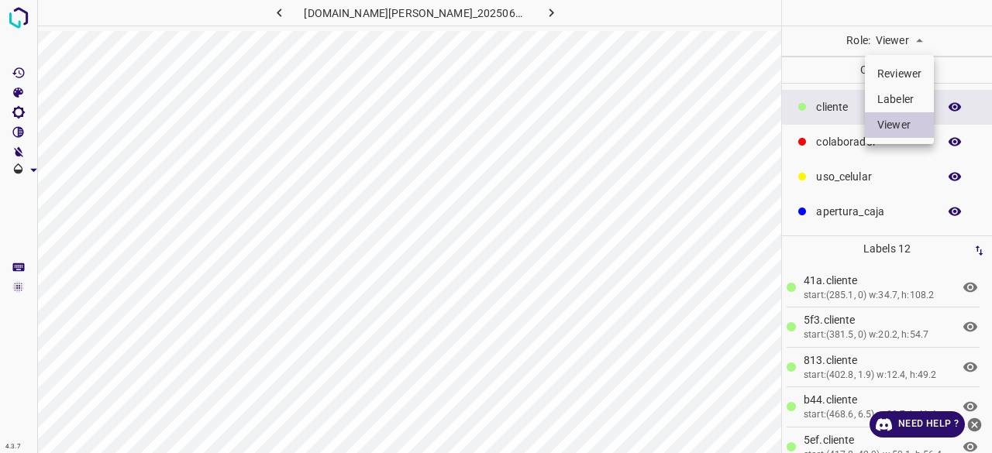
click at [893, 41] on body "4.3.7 doggis-leon.ddns.net_20250613_141336_000006750.jpg Role: Viewer viewer Ca…" at bounding box center [496, 226] width 992 height 453
click at [906, 91] on li "Labeler" at bounding box center [899, 100] width 69 height 26
type input "labeler"
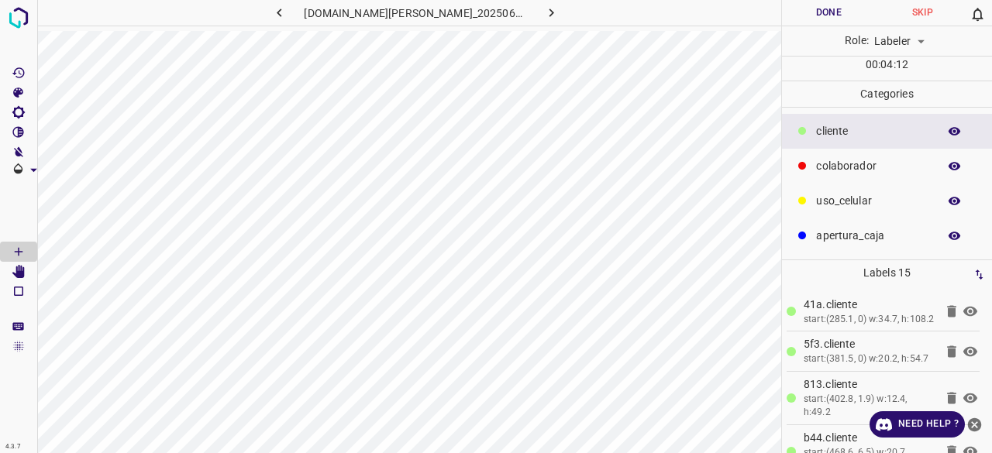
click at [838, 9] on button "Done" at bounding box center [829, 13] width 94 height 26
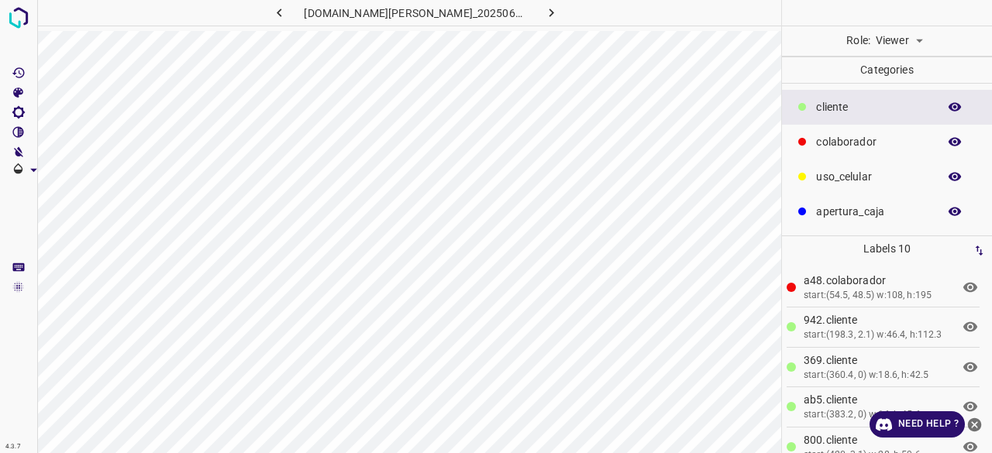
click at [904, 35] on body "4.3.7 [DOMAIN_NAME][PERSON_NAME]_20250613_141336_000006870.jpg Role: Viewer vie…" at bounding box center [496, 226] width 992 height 453
click at [898, 99] on li "Labeler" at bounding box center [899, 100] width 69 height 26
type input "labeler"
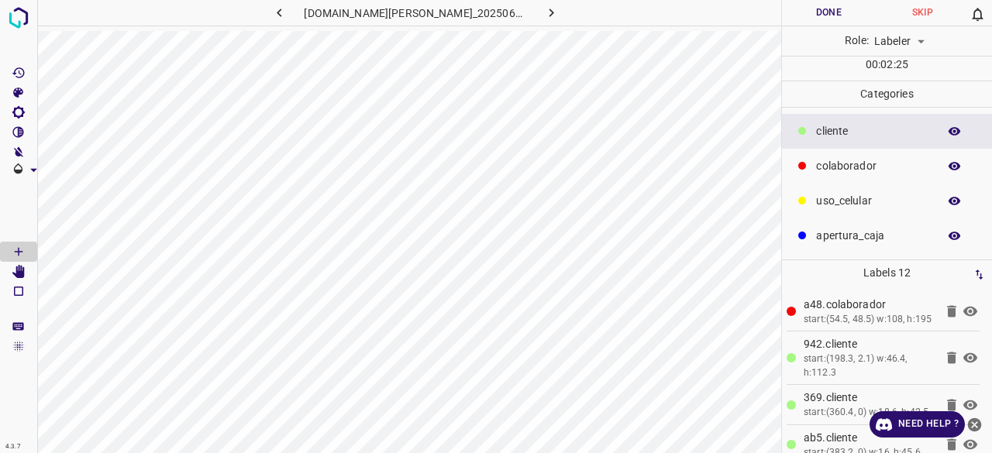
click at [832, 14] on button "Done" at bounding box center [829, 13] width 94 height 26
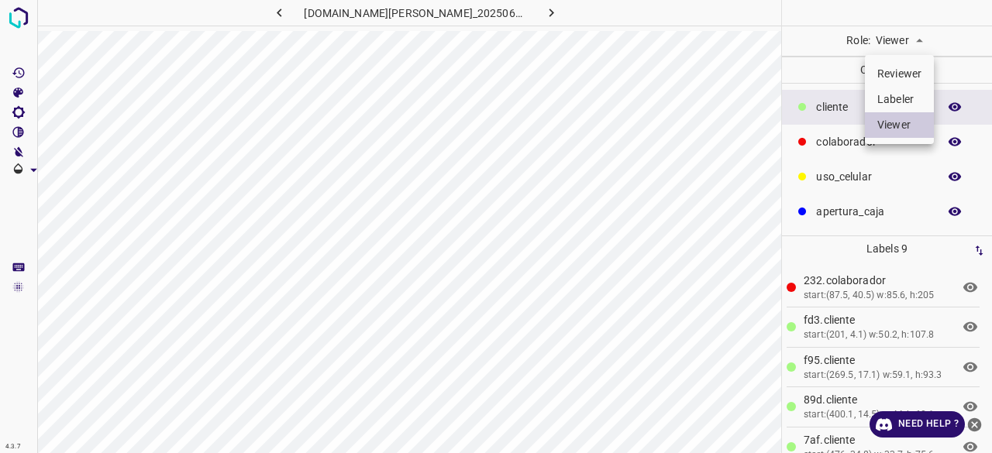
click at [918, 50] on body "4.3.7 [DOMAIN_NAME][PERSON_NAME]_20250613_161336_000004500.jpg Role: Viewer vie…" at bounding box center [496, 226] width 992 height 453
click at [905, 100] on li "Labeler" at bounding box center [899, 100] width 69 height 26
type input "labeler"
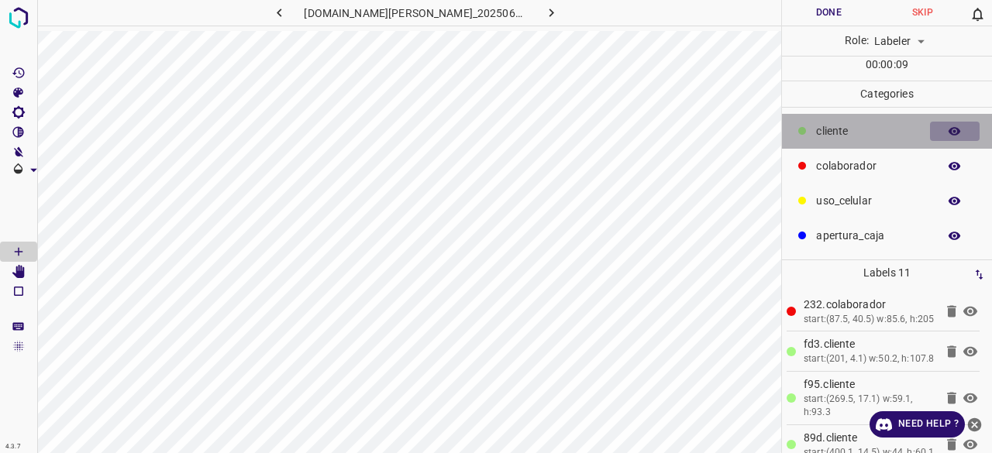
click at [946, 128] on button "button" at bounding box center [955, 132] width 50 height 20
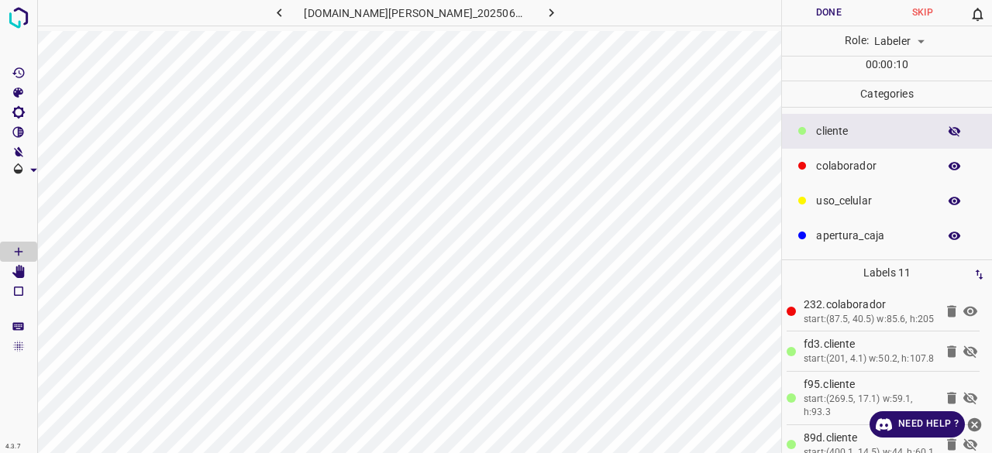
click at [955, 129] on icon "button" at bounding box center [955, 132] width 14 height 14
click at [823, 8] on button "Done" at bounding box center [829, 13] width 94 height 26
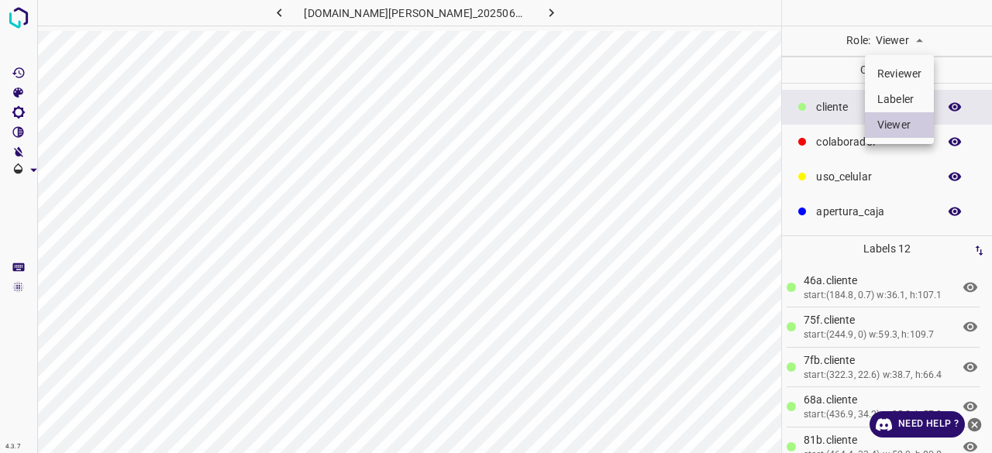
click at [911, 44] on body "4.3.7 [DOMAIN_NAME][PERSON_NAME]_20250613_181337_000001170.jpg Role: Viewer vie…" at bounding box center [496, 226] width 992 height 453
click at [906, 100] on li "Labeler" at bounding box center [899, 100] width 69 height 26
type input "labeler"
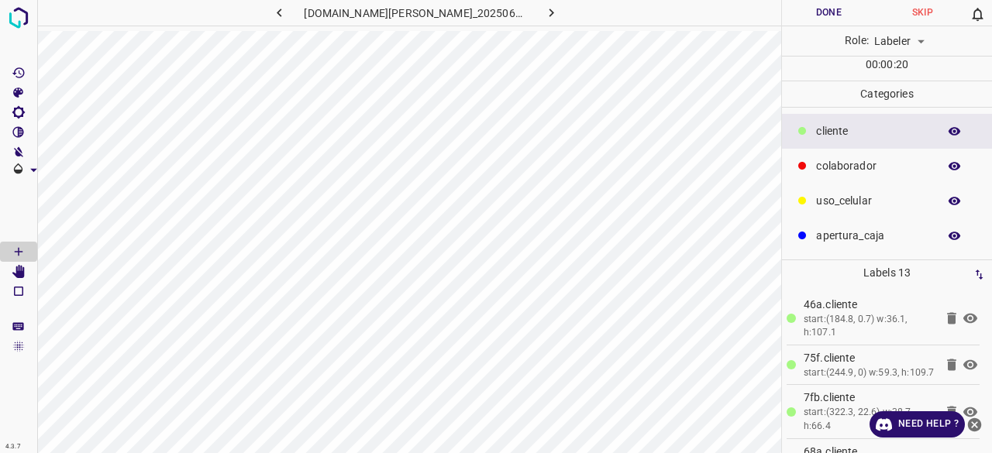
click at [840, 12] on button "Done" at bounding box center [829, 13] width 94 height 26
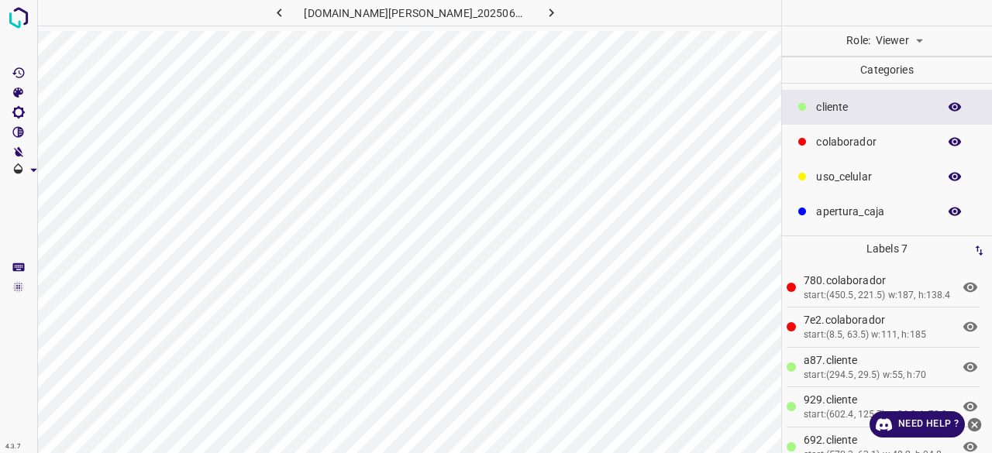
click at [896, 36] on body "4.3.7 [DOMAIN_NAME][PERSON_NAME]_20250613_204337_000003600.jpg Role: Viewer vie…" at bounding box center [496, 226] width 992 height 453
click at [900, 98] on li "Labeler" at bounding box center [899, 100] width 69 height 26
type input "labeler"
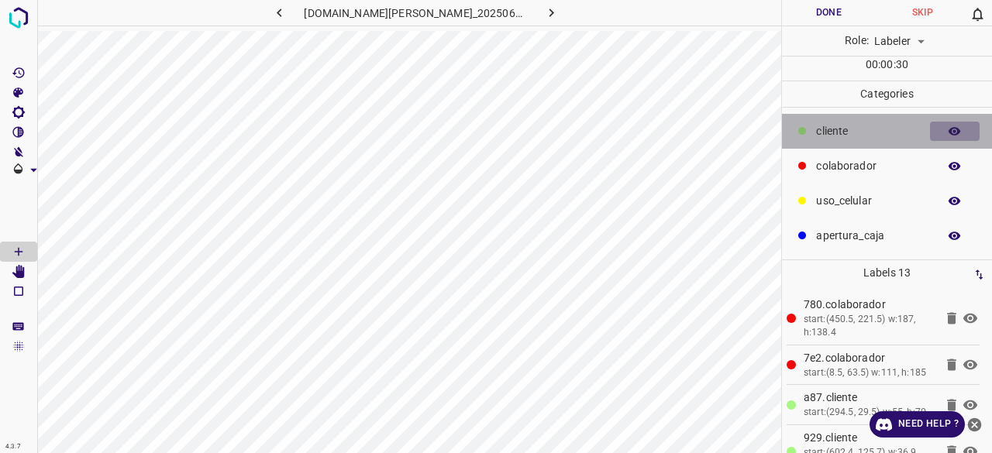
click at [955, 122] on button "button" at bounding box center [955, 132] width 50 height 20
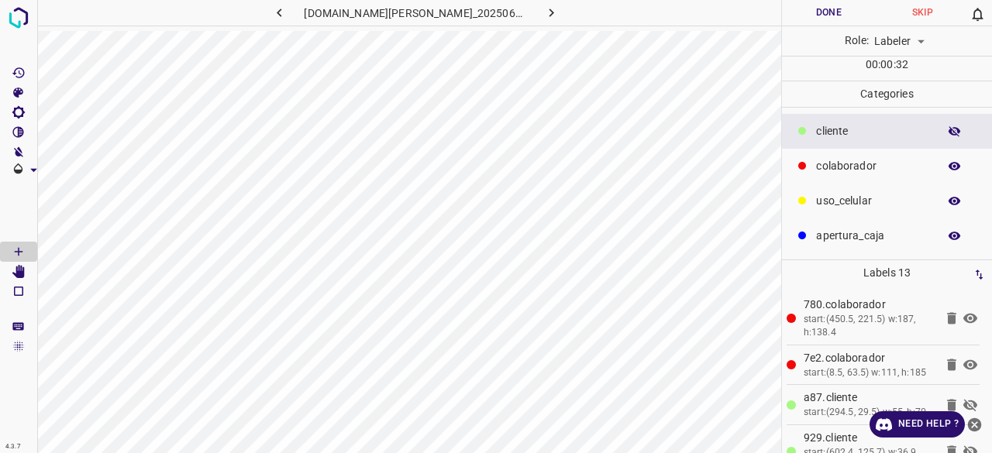
click at [955, 122] on button "button" at bounding box center [955, 132] width 50 height 20
click at [19, 267] on div "[Space] Draw" at bounding box center [30, 275] width 60 height 29
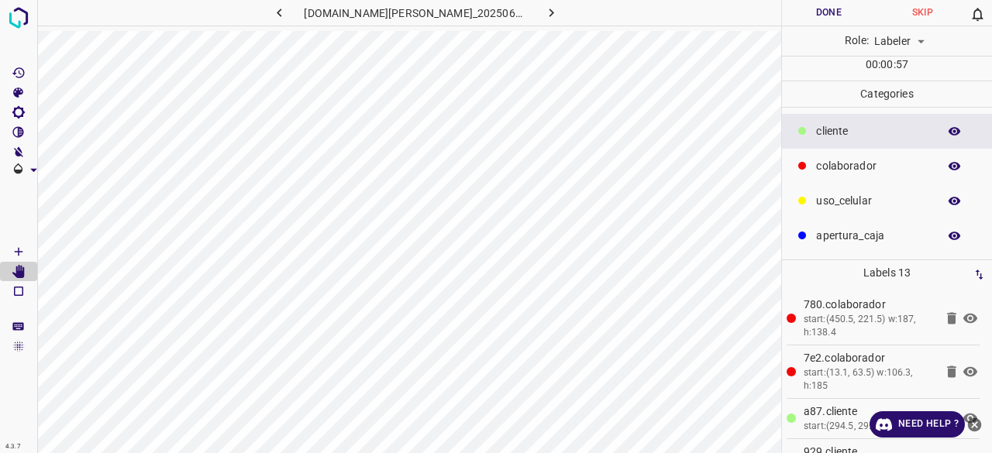
click at [838, 13] on button "Done" at bounding box center [829, 13] width 94 height 26
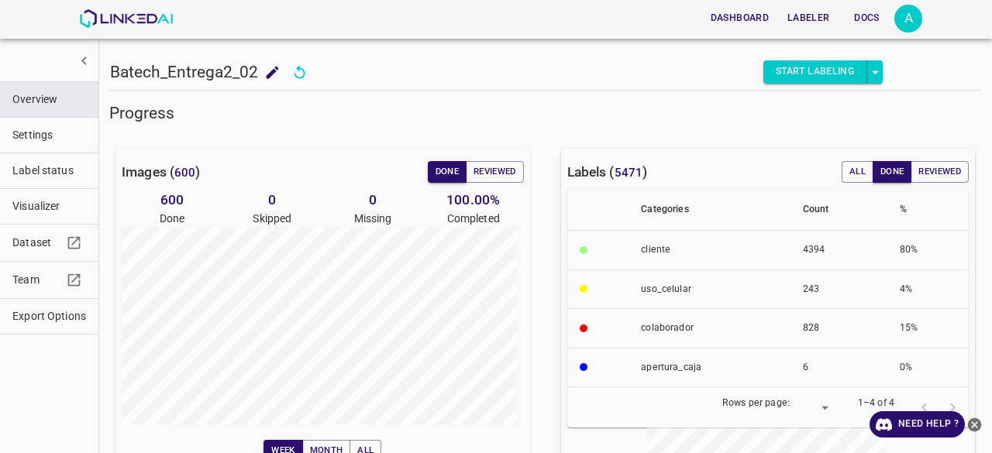
click at [34, 308] on span "Export Options" at bounding box center [49, 316] width 74 height 16
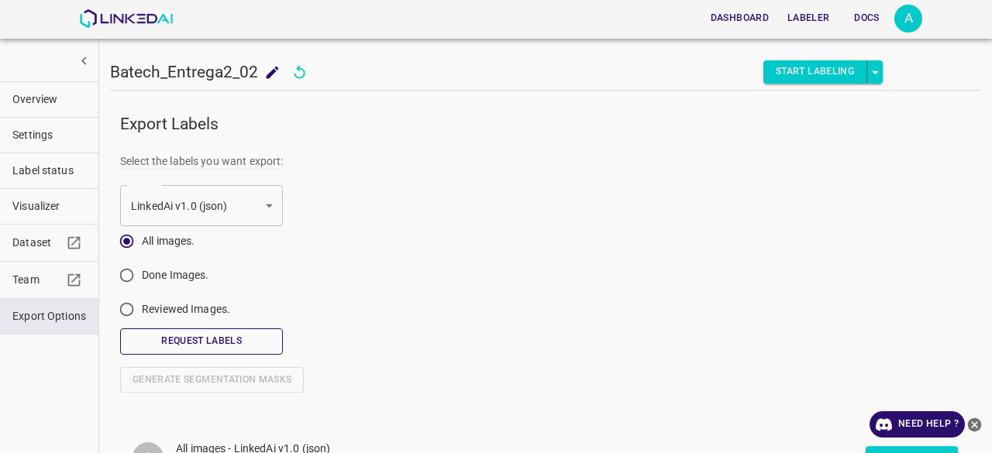
click at [235, 342] on button "Request Labels" at bounding box center [201, 342] width 163 height 26
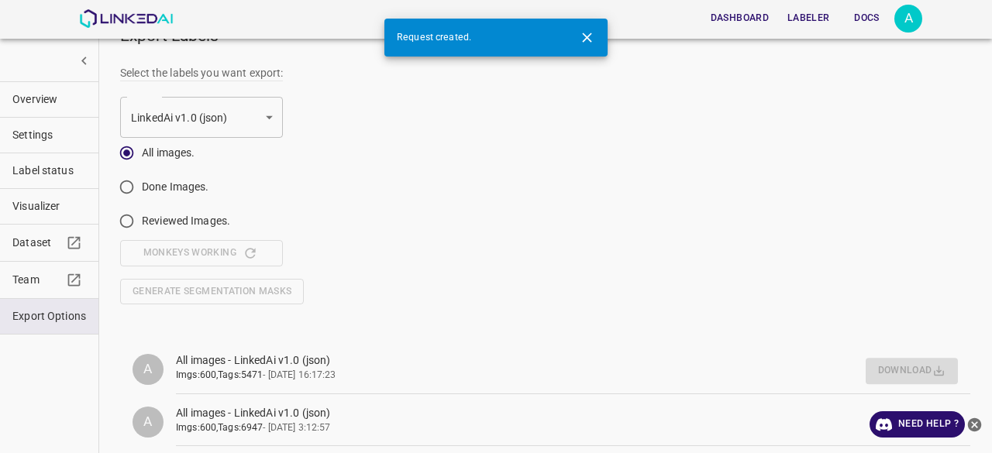
scroll to position [96, 0]
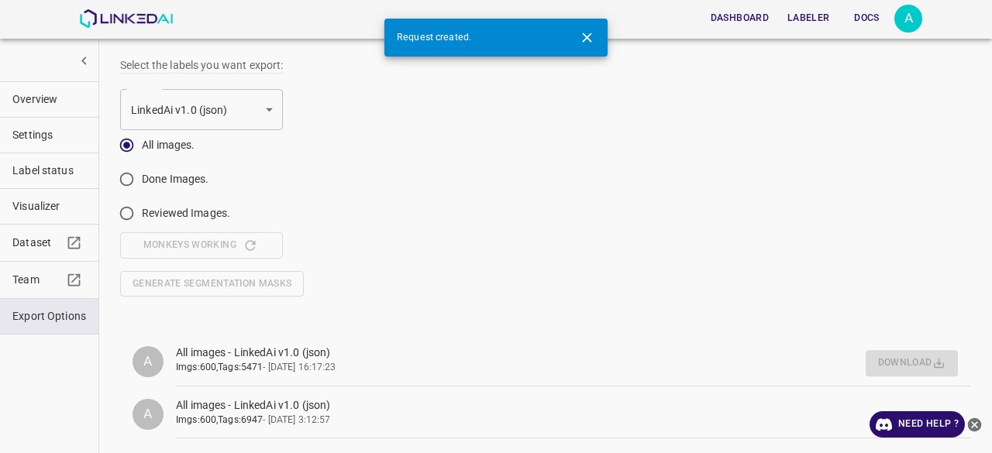
click at [976, 422] on icon "close-help" at bounding box center [974, 425] width 16 height 16
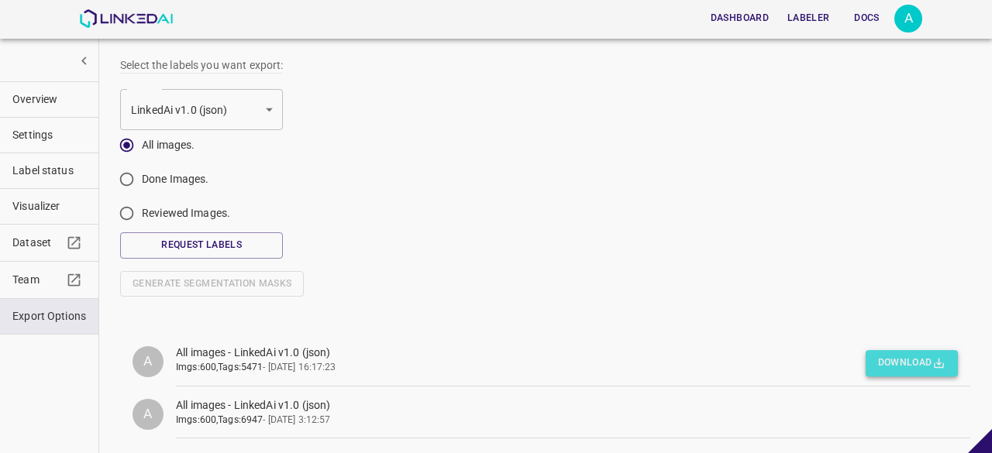
click at [909, 367] on button "Download" at bounding box center [912, 364] width 92 height 26
